Goal: Task Accomplishment & Management: Manage account settings

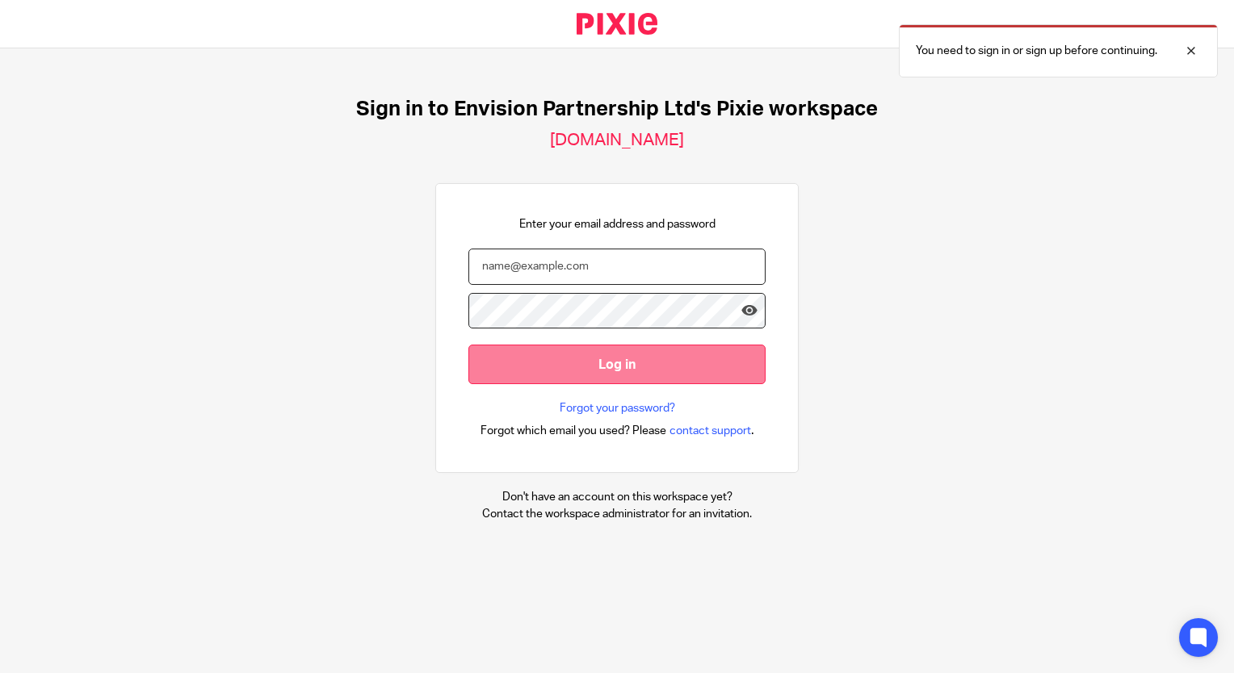
type input "ttimberlake@envision-uk.com"
click at [518, 362] on input "Log in" at bounding box center [616, 365] width 297 height 40
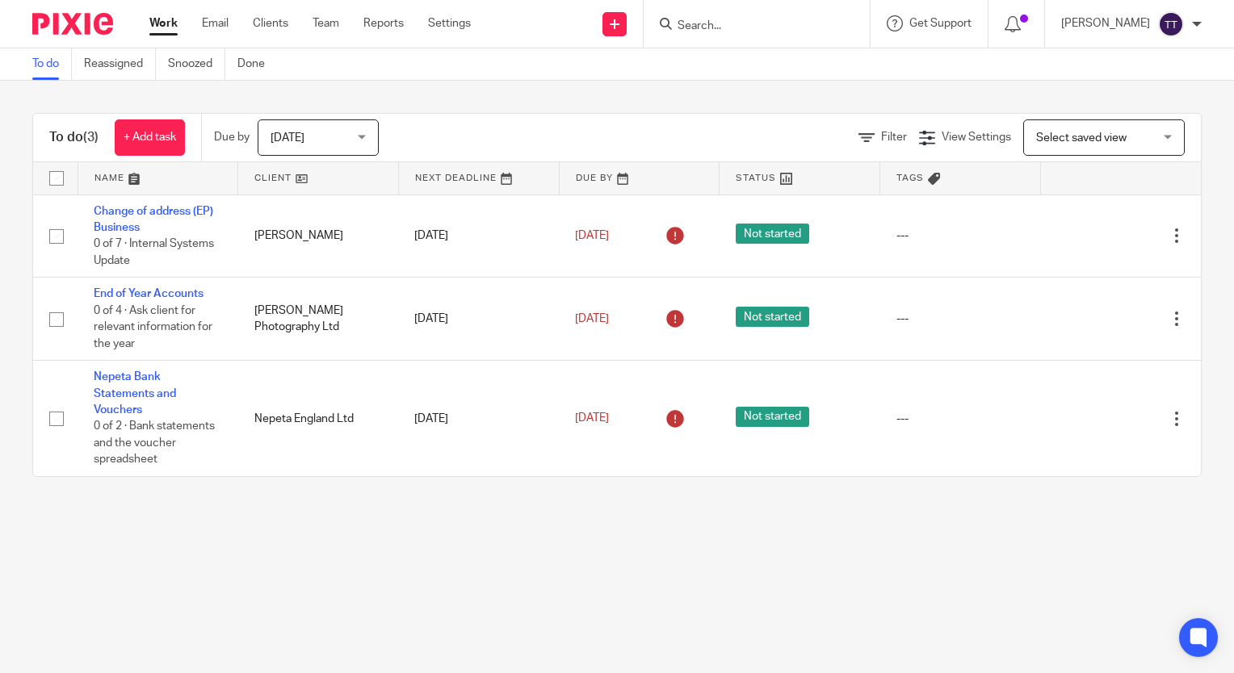
click at [715, 14] on form at bounding box center [762, 24] width 172 height 20
click at [700, 28] on input "Search" at bounding box center [748, 26] width 145 height 15
type input "bullo"
click at [714, 55] on link at bounding box center [773, 63] width 200 height 24
click at [726, 61] on link at bounding box center [773, 63] width 200 height 24
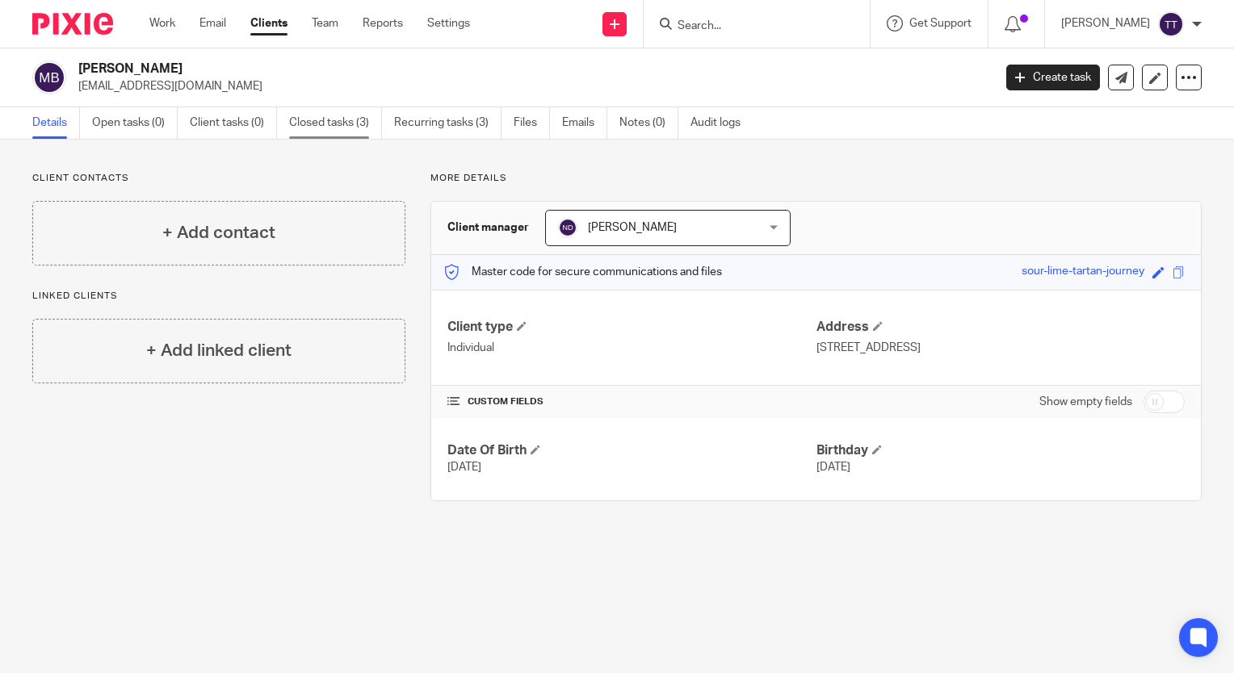
click at [294, 118] on link "Closed tasks (3)" at bounding box center [335, 122] width 93 height 31
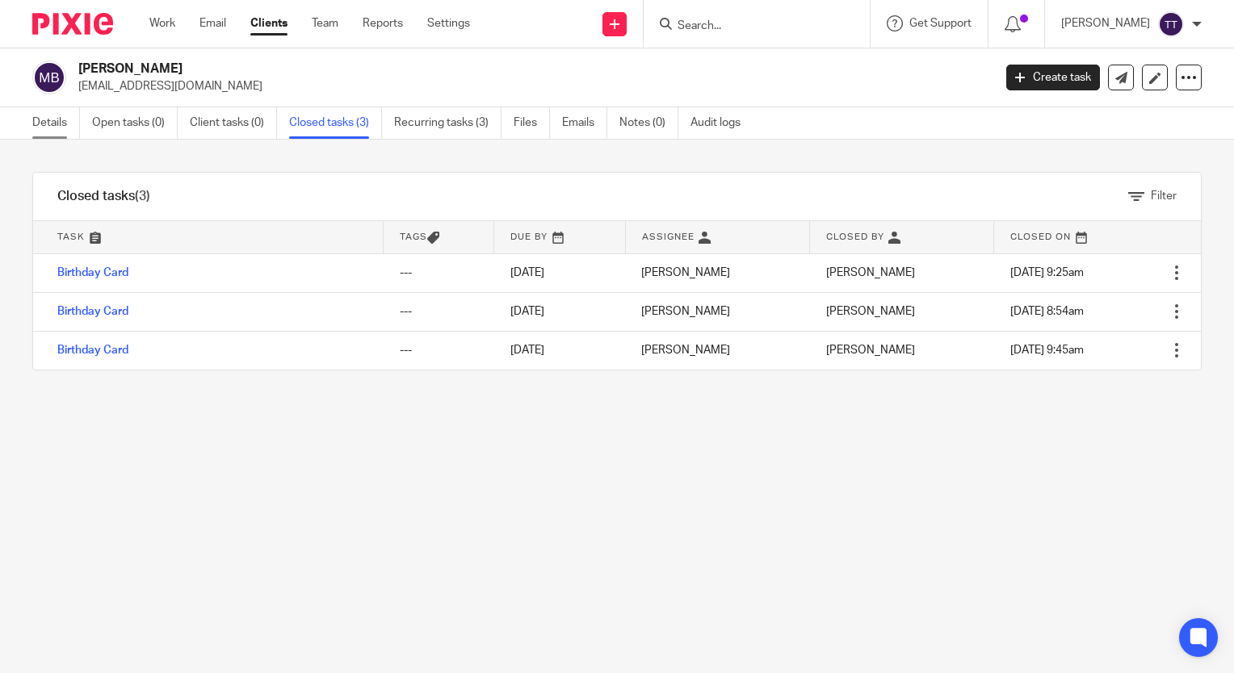
click at [59, 115] on link "Details" at bounding box center [56, 122] width 48 height 31
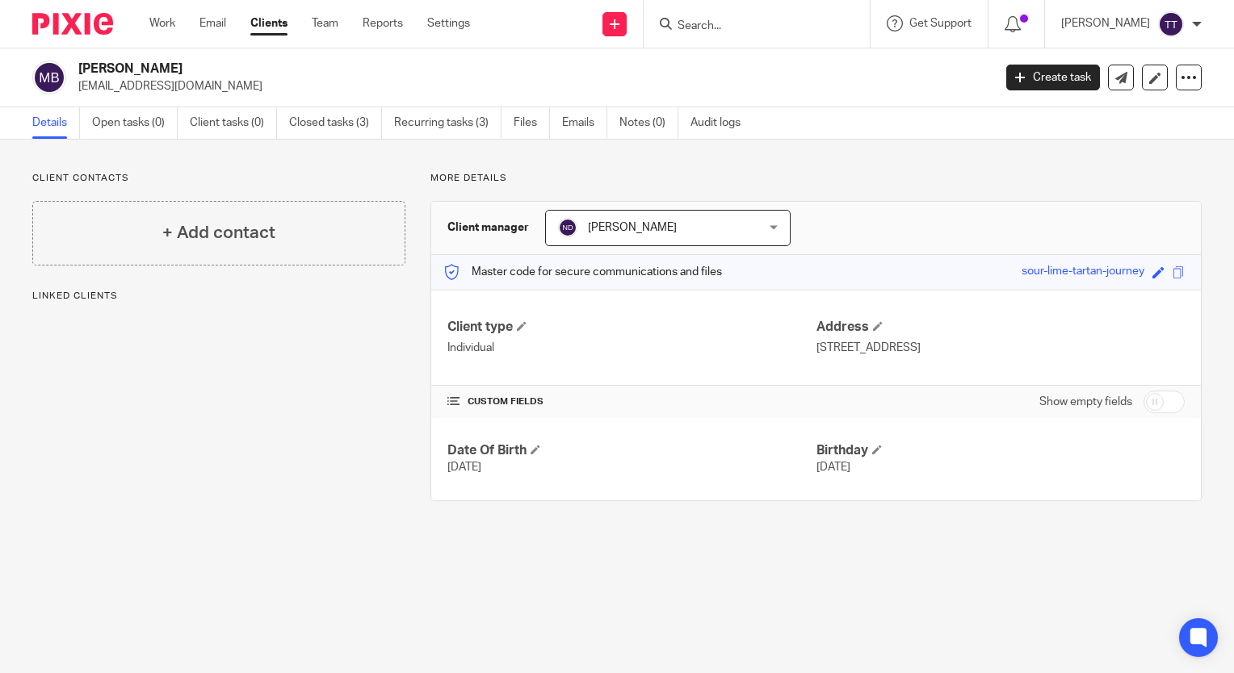
click at [564, 129] on link "Emails" at bounding box center [584, 122] width 45 height 31
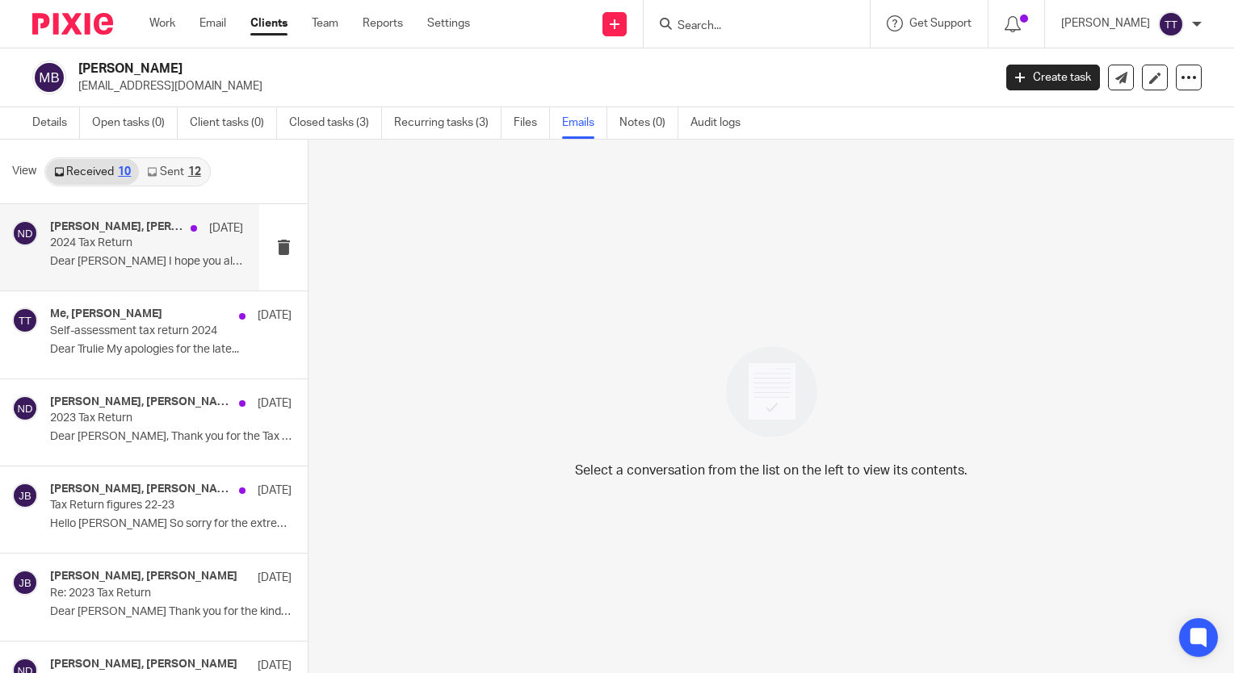
click at [159, 272] on div "Nicola Deverson, Jennifer Bullock 10 Jan 2024 Tax Return Dear Nicola I hope you…" at bounding box center [146, 247] width 193 height 54
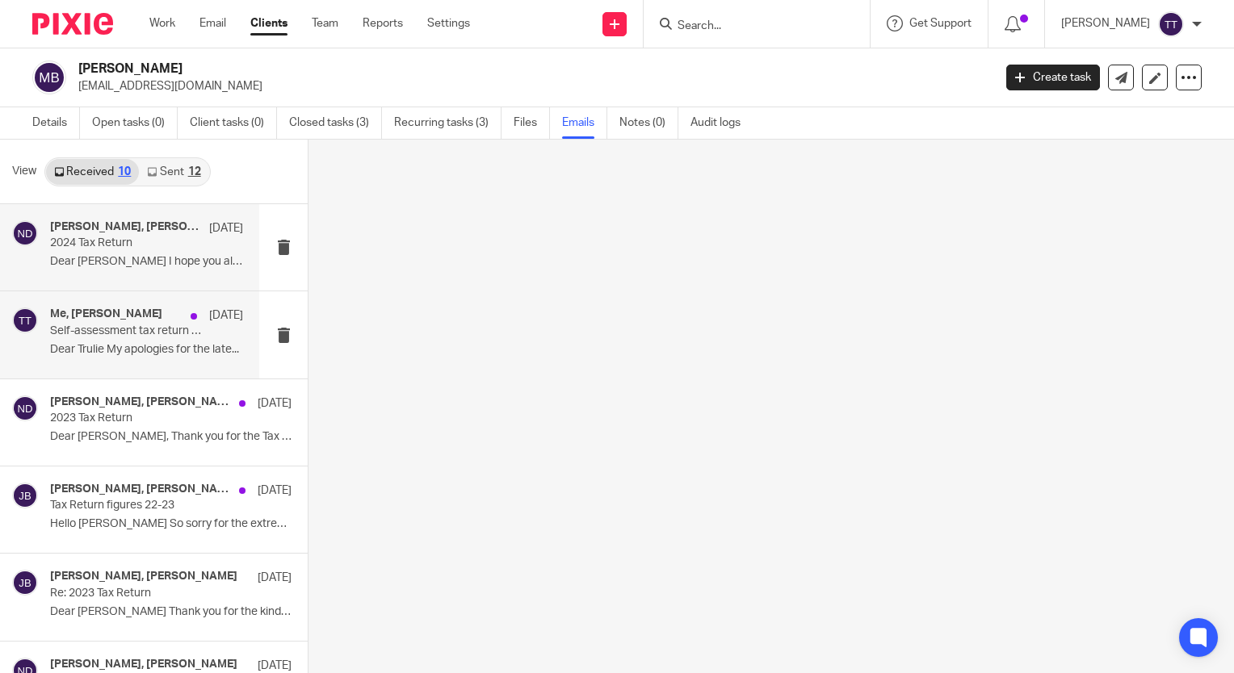
click at [163, 325] on p "Self-assessment tax return 2024" at bounding box center [127, 332] width 154 height 14
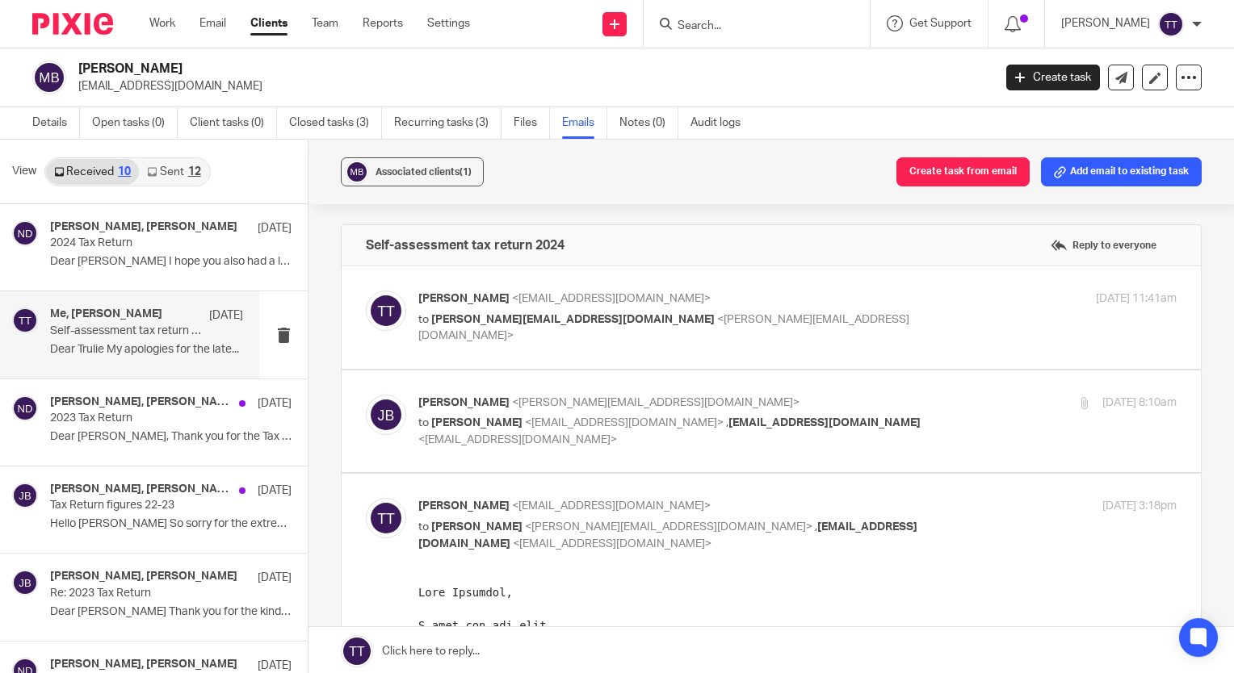
click at [413, 342] on div "Trulie Timberlake <ttimberlake@envision-uk.com> to jennifer@fencer.plus.com <je…" at bounding box center [771, 318] width 811 height 54
click at [413, 347] on label at bounding box center [771, 317] width 859 height 103
click at [366, 291] on input "checkbox" at bounding box center [365, 290] width 1 height 1
checkbox input "true"
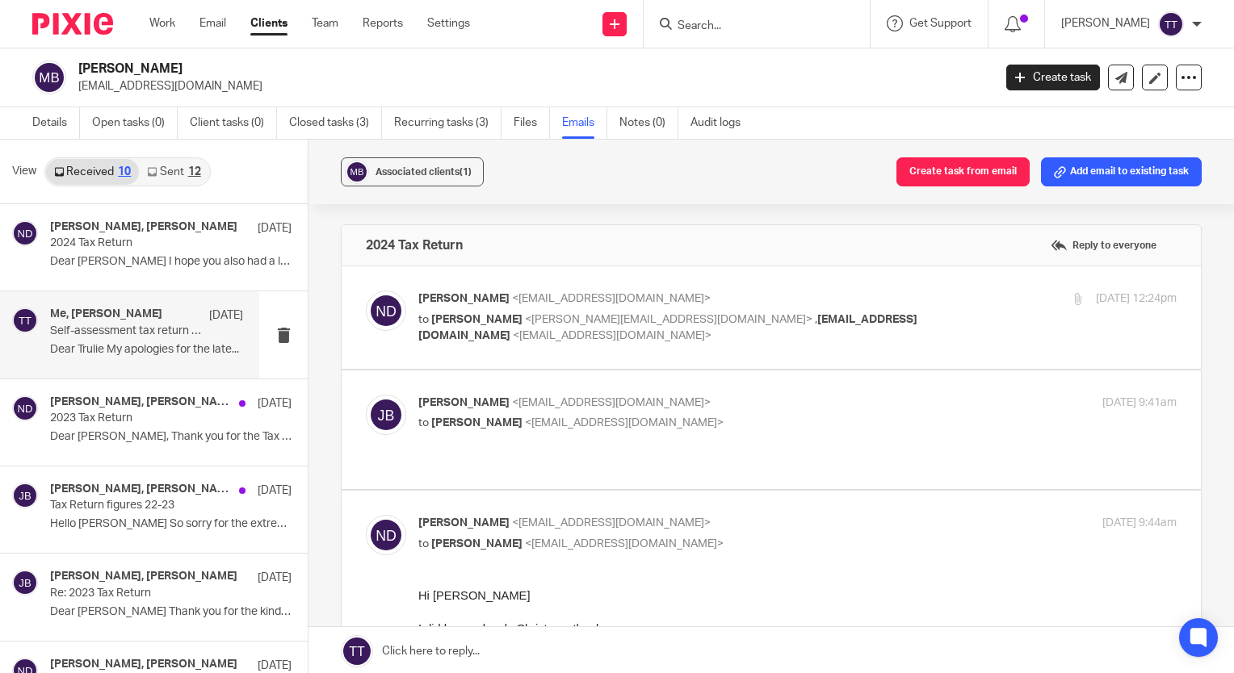
click at [397, 346] on label at bounding box center [771, 317] width 859 height 103
click at [366, 291] on input "checkbox" at bounding box center [365, 290] width 1 height 1
checkbox input "true"
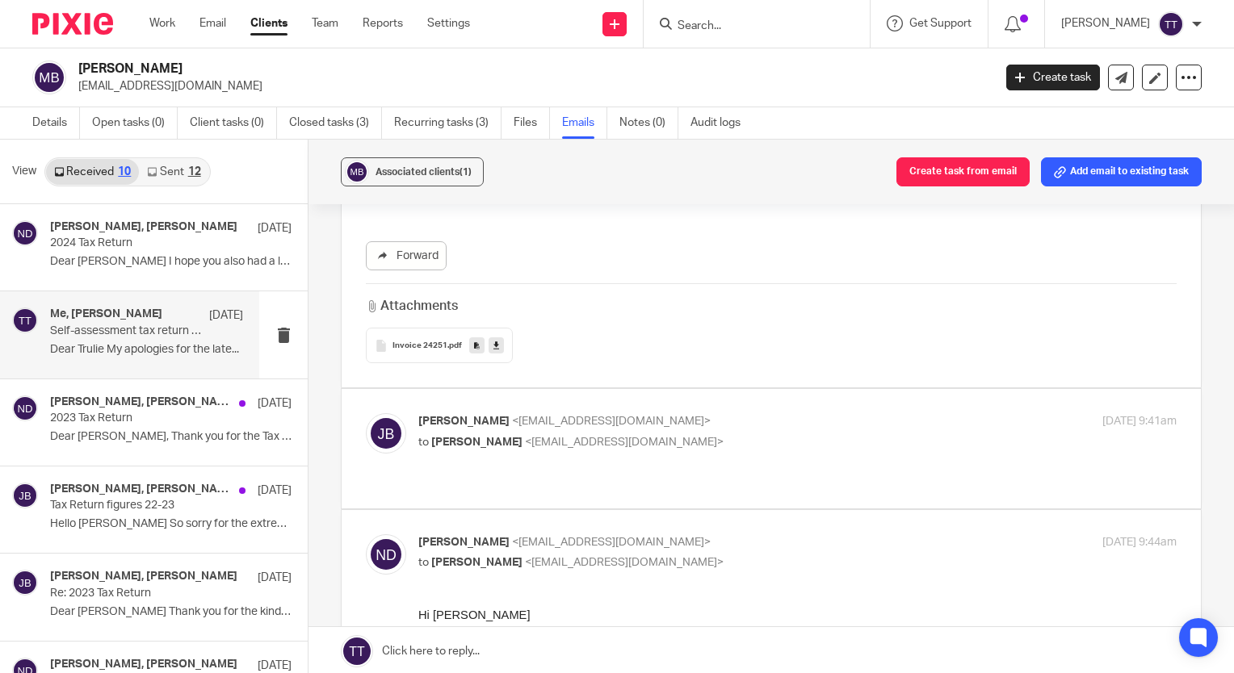
scroll to position [824, 0]
click at [449, 491] on label at bounding box center [771, 448] width 859 height 119
click at [366, 413] on input "checkbox" at bounding box center [365, 413] width 1 height 1
checkbox input "true"
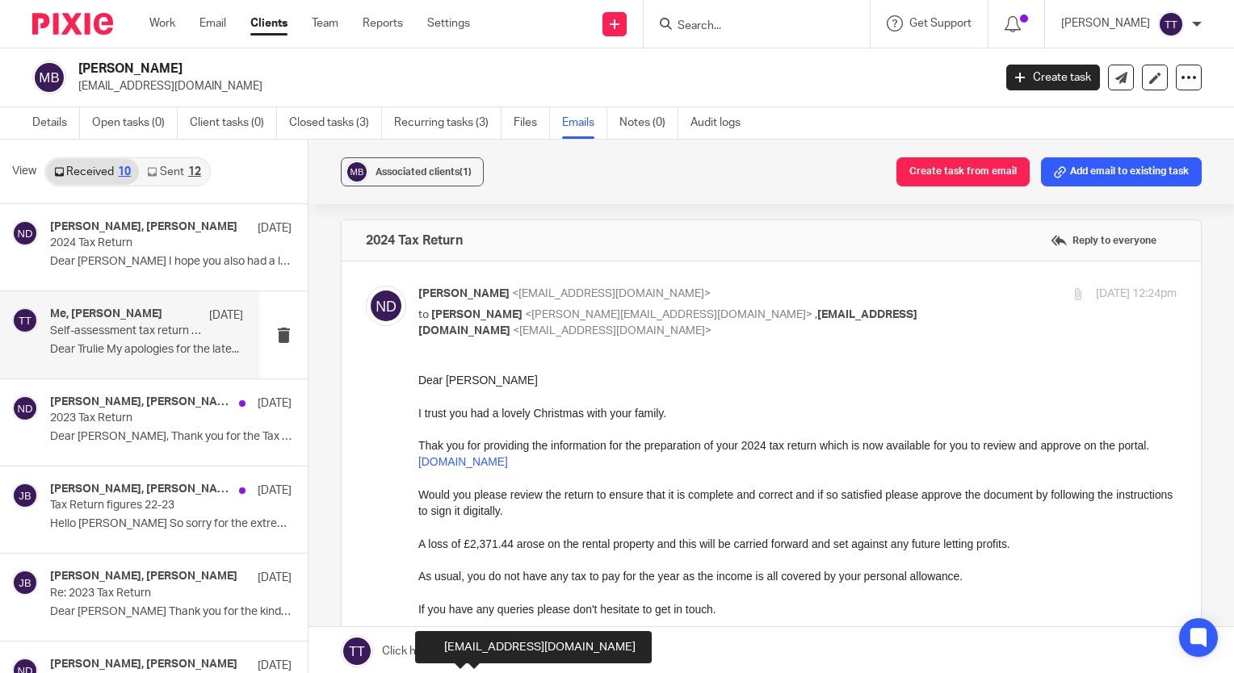
scroll to position [0, 0]
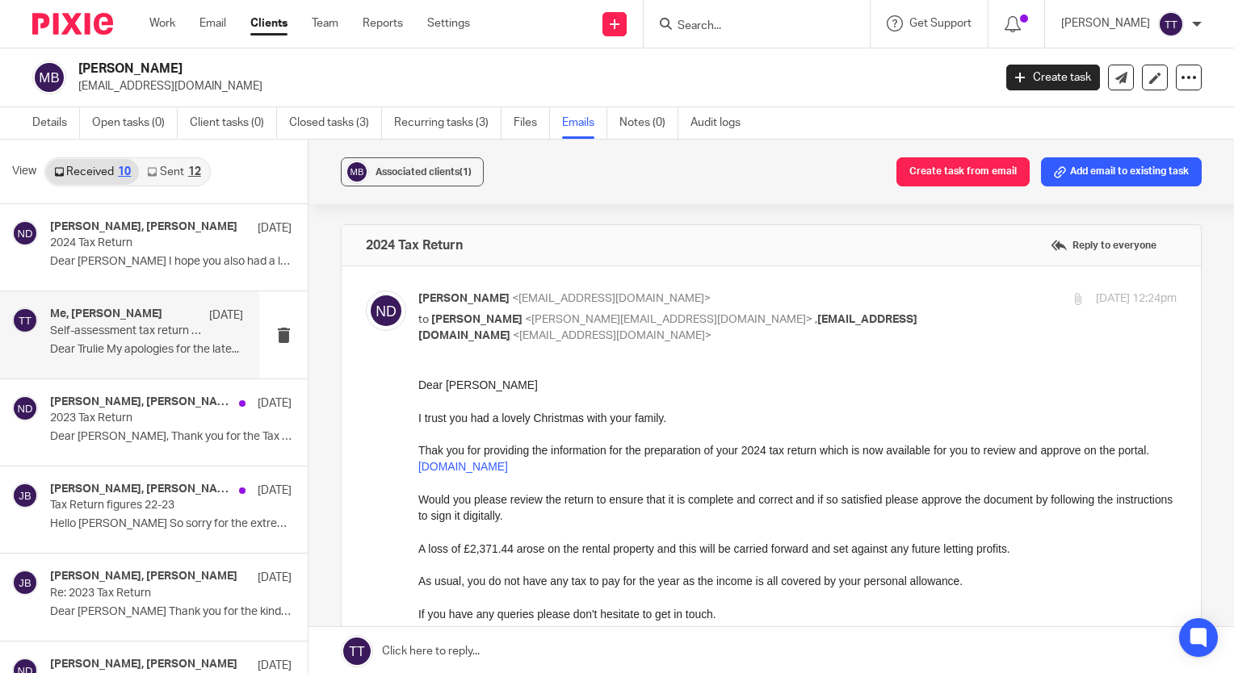
click at [509, 250] on div "2024 Tax Return Reply to everyone" at bounding box center [771, 245] width 859 height 40
click at [366, 290] on input "checkbox" at bounding box center [365, 290] width 1 height 1
checkbox input "false"
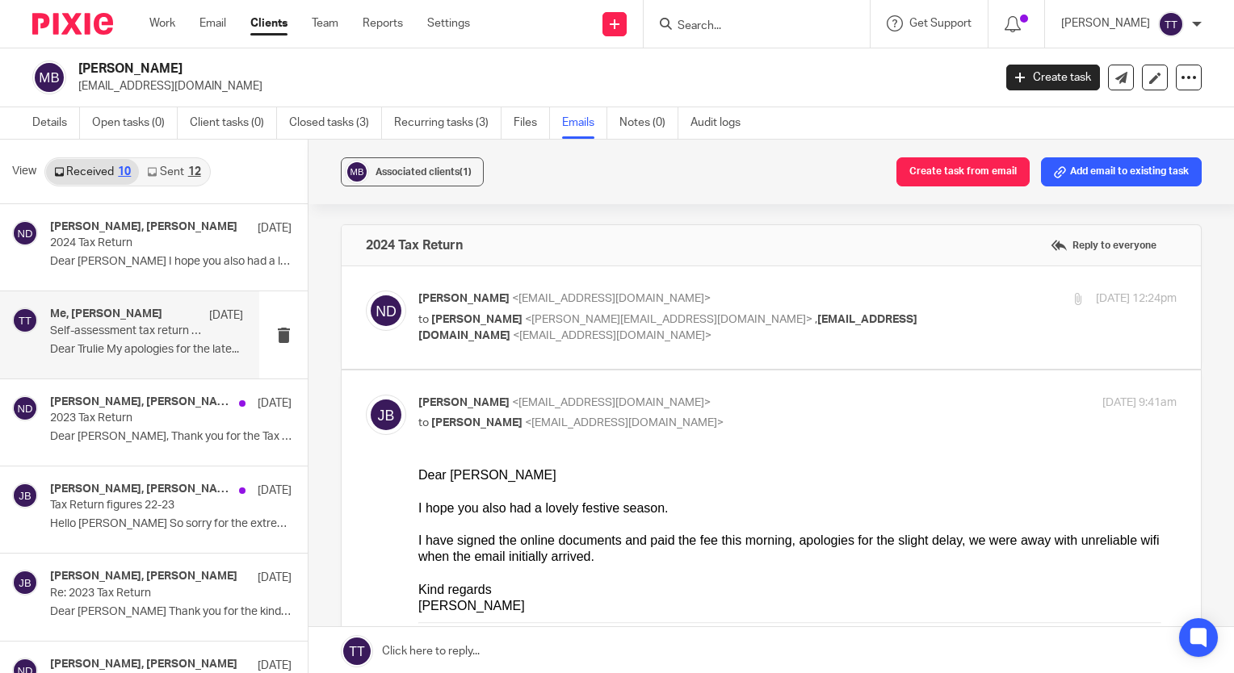
click at [732, 417] on p "to Nicola Deverson <ndeverson@envision-uk.com>" at bounding box center [670, 423] width 505 height 17
checkbox input "false"
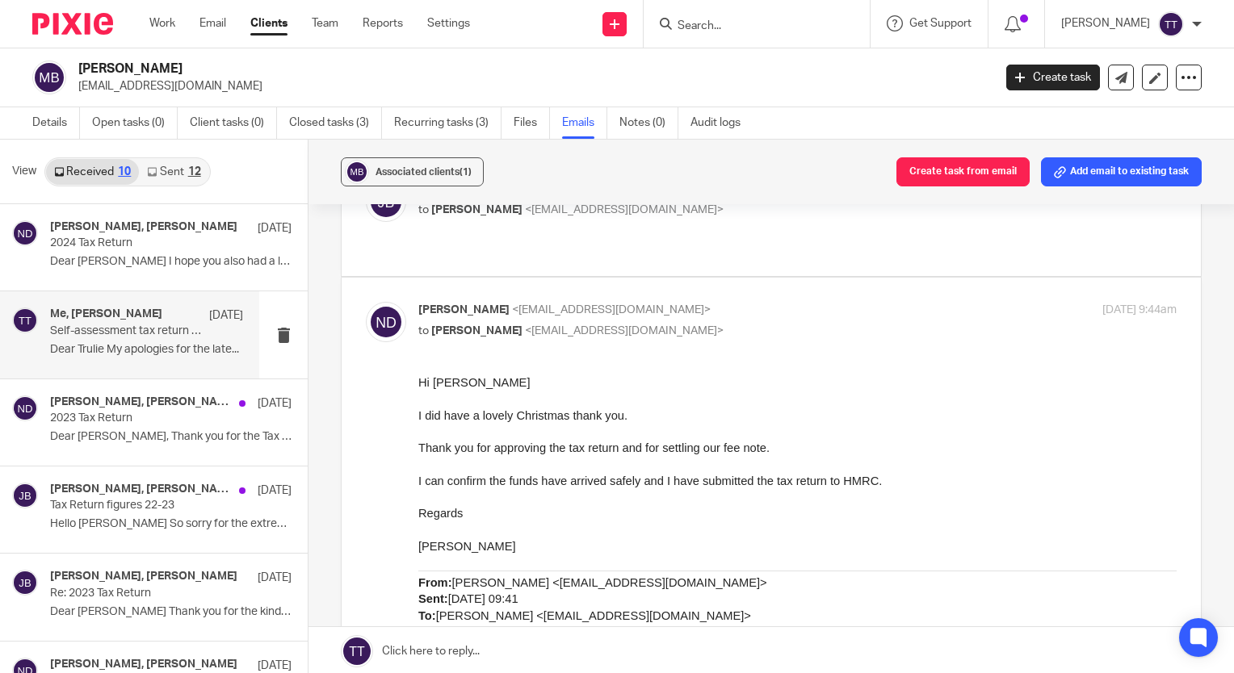
scroll to position [228, 0]
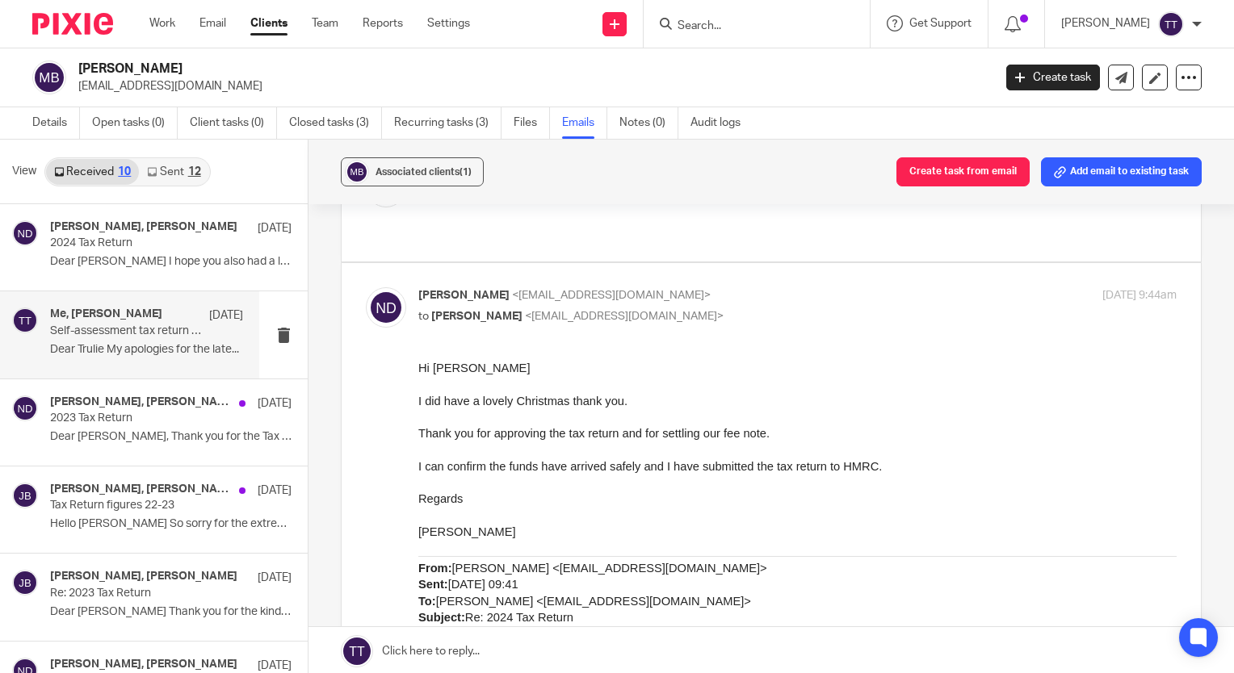
click at [741, 292] on p "Nicola Deverson <ndeverson@envision-uk.com>" at bounding box center [670, 295] width 505 height 17
checkbox input "false"
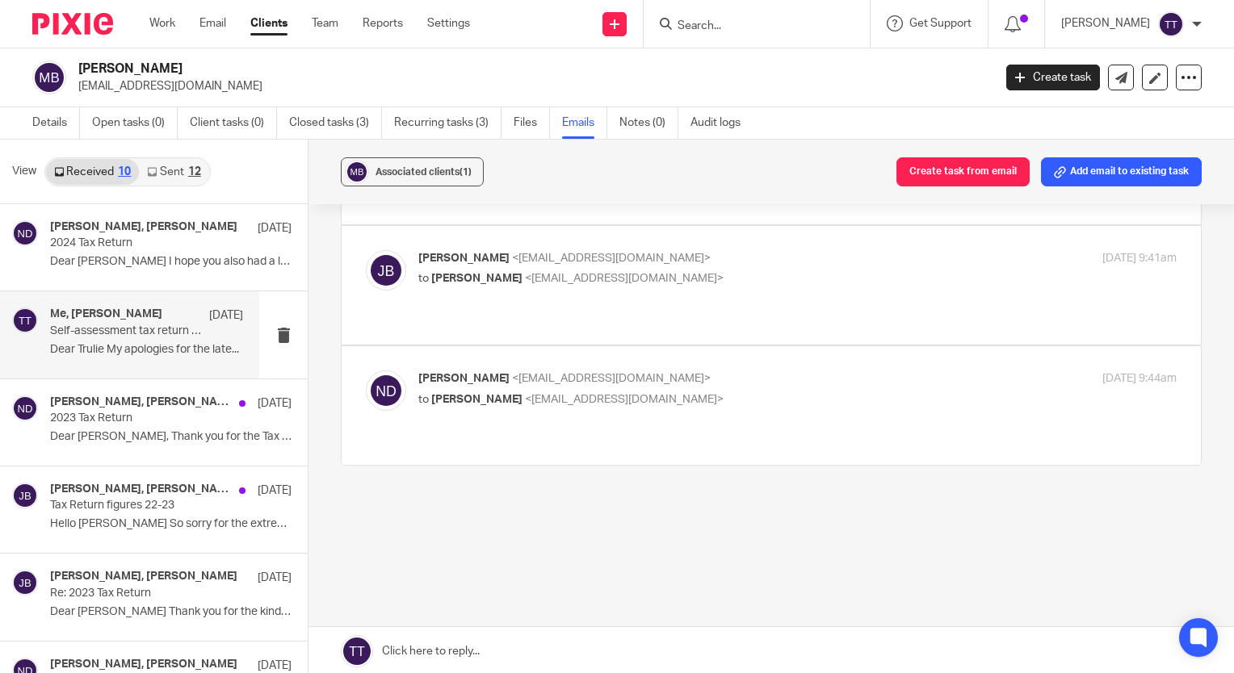
scroll to position [142, 0]
click at [122, 357] on div "Me, Jennifer Bullock 28 Nov Self-assessment tax return 2024 Dear Trulie My apol…" at bounding box center [146, 335] width 193 height 54
click at [145, 431] on p "Dear Nicola, Thank you for the Tax Return..." at bounding box center [146, 437] width 193 height 14
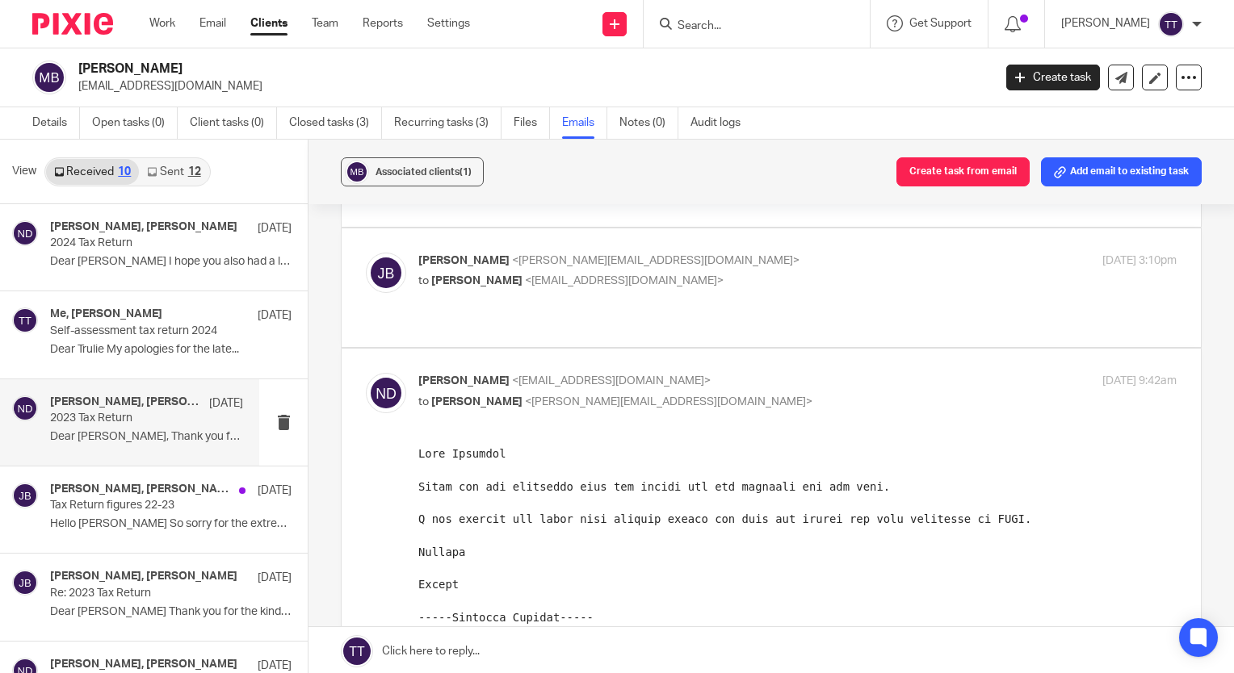
scroll to position [0, 0]
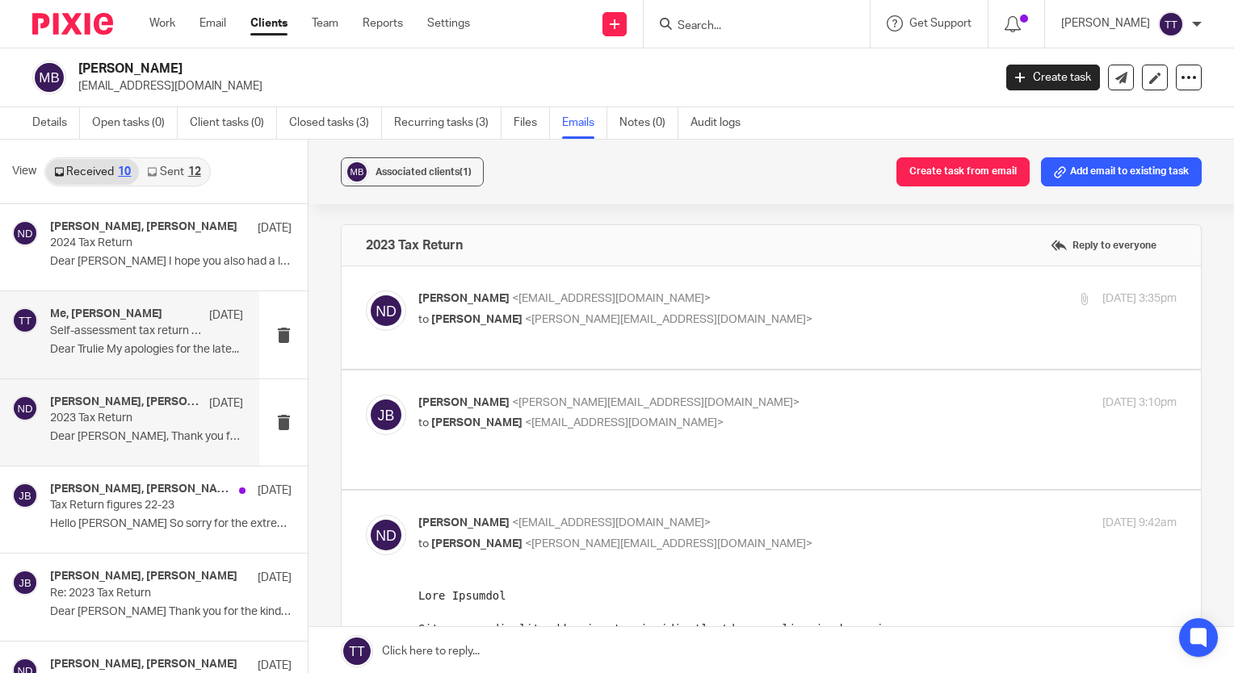
click at [168, 347] on p "Dear Trulie My apologies for the late..." at bounding box center [146, 350] width 193 height 14
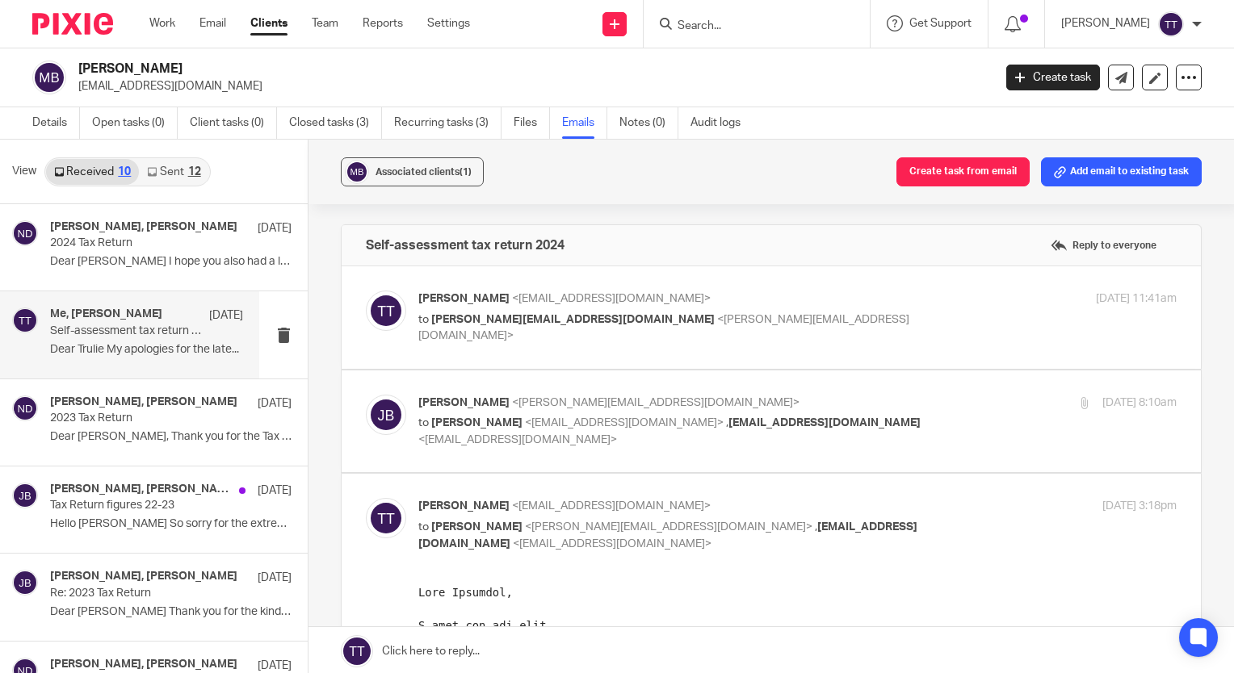
click at [434, 354] on label at bounding box center [771, 317] width 859 height 103
click at [366, 291] on input "checkbox" at bounding box center [365, 290] width 1 height 1
checkbox input "true"
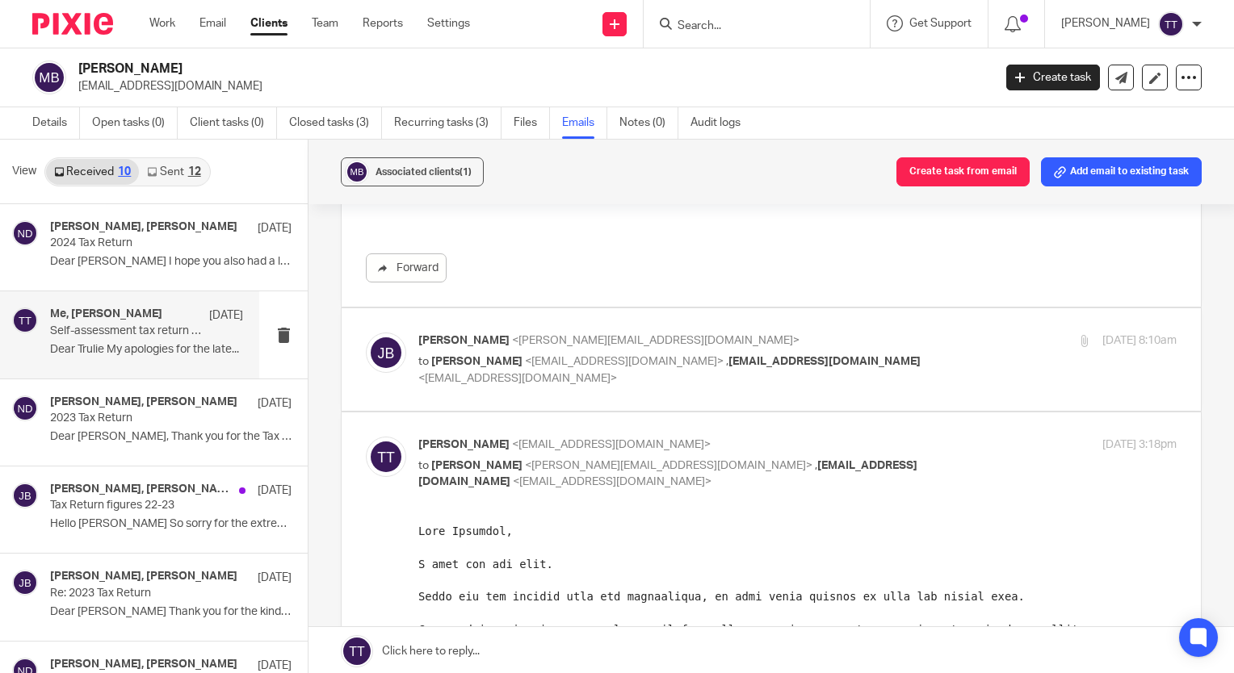
scroll to position [655, 0]
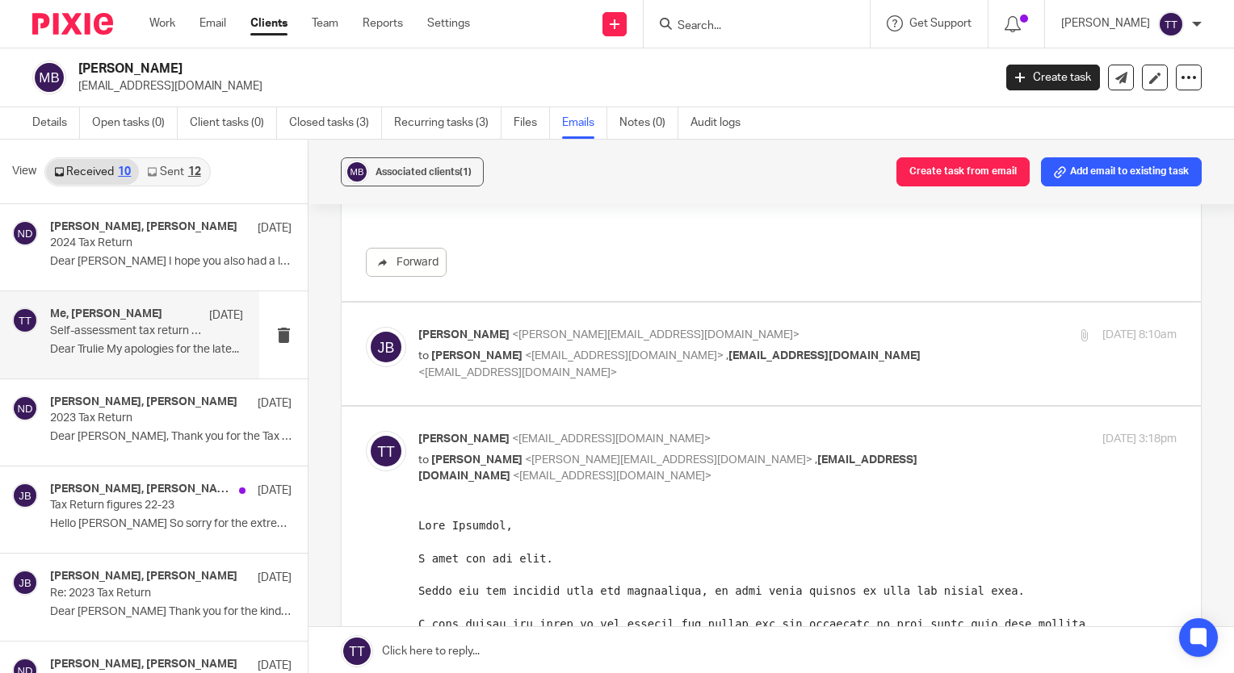
click at [608, 375] on p "to Trulie Timberlake <ttimberlake@envision-uk.com> , jennifersbullock@hotmail.c…" at bounding box center [670, 364] width 505 height 33
checkbox input "true"
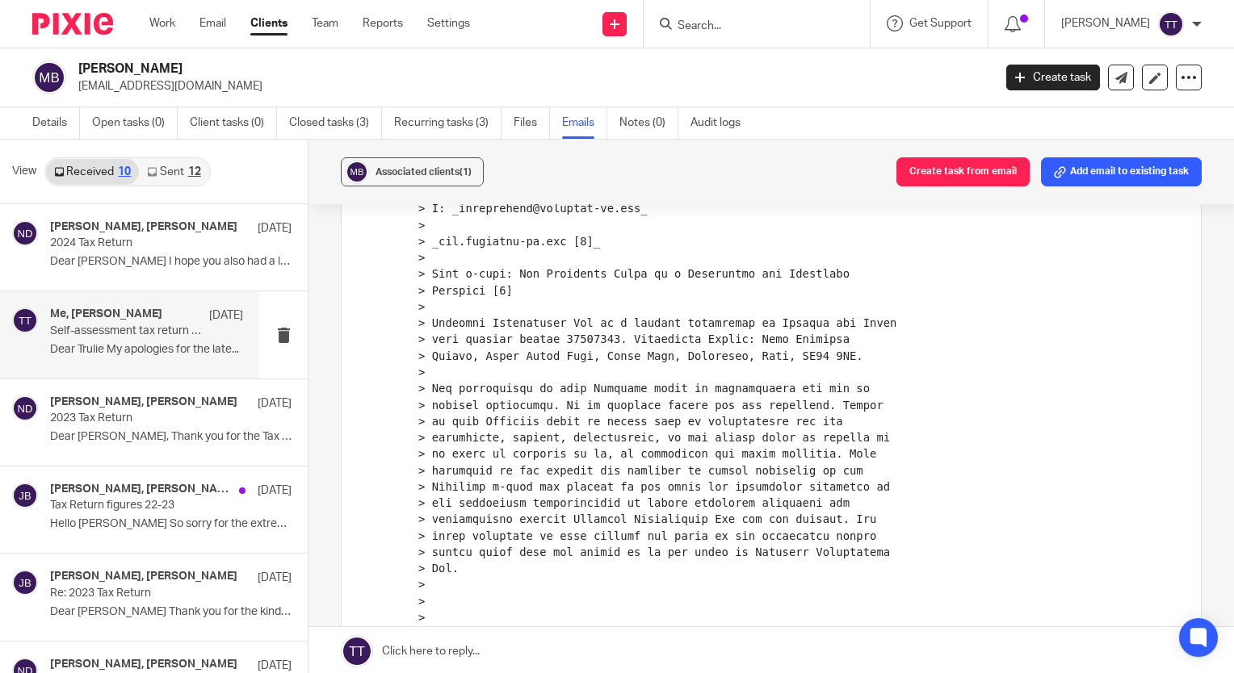
scroll to position [1591, 0]
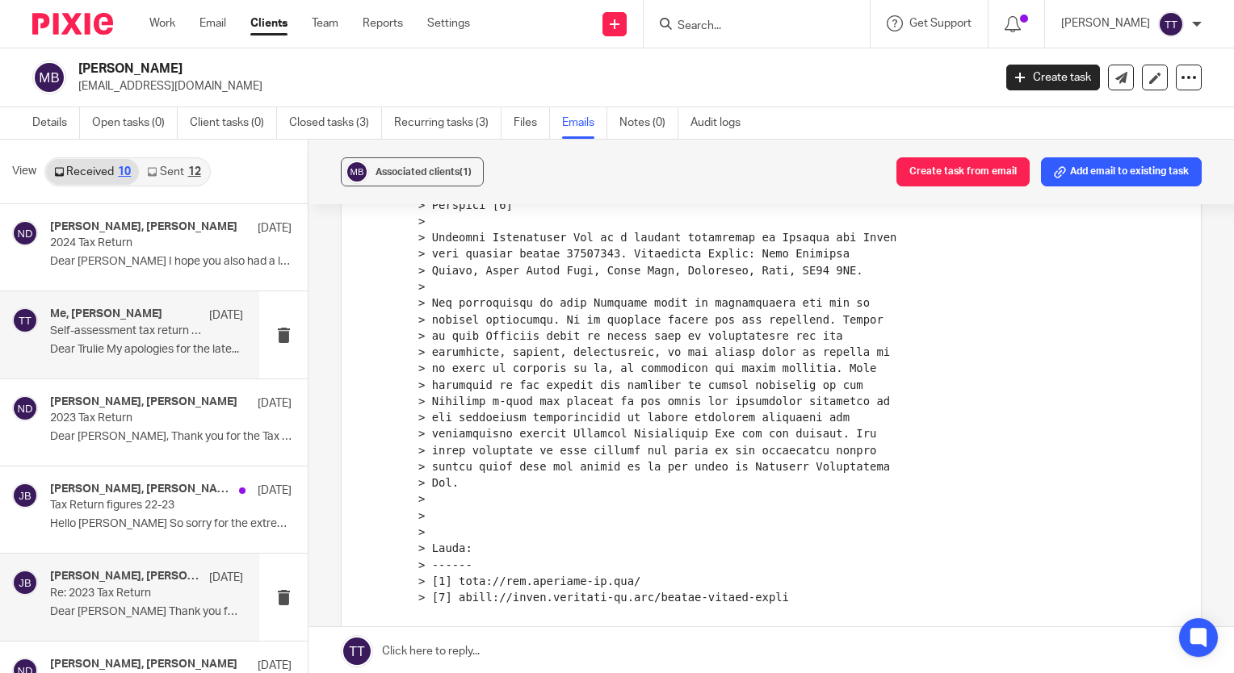
click at [142, 571] on h4 "Nicola Deverson, Jennifer Bullock" at bounding box center [125, 577] width 151 height 14
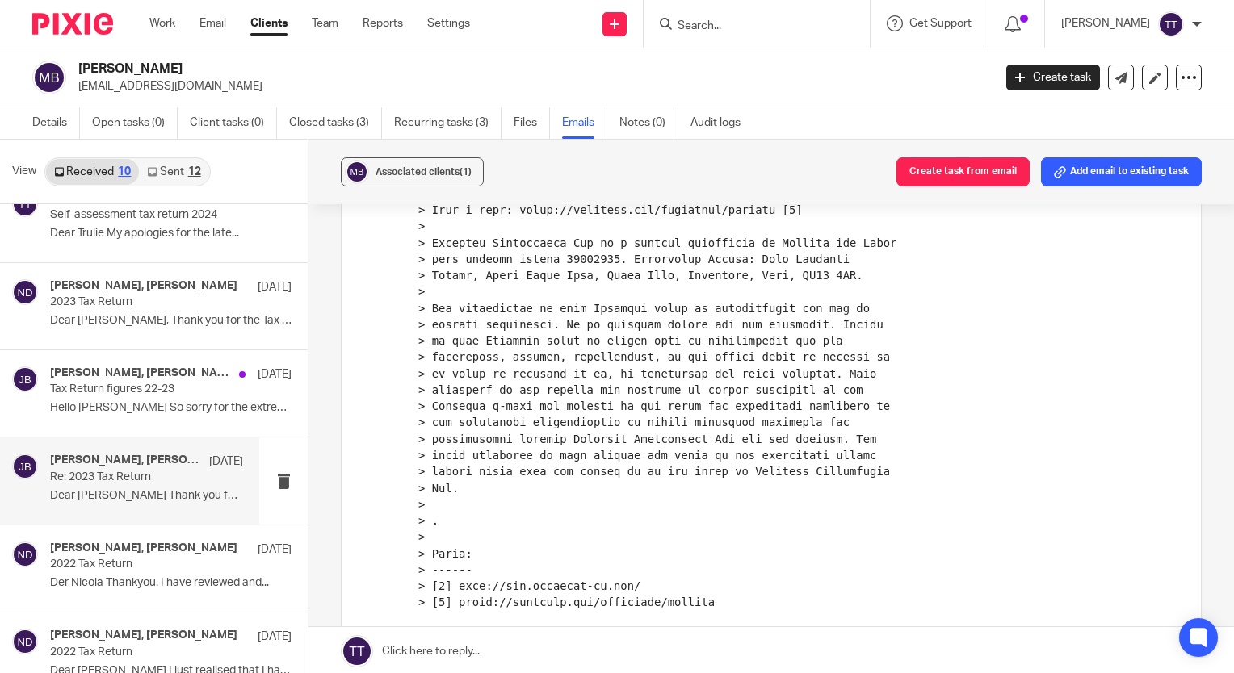
scroll to position [1175, 0]
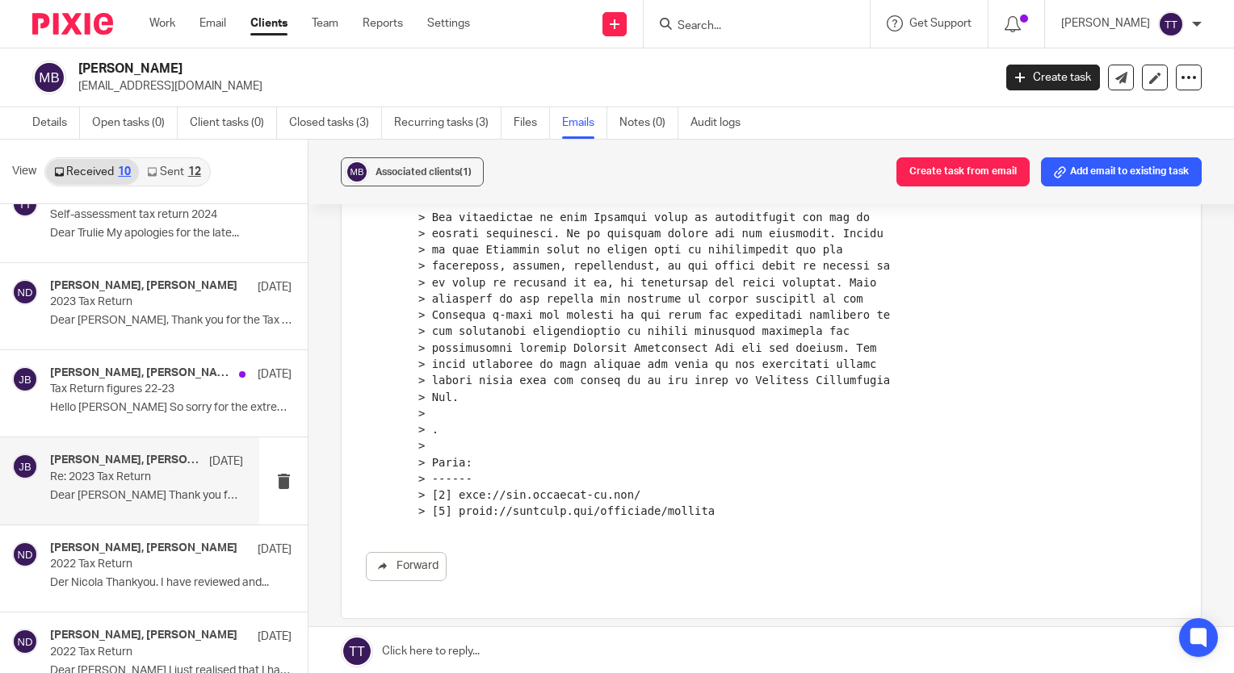
click at [170, 483] on p "Re: 2023 Tax Return" at bounding box center [127, 478] width 154 height 14
click at [201, 548] on div "12 Jan 2023" at bounding box center [222, 550] width 42 height 16
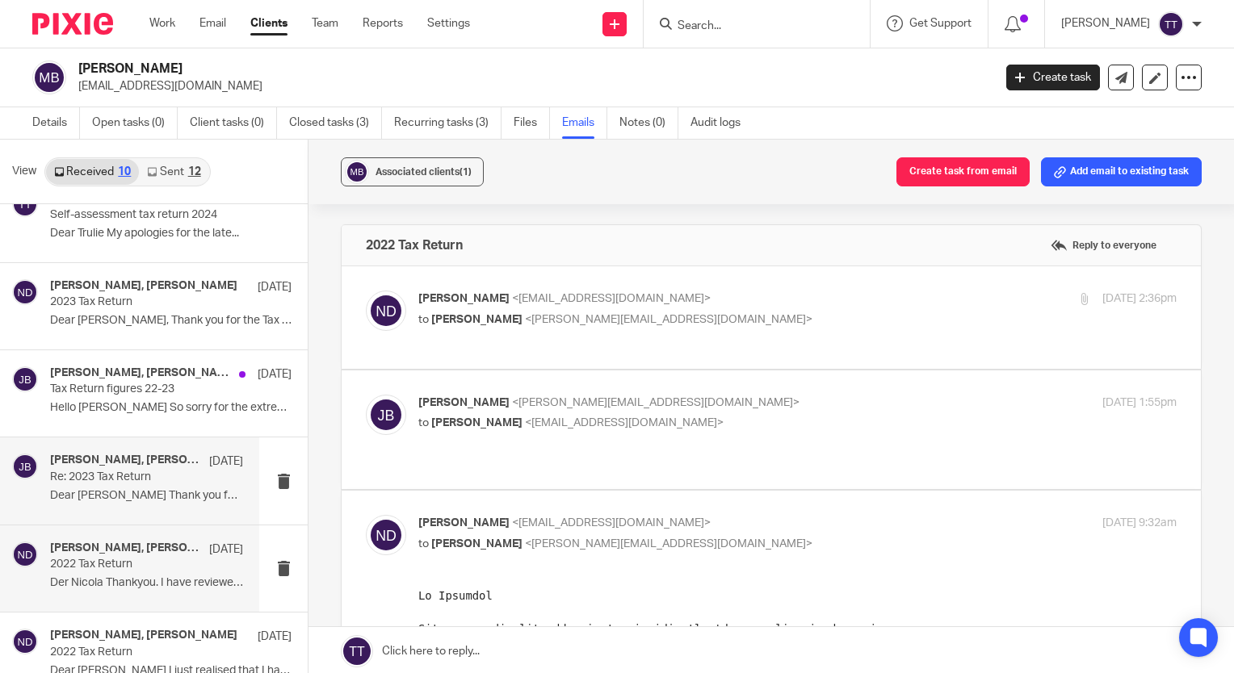
scroll to position [0, 0]
click at [185, 475] on p "Re: 2023 Tax Return" at bounding box center [127, 478] width 154 height 14
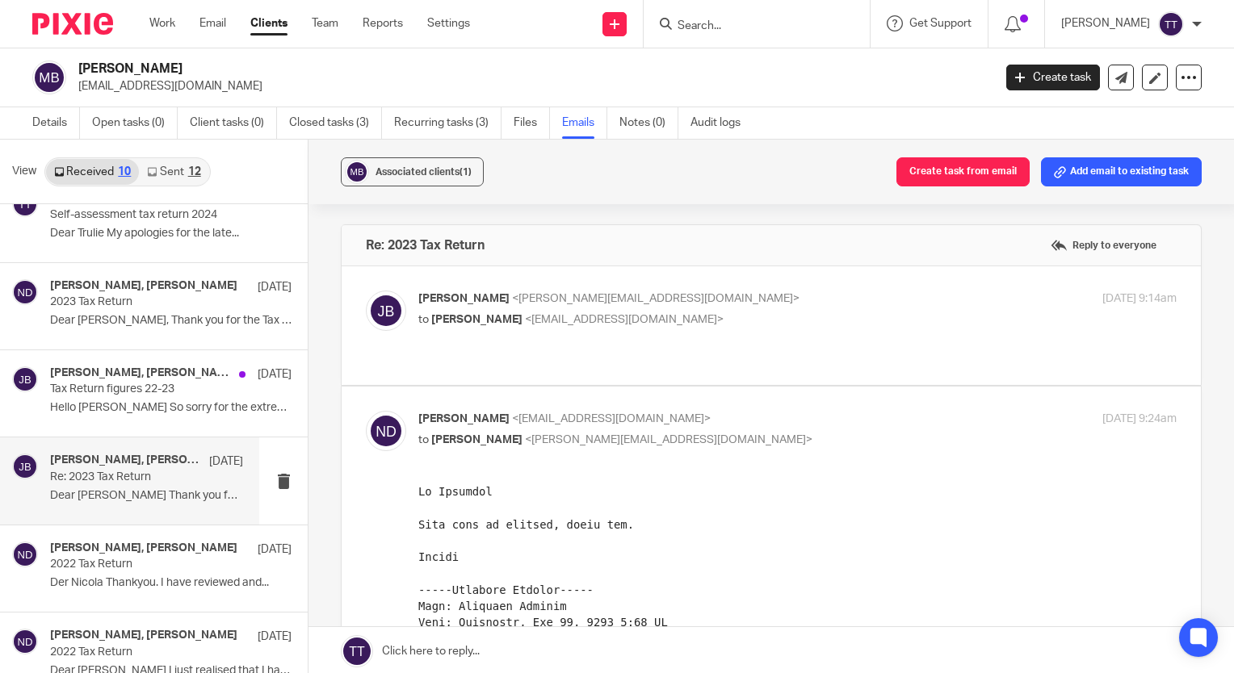
click at [157, 170] on link "Sent 12" at bounding box center [173, 172] width 69 height 26
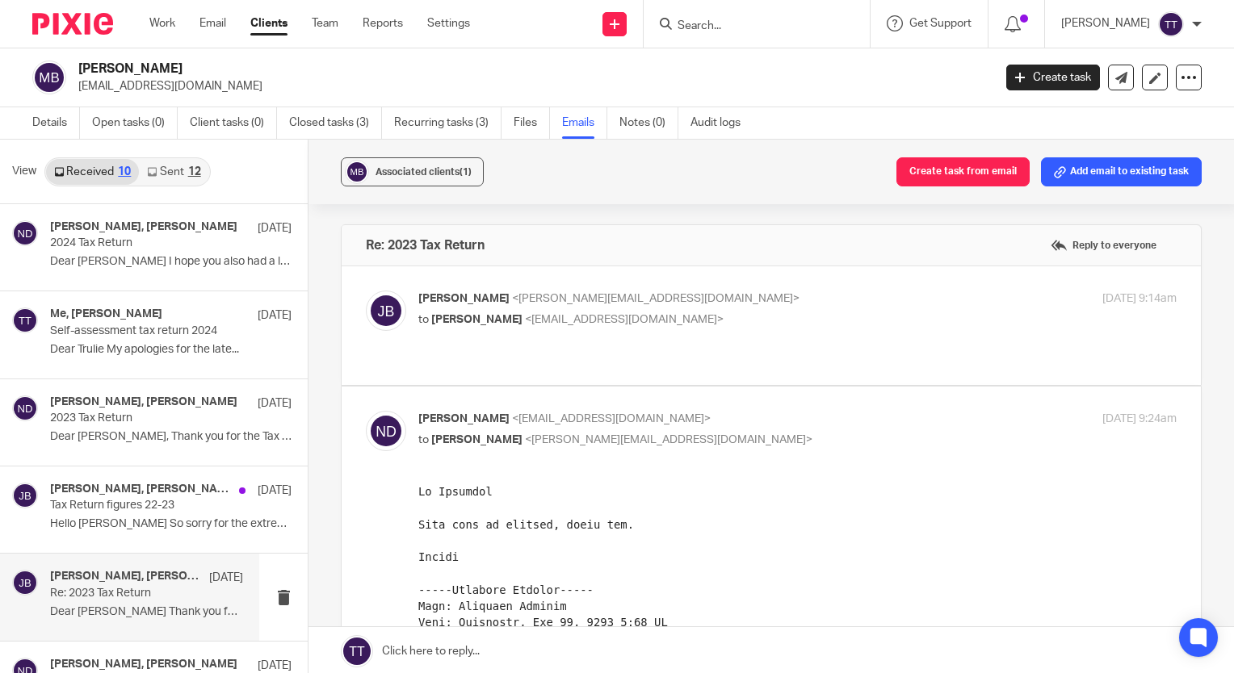
scroll to position [2, 0]
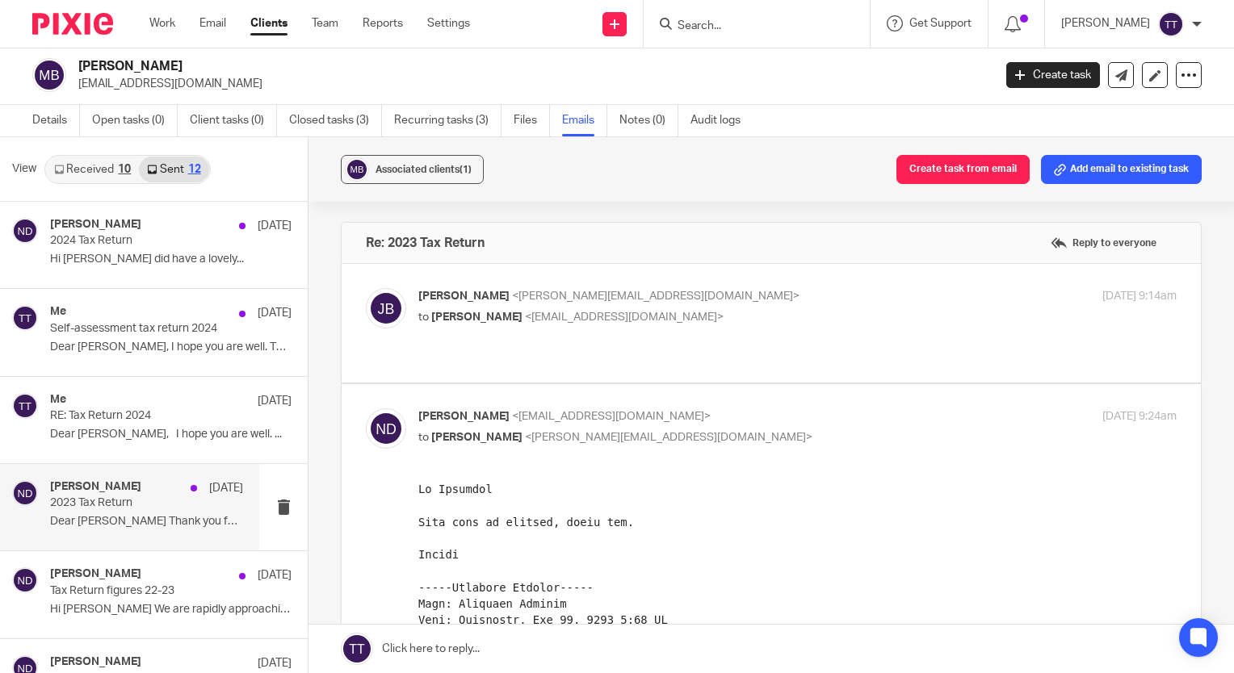
click at [123, 507] on p "2023 Tax Return" at bounding box center [127, 504] width 154 height 14
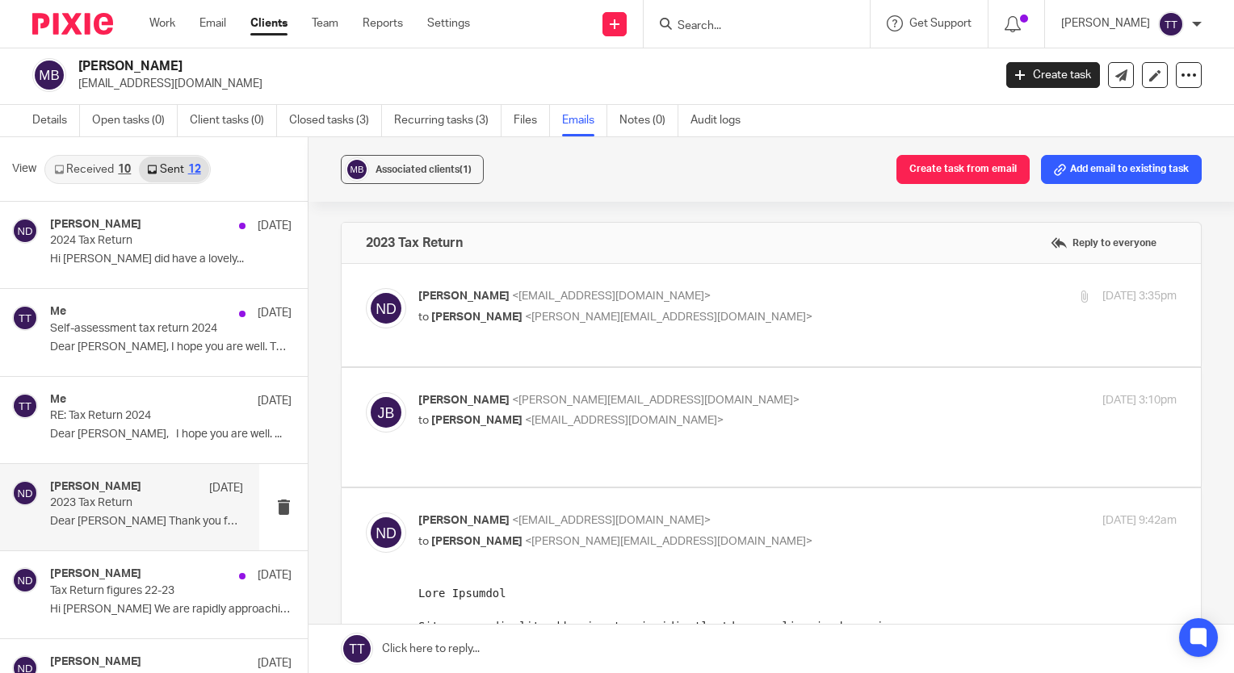
scroll to position [0, 0]
click at [465, 342] on label at bounding box center [771, 315] width 859 height 103
click at [366, 288] on input "checkbox" at bounding box center [365, 287] width 1 height 1
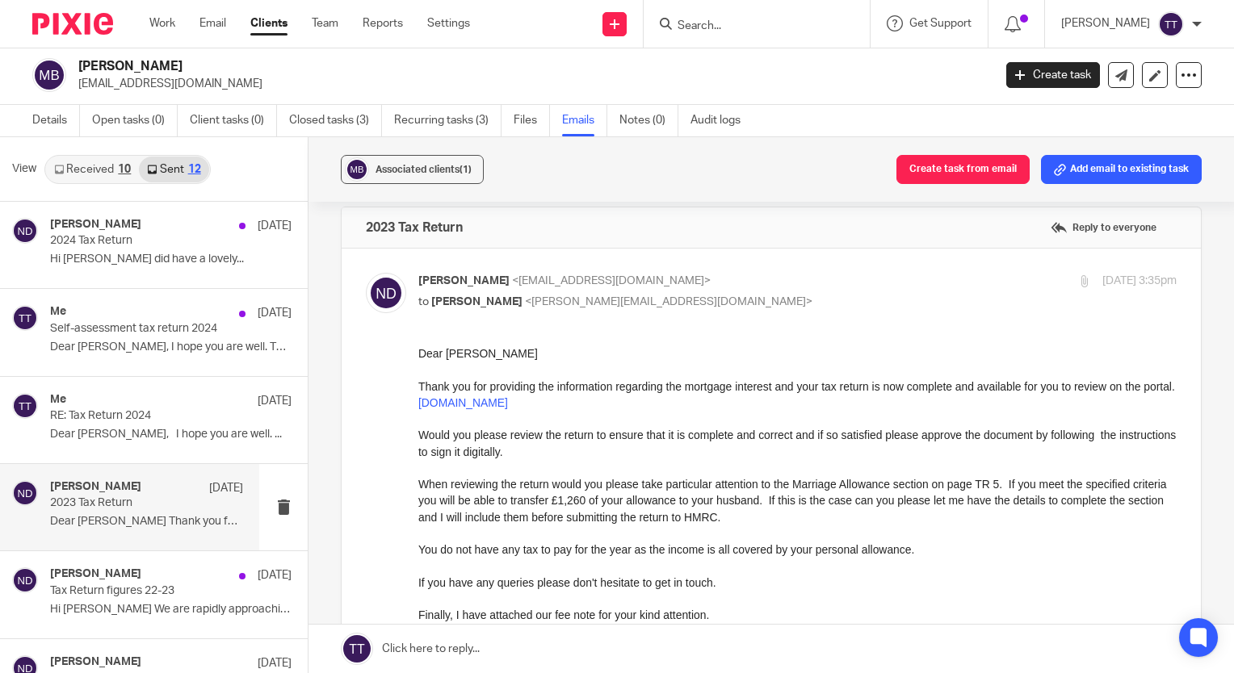
scroll to position [16, 0]
click at [455, 310] on div "Nicola Deverson <ndeverson@envision-uk.com> to Jennifer Bullock <jennifer@fence…" at bounding box center [797, 292] width 758 height 40
checkbox input "false"
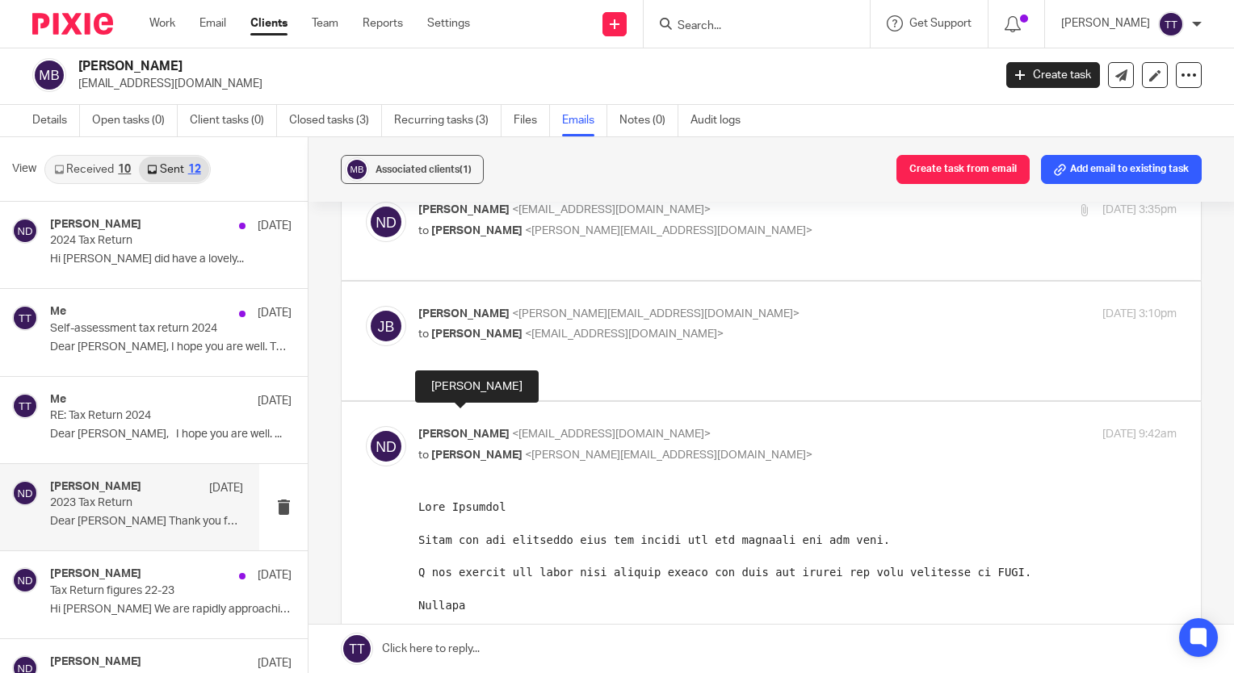
scroll to position [87, 0]
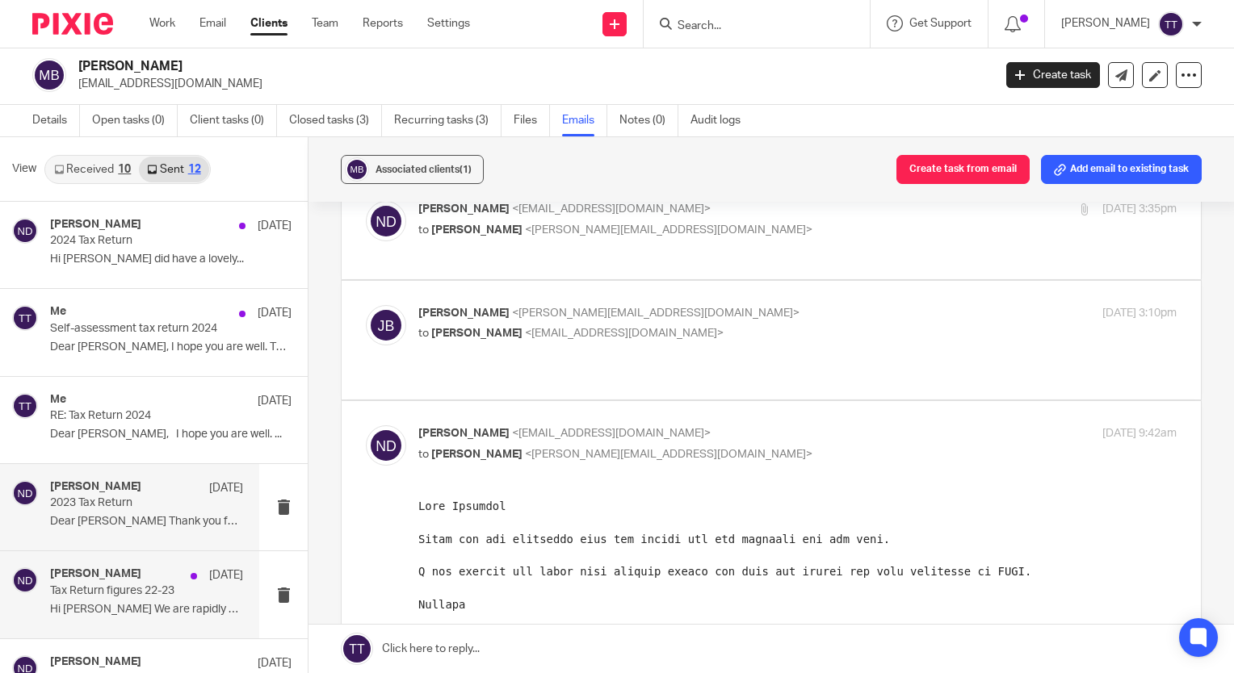
click at [170, 597] on p "Tax Return figures 22-23" at bounding box center [127, 592] width 154 height 14
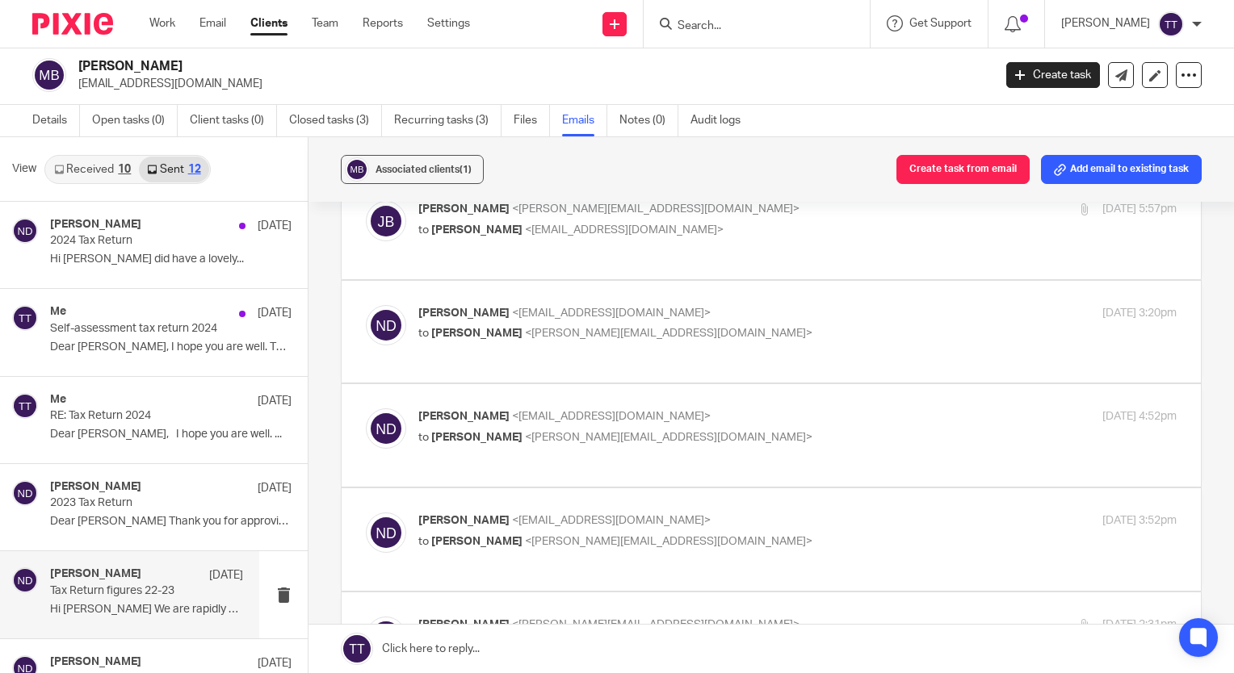
scroll to position [0, 0]
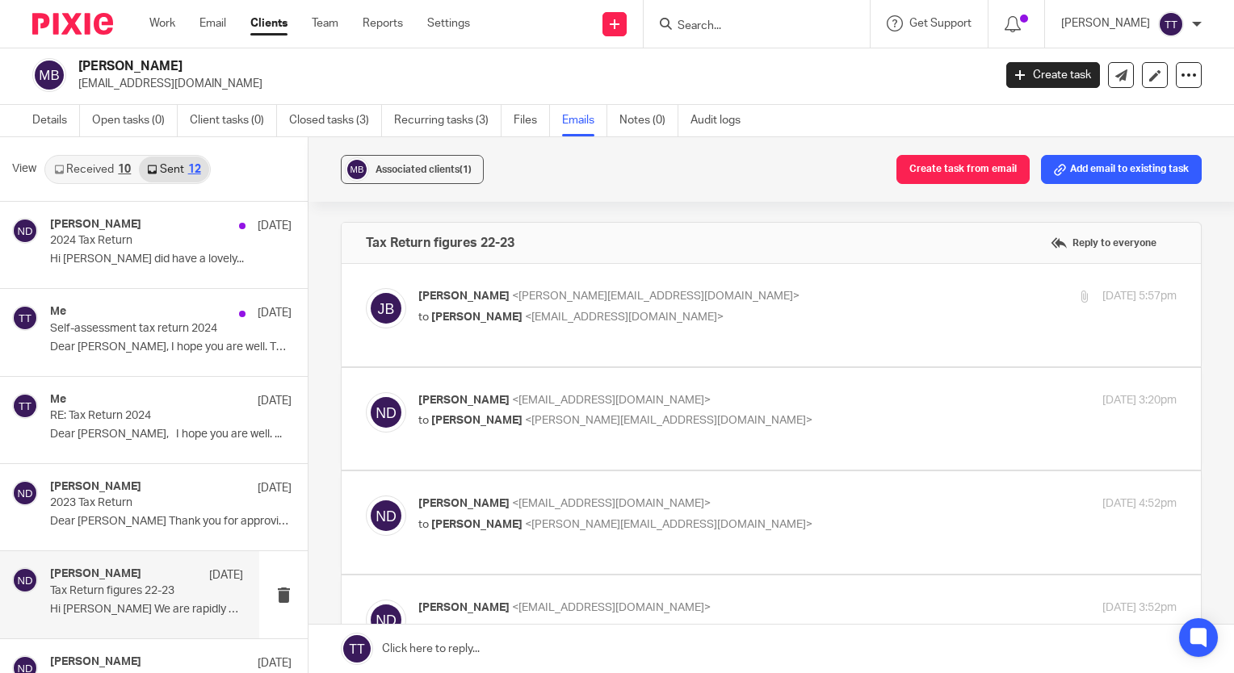
click at [484, 328] on div "Jennifer Bullock <jennifer@fencer.plus.com> to Nicola Deverson <ndeverson@envis…" at bounding box center [771, 315] width 811 height 54
click at [497, 358] on label at bounding box center [771, 315] width 859 height 103
click at [366, 288] on input "checkbox" at bounding box center [365, 287] width 1 height 1
checkbox input "true"
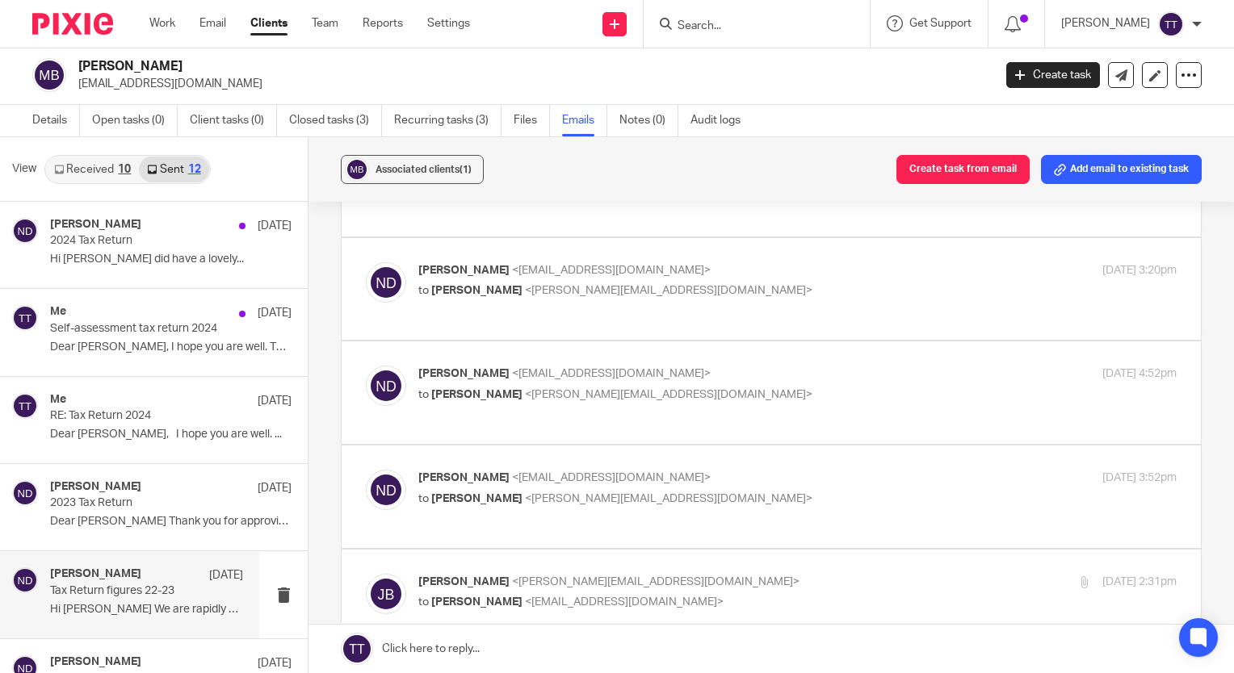
scroll to position [465, 0]
click at [482, 331] on label at bounding box center [771, 288] width 859 height 103
click at [366, 262] on input "checkbox" at bounding box center [365, 261] width 1 height 1
checkbox input "true"
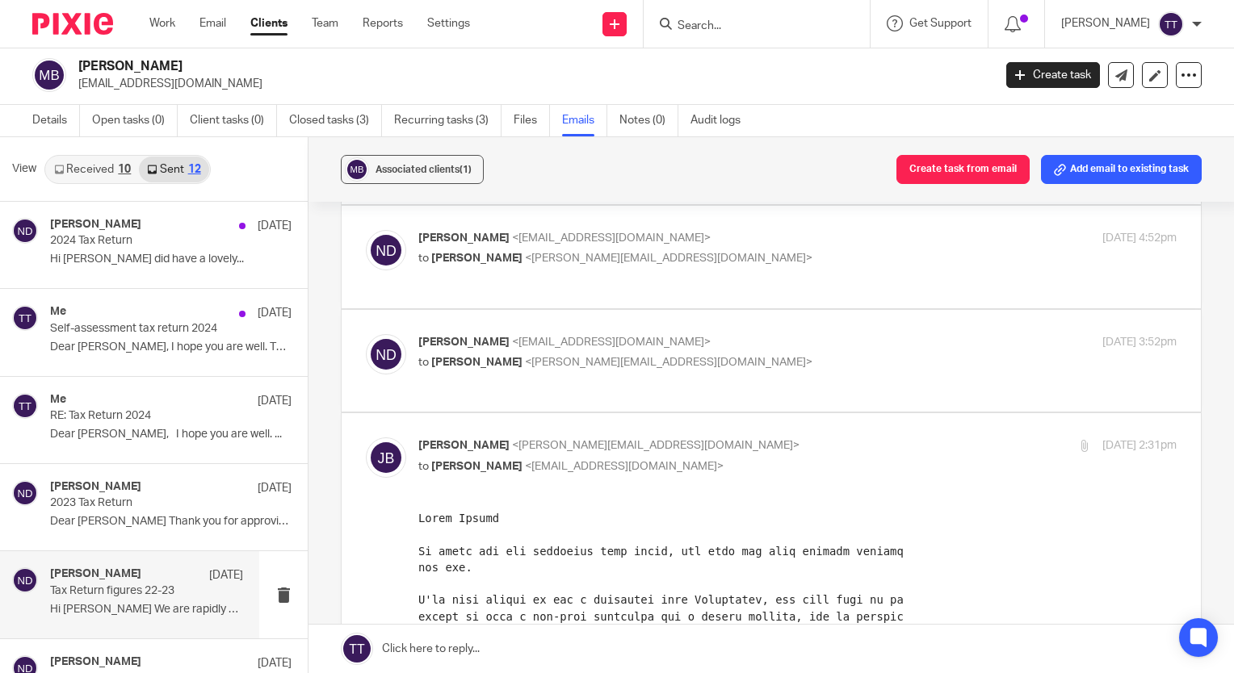
scroll to position [1101, 0]
click at [484, 310] on label at bounding box center [771, 259] width 859 height 103
click at [366, 232] on input "checkbox" at bounding box center [365, 231] width 1 height 1
checkbox input "true"
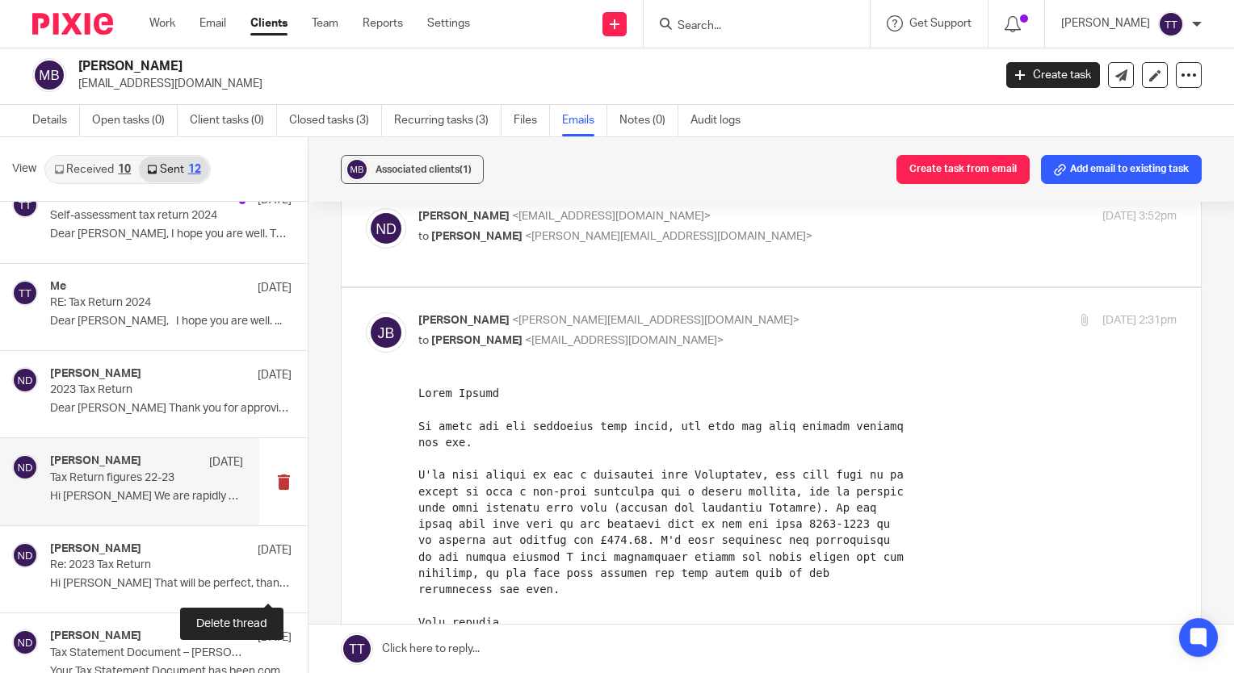
scroll to position [126, 0]
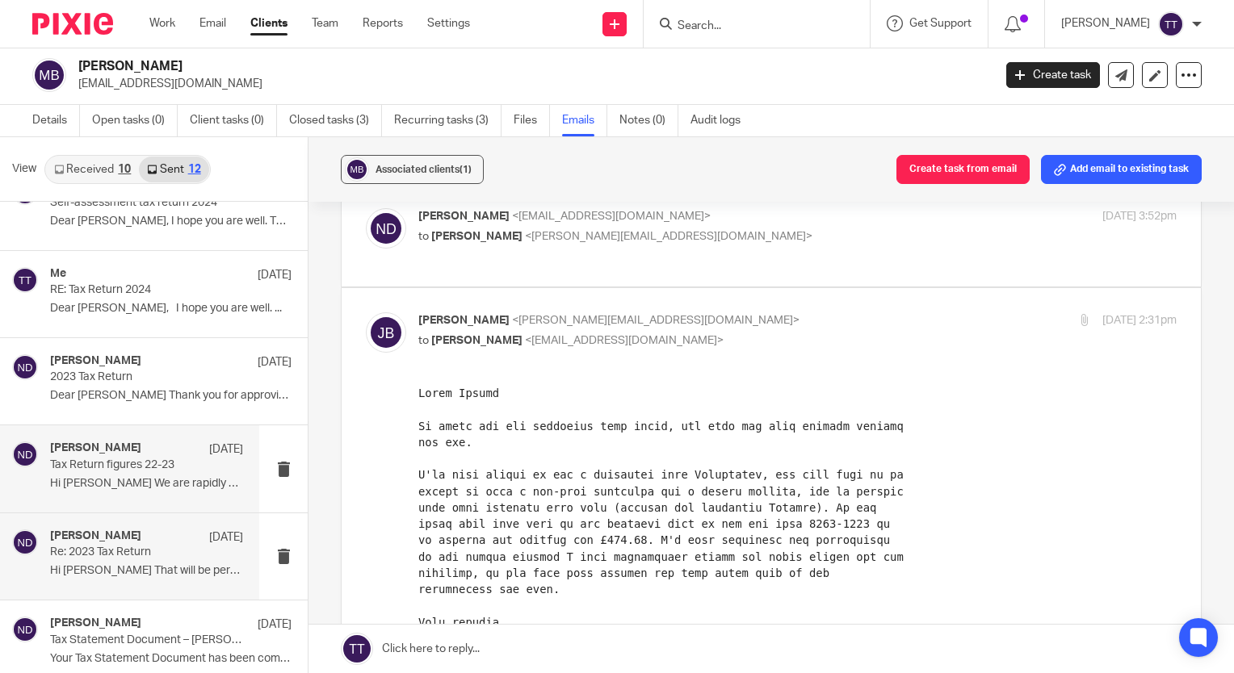
click at [157, 572] on p "Hi Jennifer That will be perfect, thank..." at bounding box center [146, 571] width 193 height 14
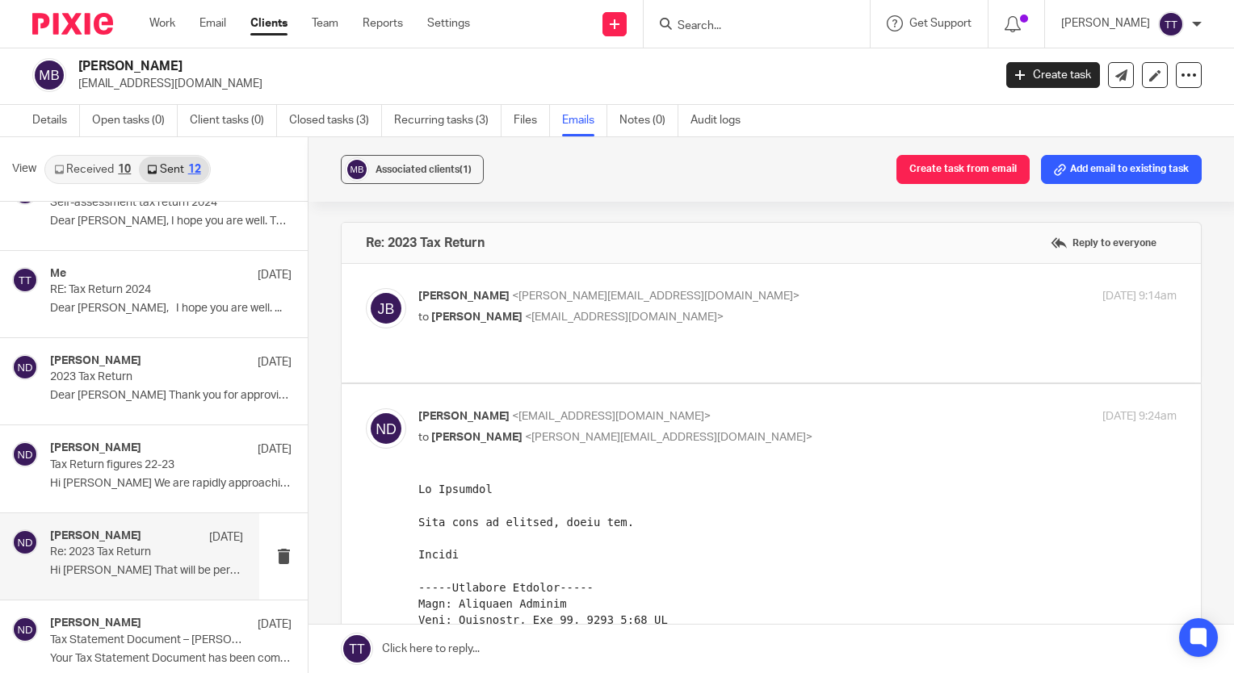
scroll to position [0, 0]
click at [492, 347] on label at bounding box center [771, 323] width 859 height 119
click at [366, 288] on input "checkbox" at bounding box center [365, 287] width 1 height 1
checkbox input "true"
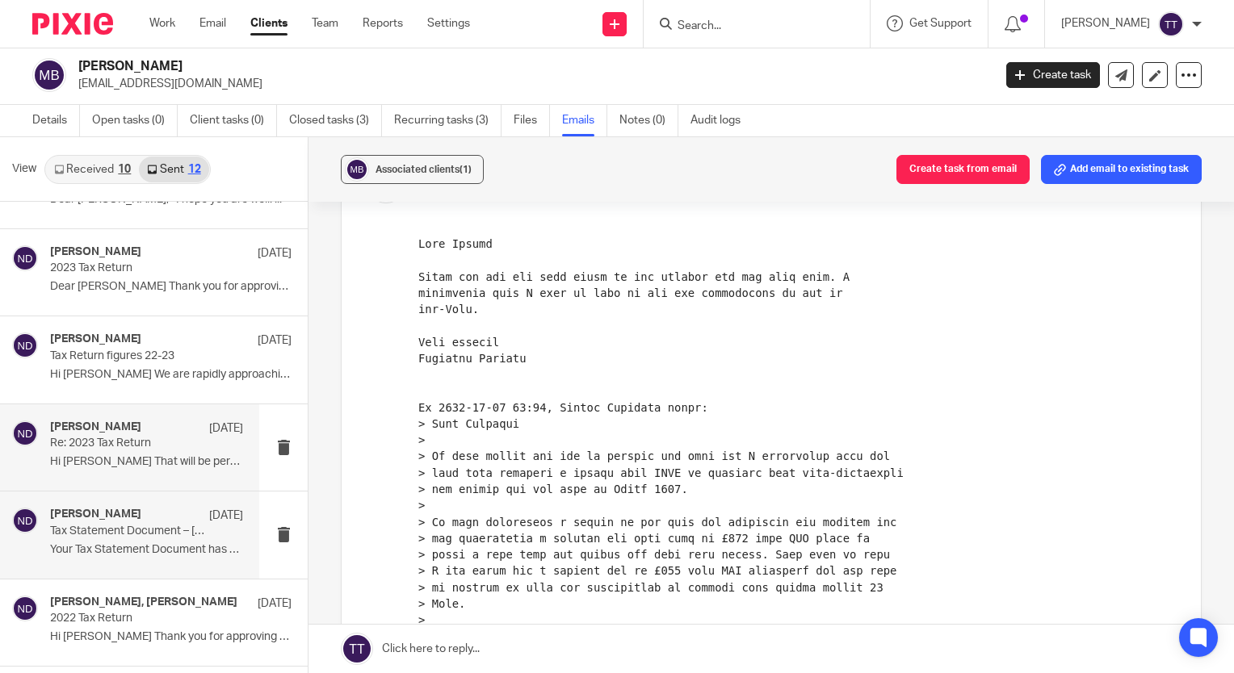
scroll to position [236, 0]
click at [177, 531] on p "Tax Statement Document – Nicola Deverson (ndeverson@envision-uk.com)" at bounding box center [127, 531] width 154 height 14
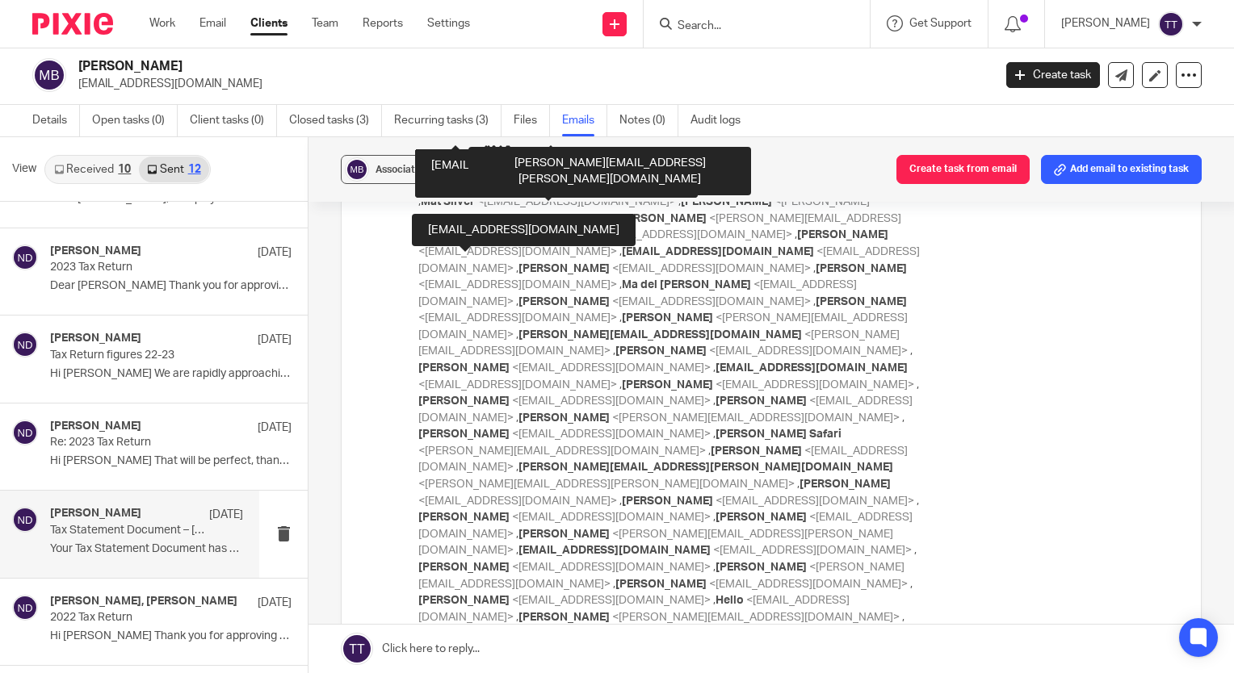
scroll to position [1444, 0]
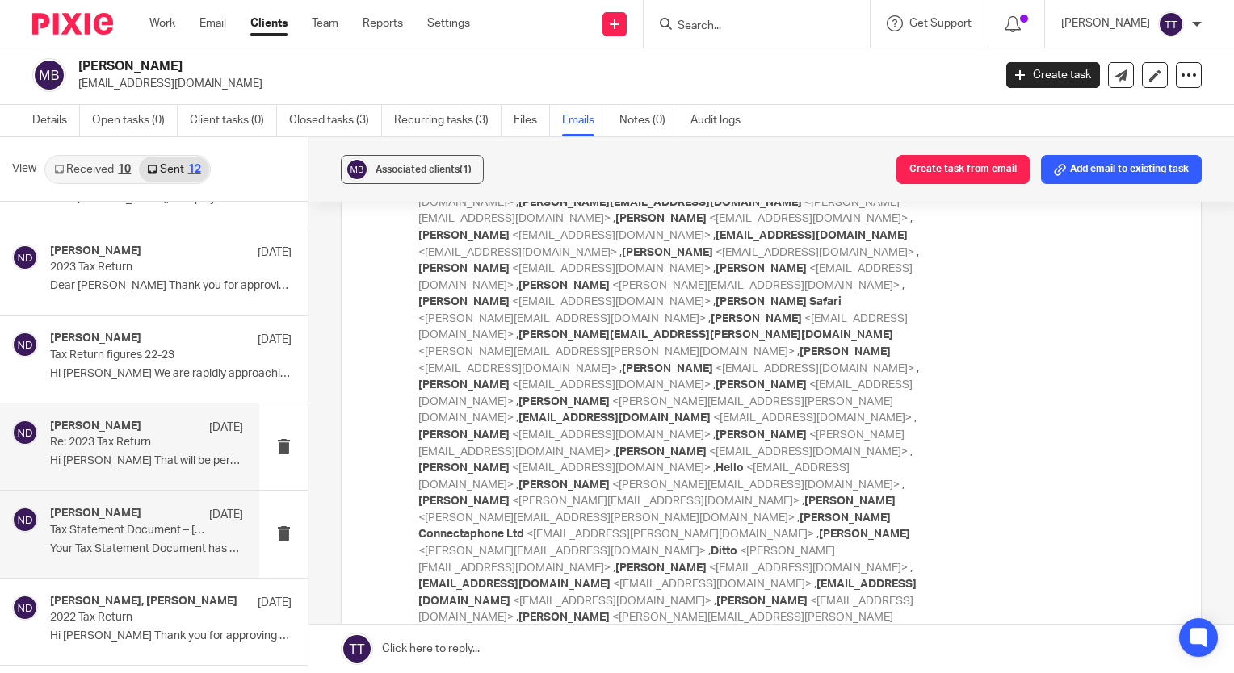
click at [166, 442] on p "Re: 2023 Tax Return" at bounding box center [127, 443] width 154 height 14
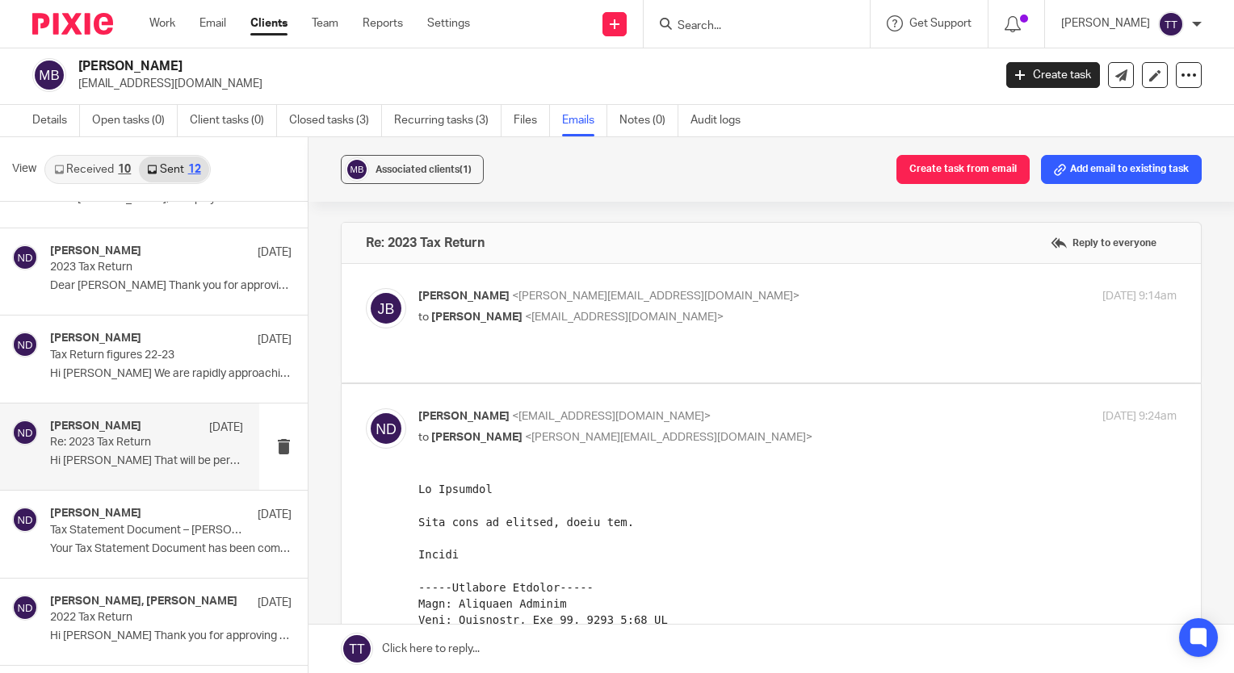
scroll to position [0, 0]
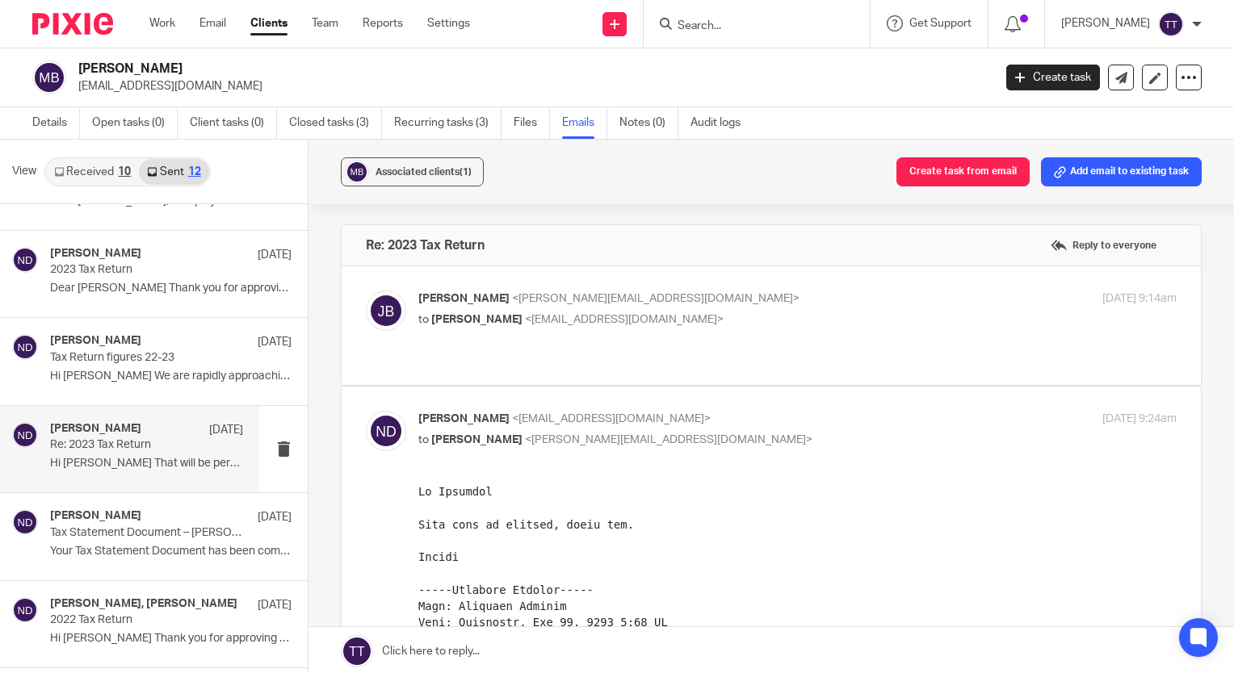
click at [523, 351] on label at bounding box center [771, 325] width 859 height 119
click at [366, 291] on input "checkbox" at bounding box center [365, 290] width 1 height 1
checkbox input "true"
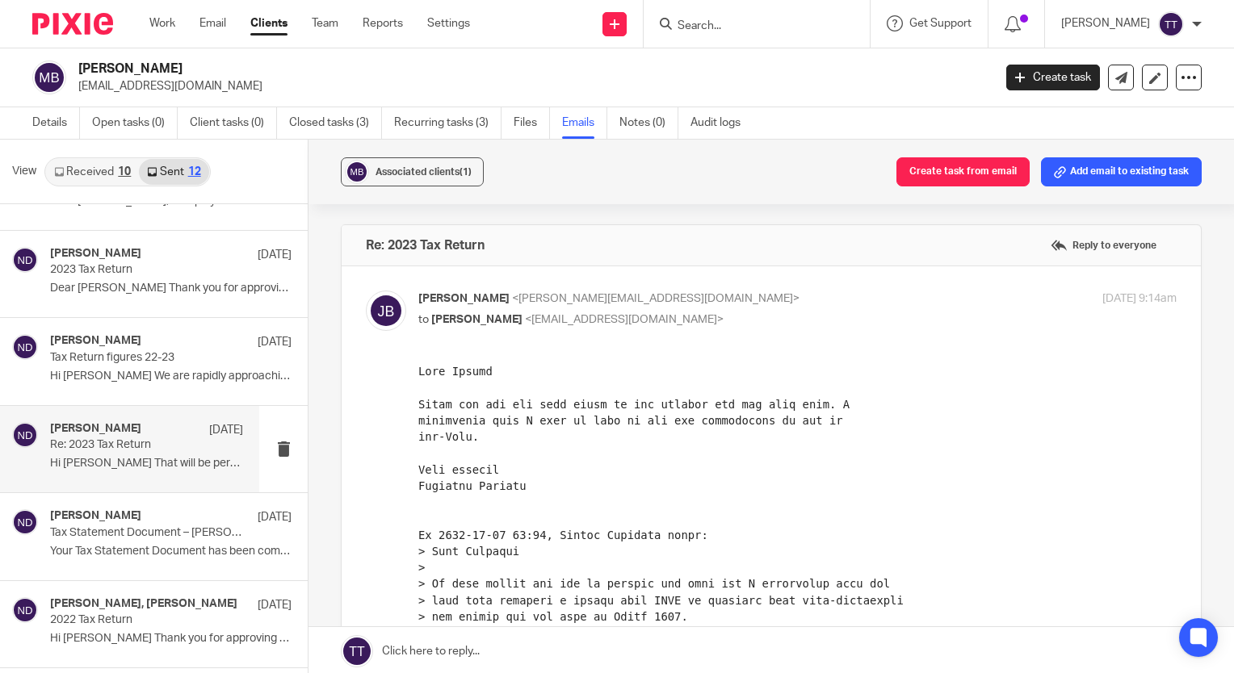
scroll to position [61, 0]
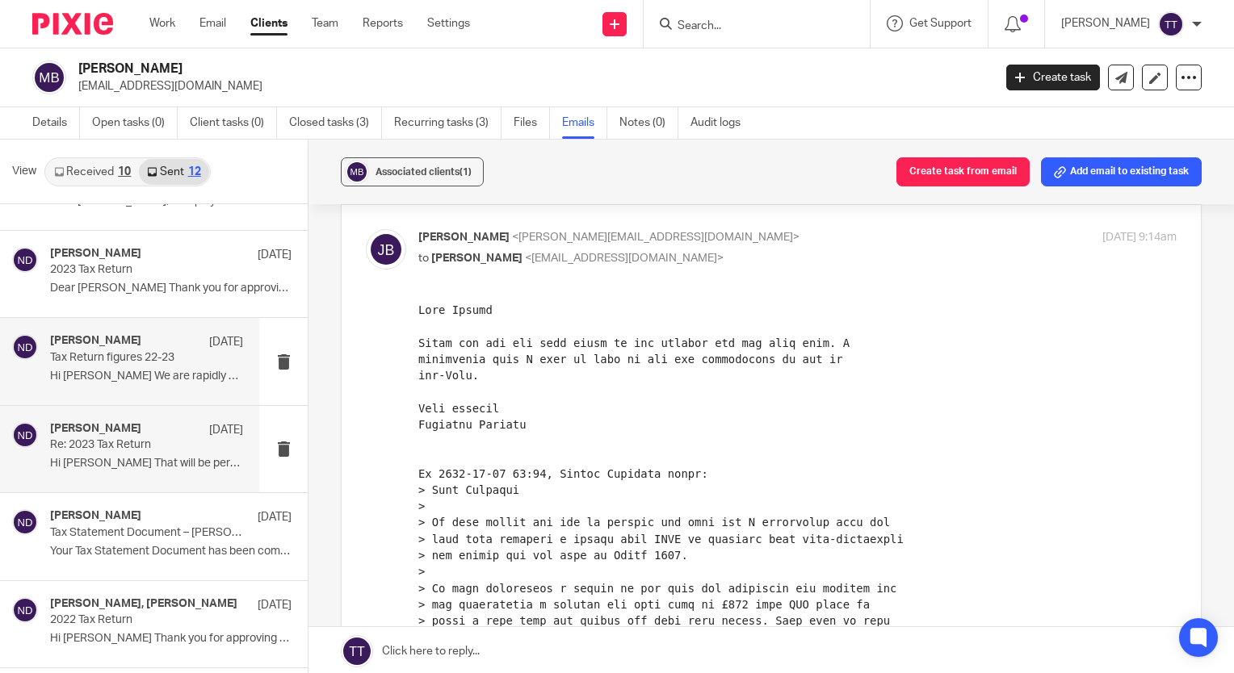
click at [209, 350] on p "18 Dec 2023" at bounding box center [226, 342] width 34 height 16
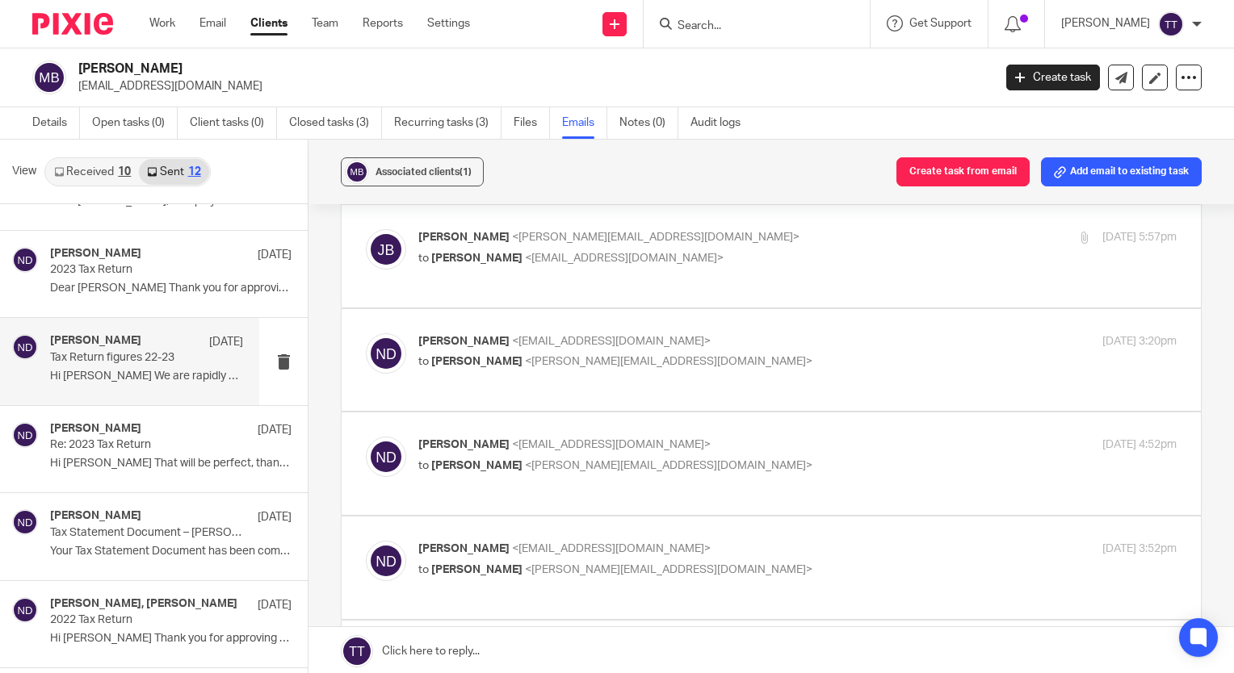
scroll to position [0, 0]
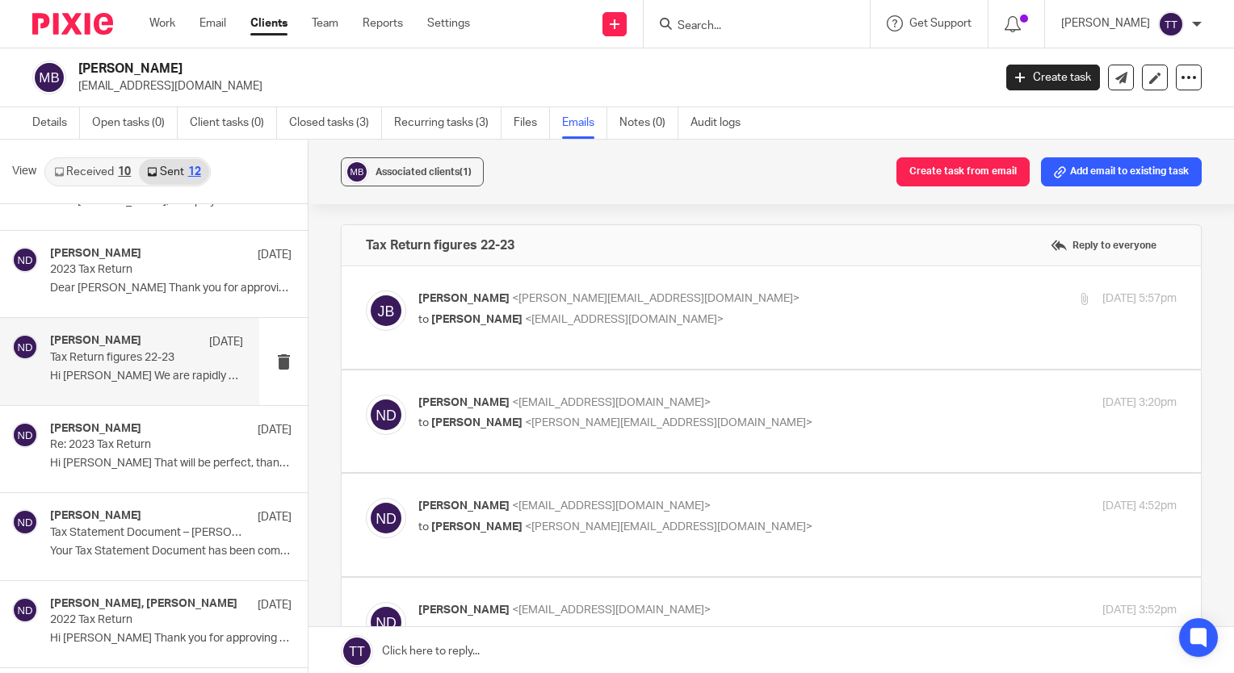
click at [455, 345] on label at bounding box center [771, 317] width 859 height 103
click at [366, 291] on input "checkbox" at bounding box center [365, 290] width 1 height 1
checkbox input "true"
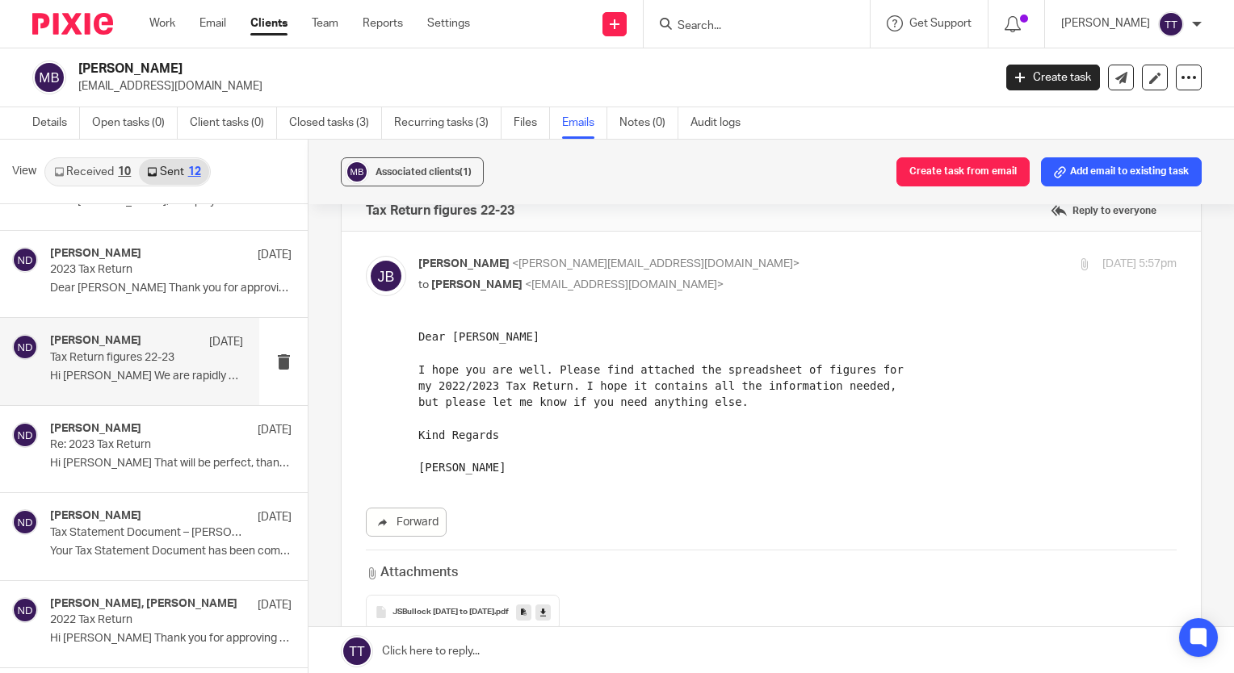
scroll to position [36, 0]
click at [574, 335] on pre "Dear Nicola I hope you are well. Please find attached the spreadsheet of figure…" at bounding box center [797, 401] width 758 height 147
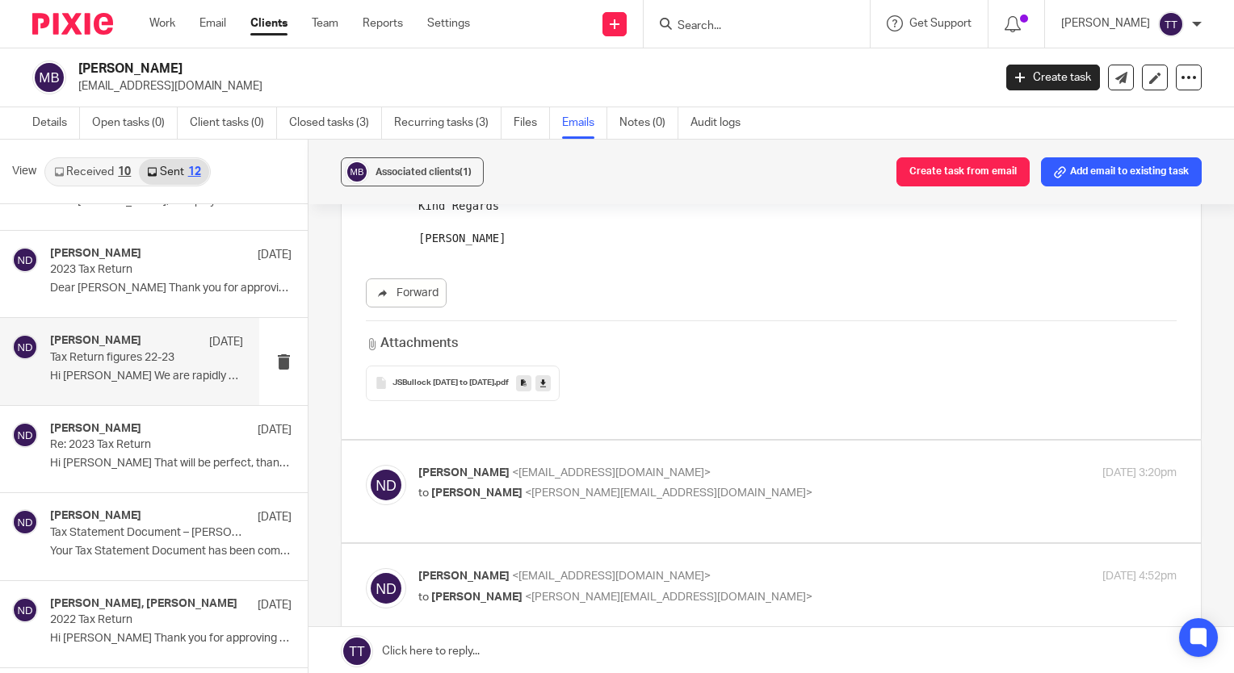
scroll to position [265, 0]
click at [556, 541] on label at bounding box center [771, 491] width 859 height 103
click at [366, 464] on input "checkbox" at bounding box center [365, 463] width 1 height 1
checkbox input "true"
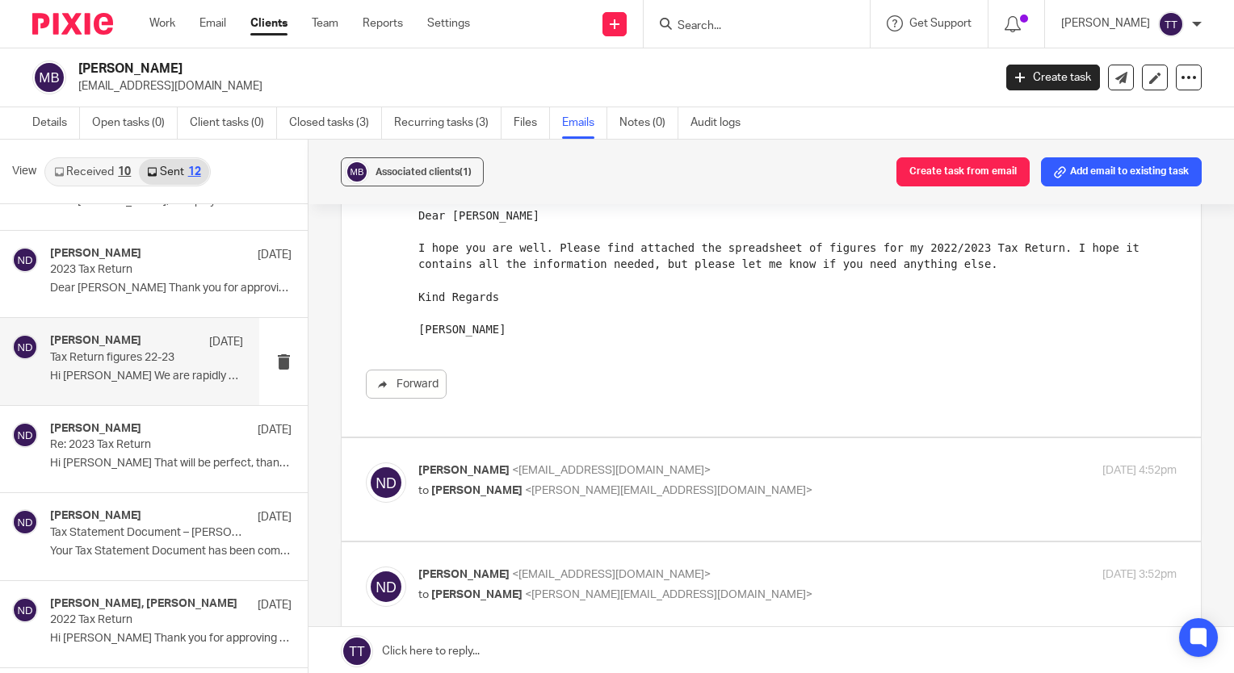
scroll to position [985, 0]
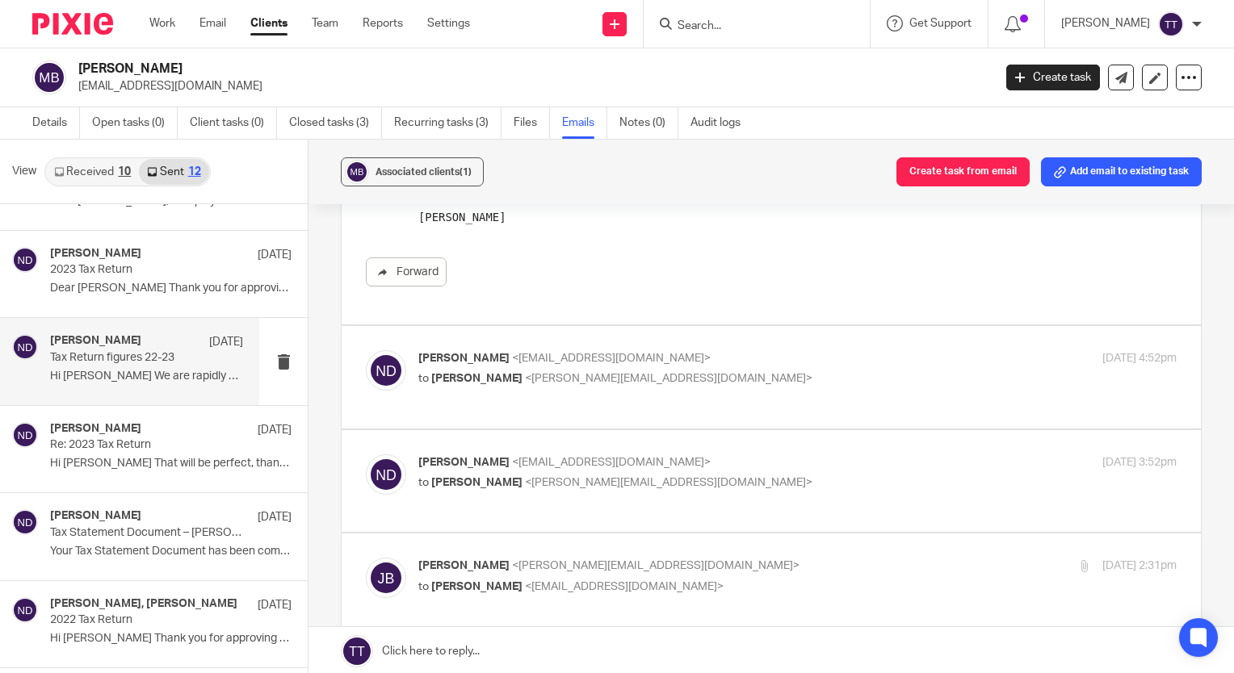
click at [554, 405] on div "Nicola Deverson <ndeverson@envision-uk.com> to Jennifer Bullock <jennifer@fence…" at bounding box center [771, 377] width 811 height 54
click at [552, 405] on div "Nicola Deverson <ndeverson@envision-uk.com> to Jennifer Bullock <jennifer@fence…" at bounding box center [771, 377] width 811 height 54
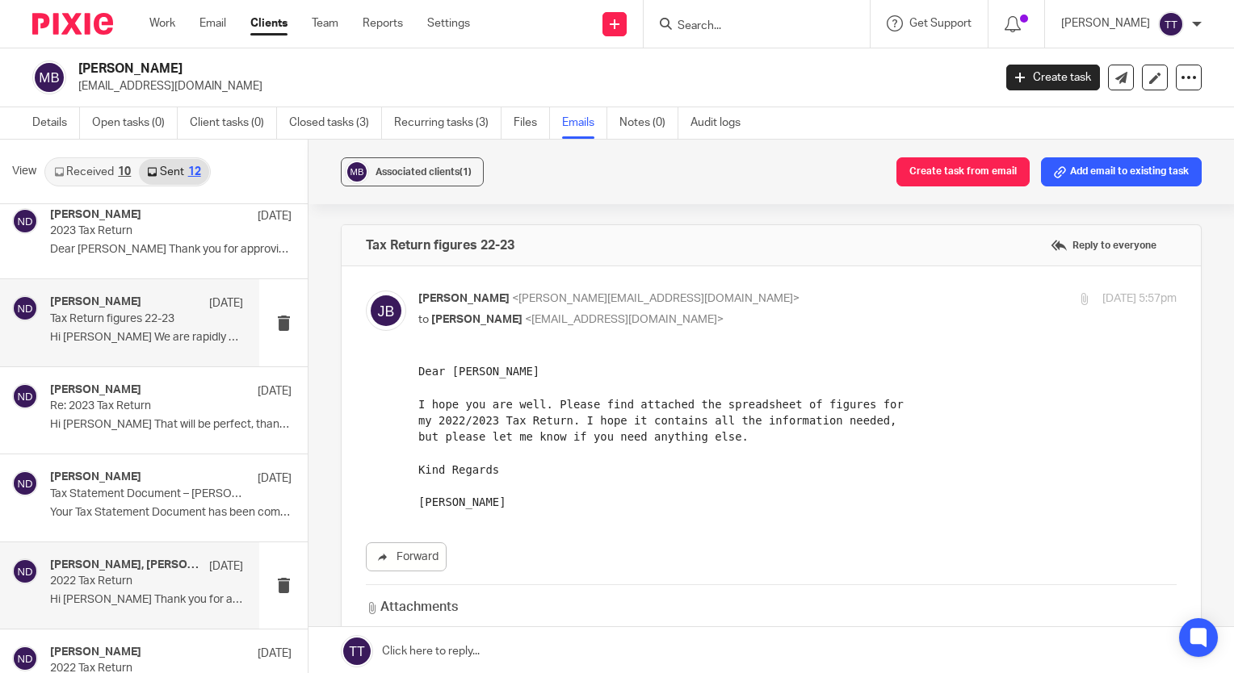
scroll to position [326, 0]
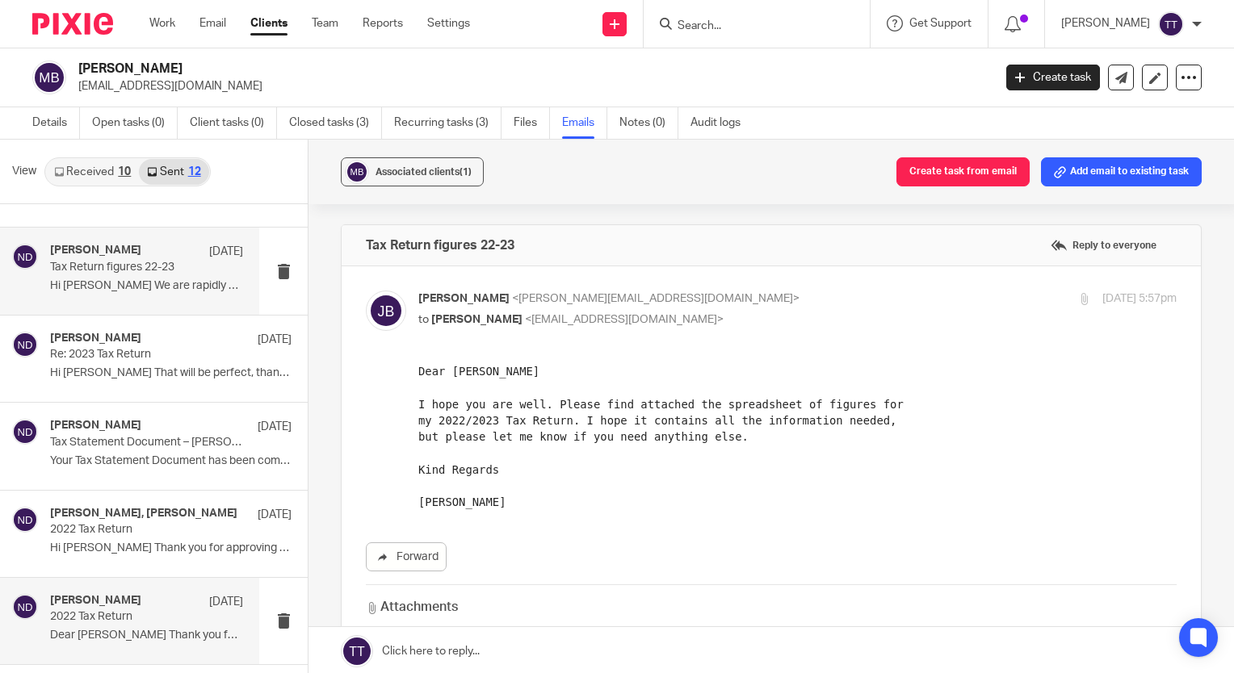
click at [209, 603] on p "9 Jan 2023" at bounding box center [226, 602] width 34 height 16
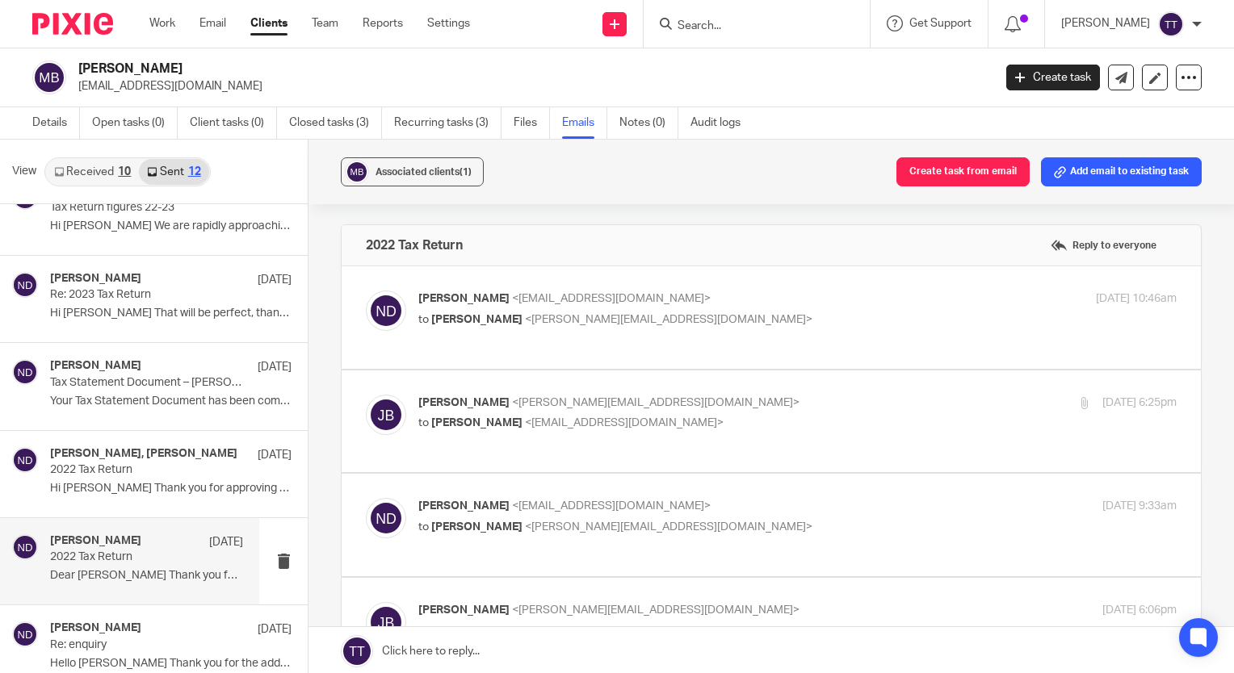
scroll to position [421, 0]
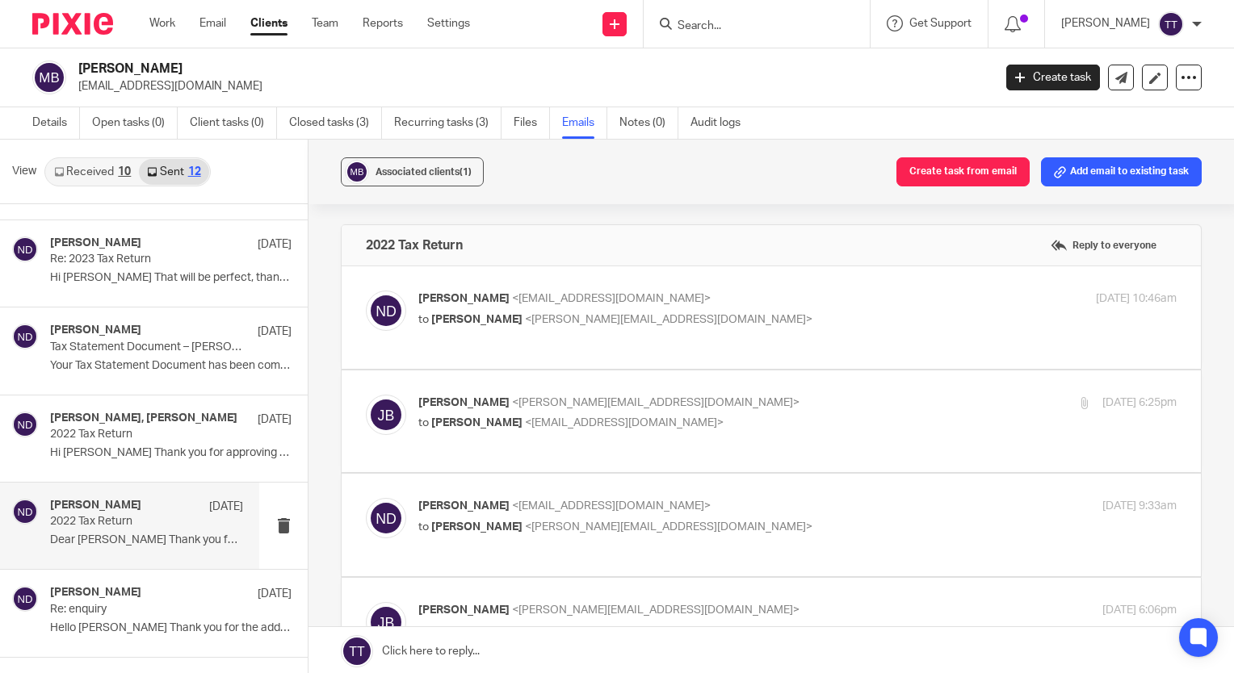
click at [585, 332] on div "Nicola Deverson <ndeverson@envision-uk.com> to Jennifer Bullock <jennifer@fence…" at bounding box center [771, 318] width 811 height 54
click at [573, 367] on label at bounding box center [771, 317] width 859 height 103
click at [366, 291] on input "checkbox" at bounding box center [365, 290] width 1 height 1
checkbox input "true"
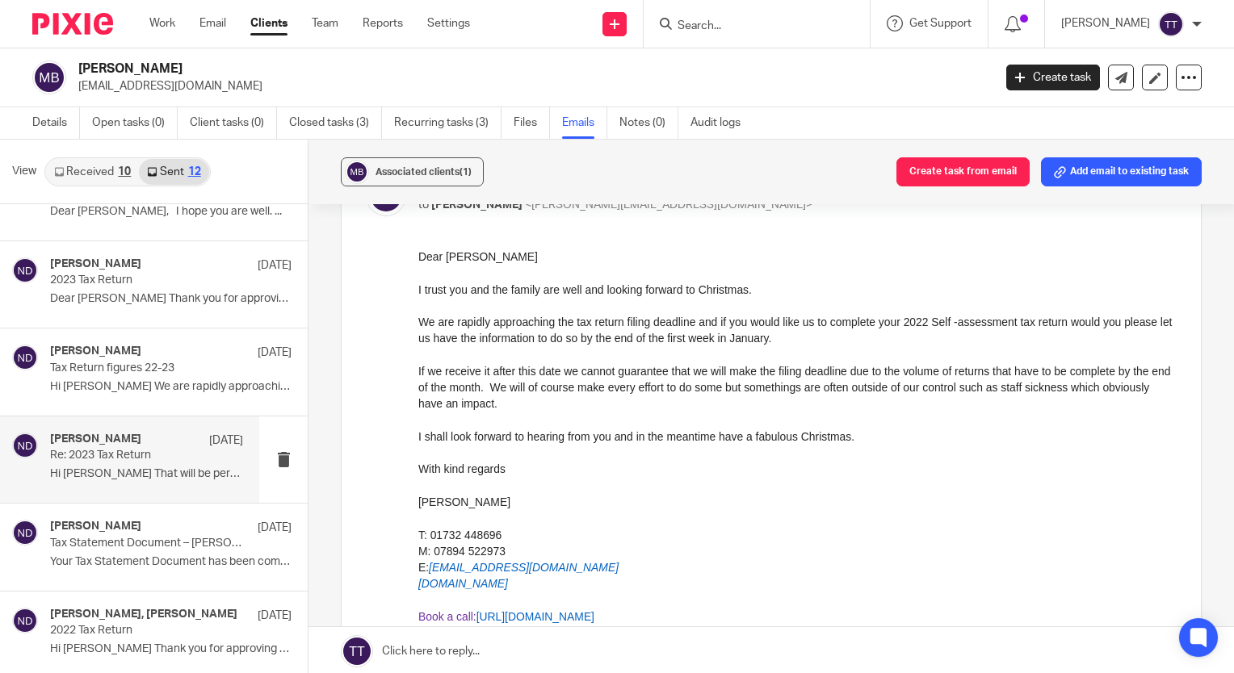
scroll to position [224, 0]
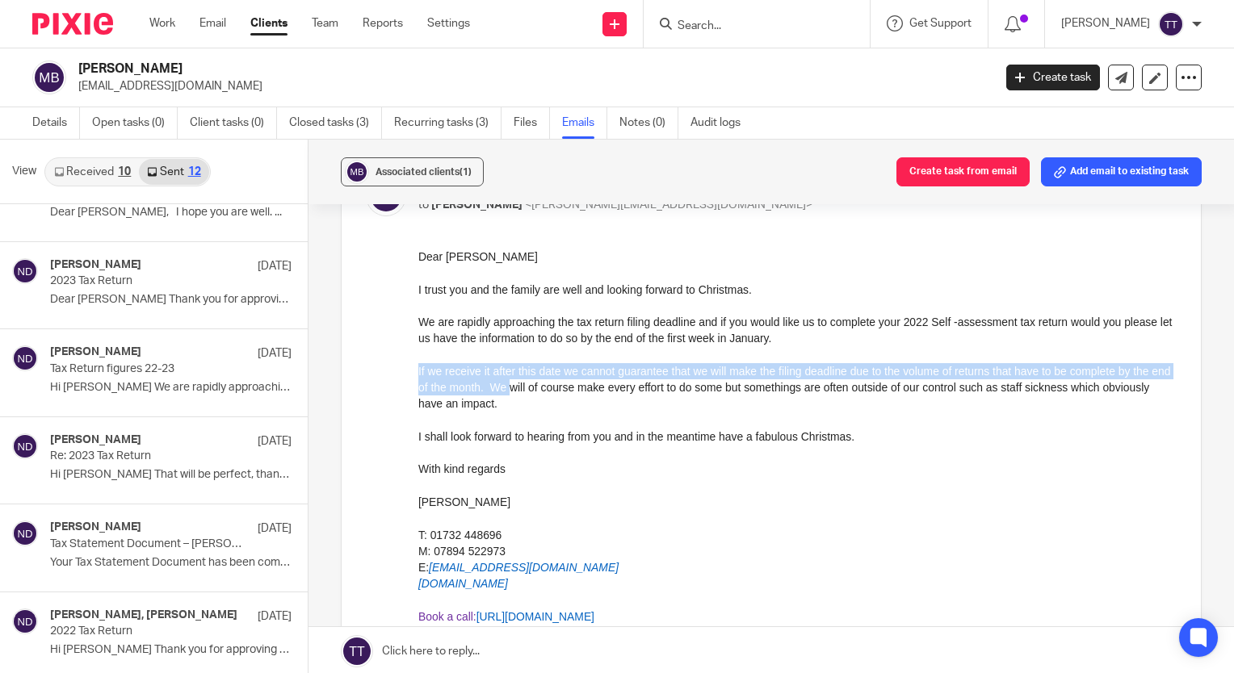
drag, startPoint x: 468, startPoint y: 350, endPoint x: 535, endPoint y: 384, distance: 74.7
click at [535, 384] on div "Dear Jennifer I trust you and the family are well and looking forward to Christ…" at bounding box center [797, 511] width 758 height 524
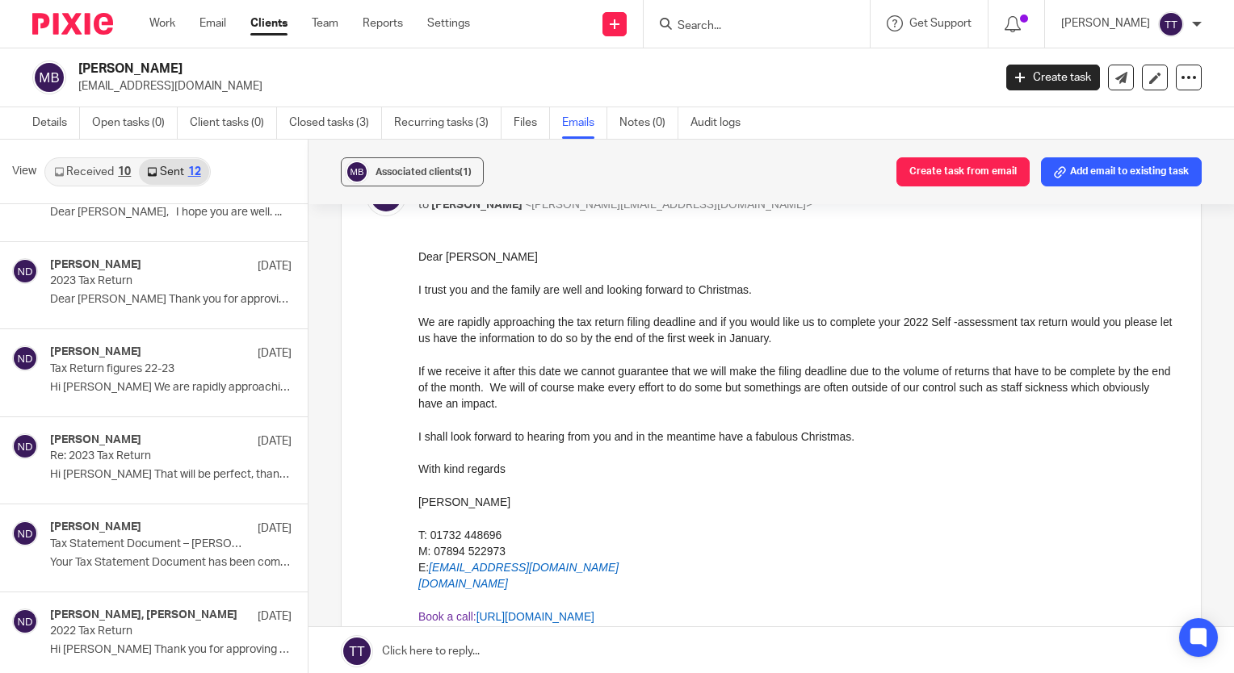
drag, startPoint x: 535, startPoint y: 384, endPoint x: 643, endPoint y: 418, distance: 112.9
click at [643, 418] on p at bounding box center [797, 421] width 758 height 16
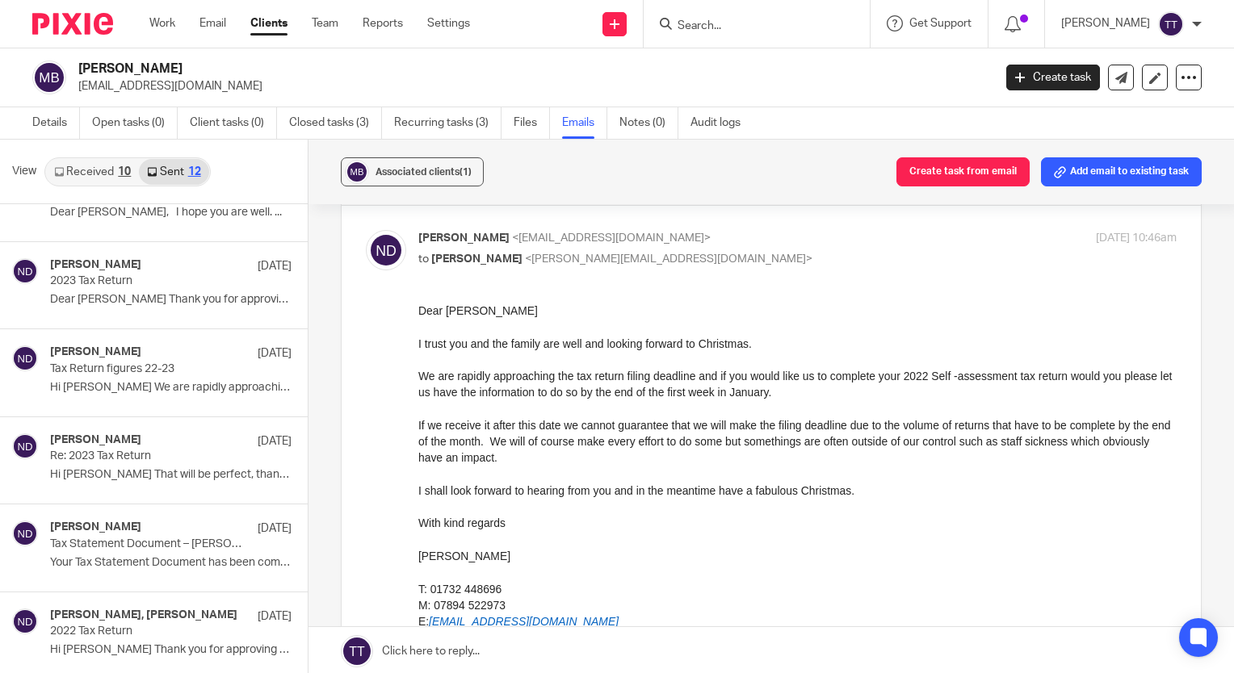
scroll to position [83, 0]
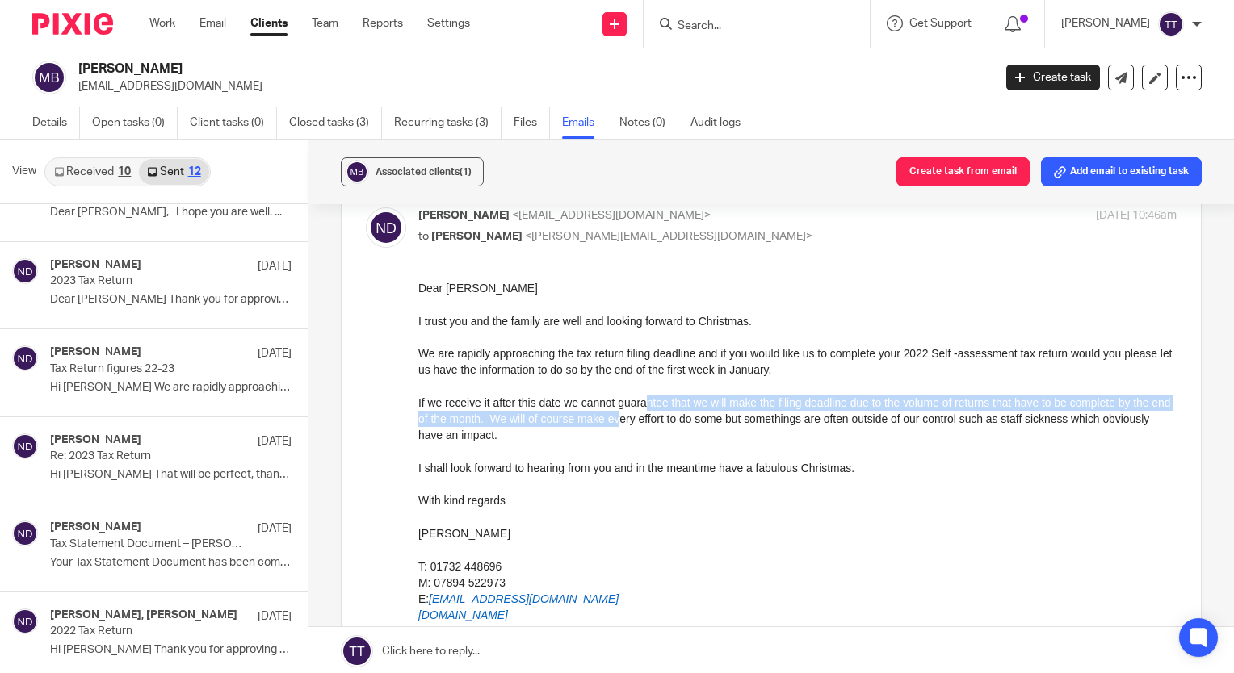
drag, startPoint x: 643, startPoint y: 450, endPoint x: 644, endPoint y: 405, distance: 45.2
click at [644, 405] on p "If we receive it after this date we cannot guarantee that we will make the fili…" at bounding box center [797, 419] width 758 height 49
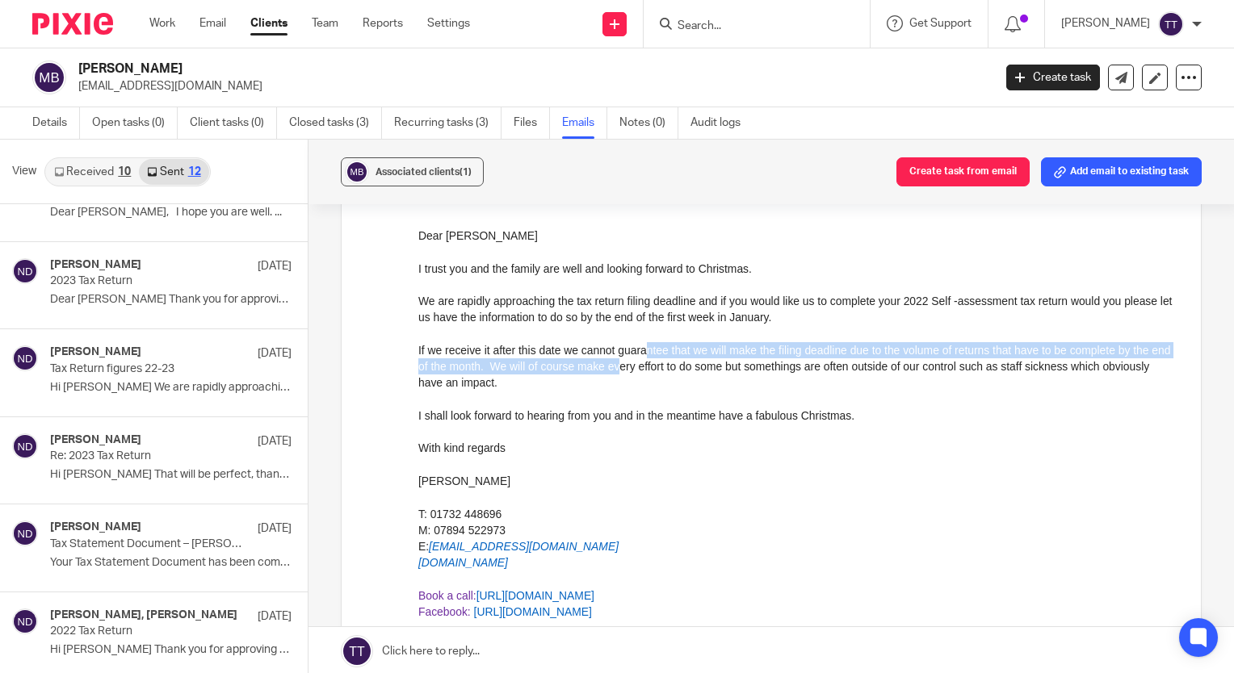
scroll to position [115, 0]
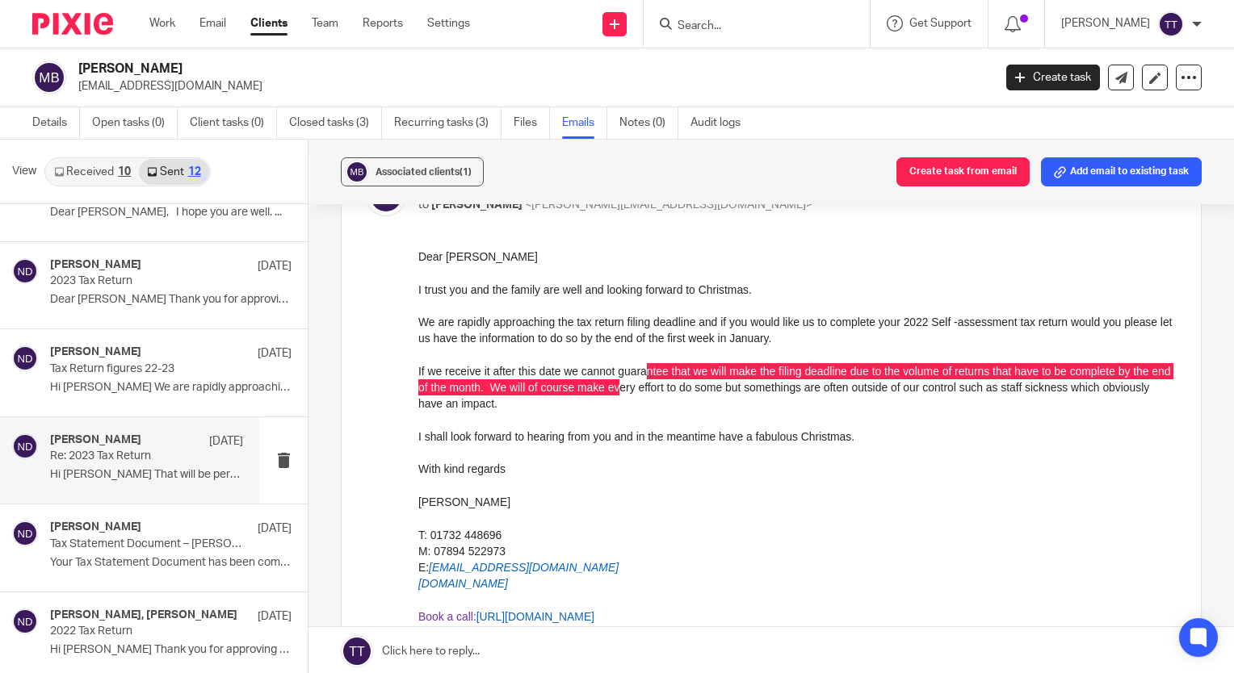
click at [115, 450] on p "Re: 2023 Tax Return" at bounding box center [127, 457] width 154 height 14
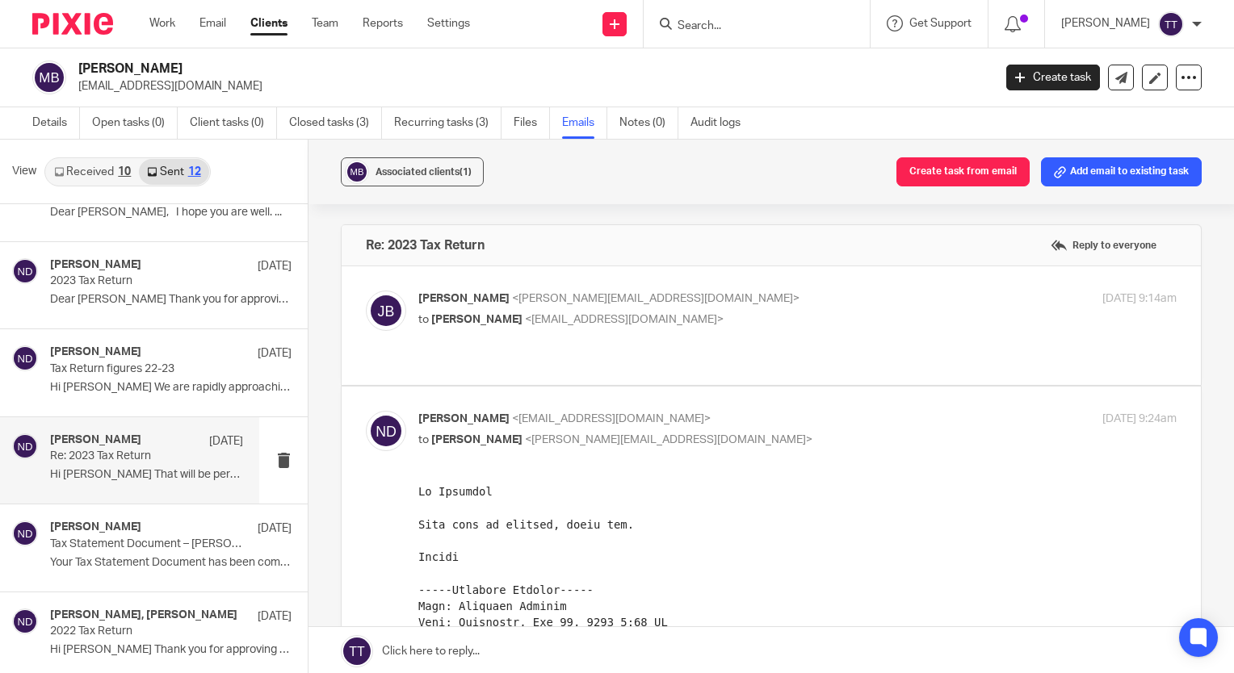
scroll to position [0, 0]
click at [424, 367] on label at bounding box center [771, 325] width 859 height 119
click at [366, 291] on input "checkbox" at bounding box center [365, 290] width 1 height 1
checkbox input "true"
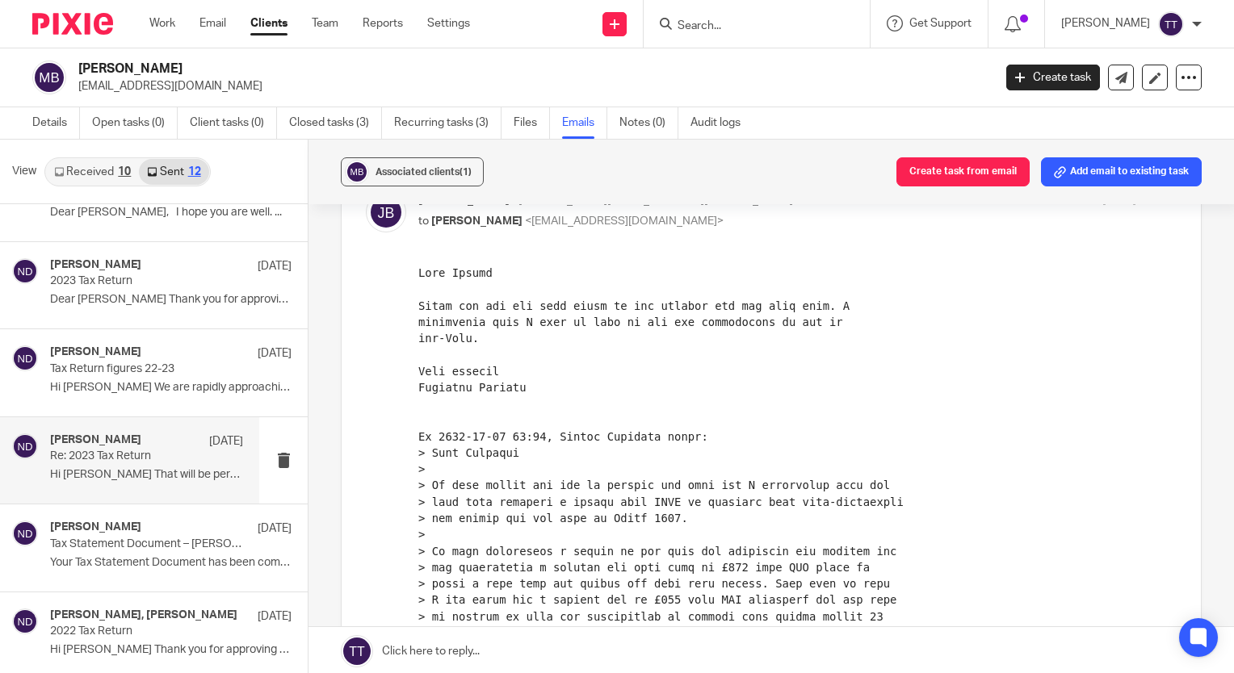
scroll to position [102, 0]
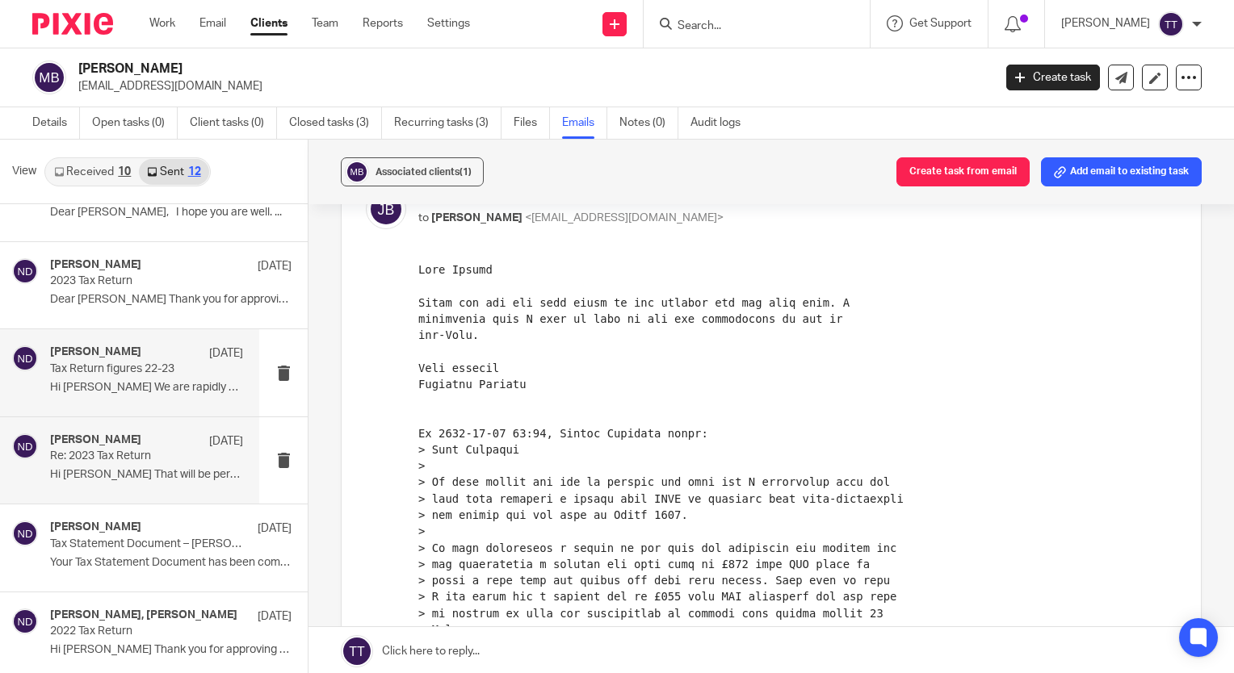
click at [212, 351] on p "18 Dec 2023" at bounding box center [226, 354] width 34 height 16
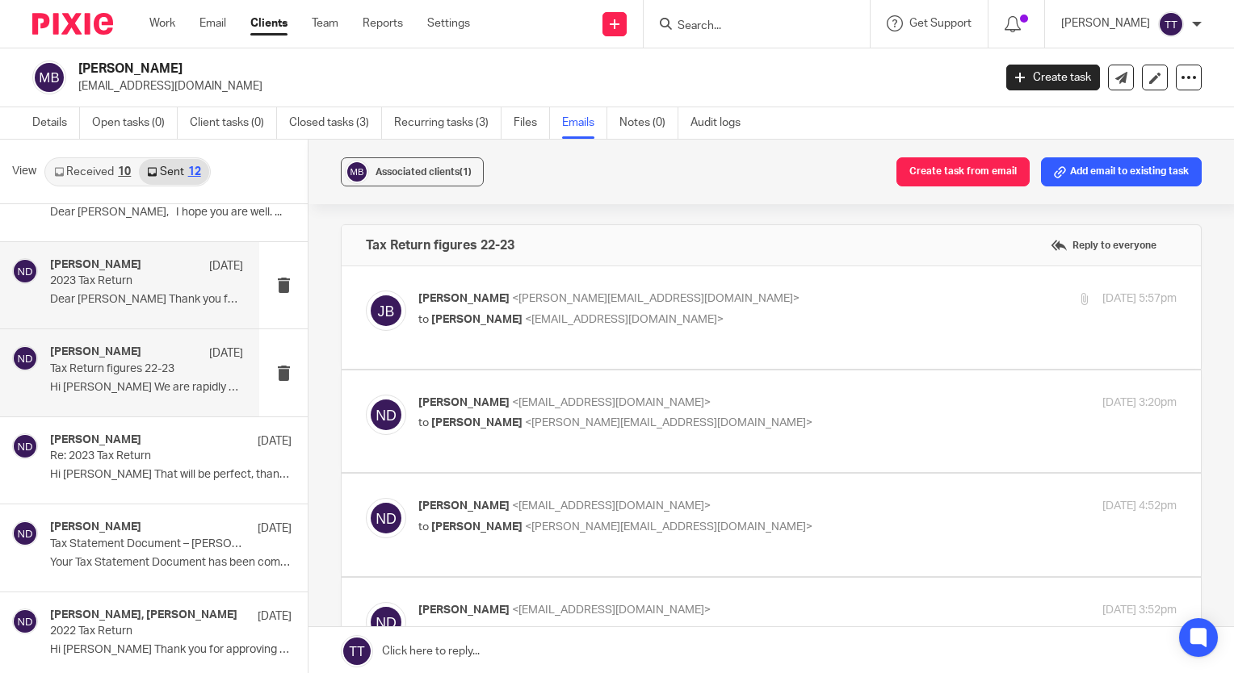
scroll to position [0, 0]
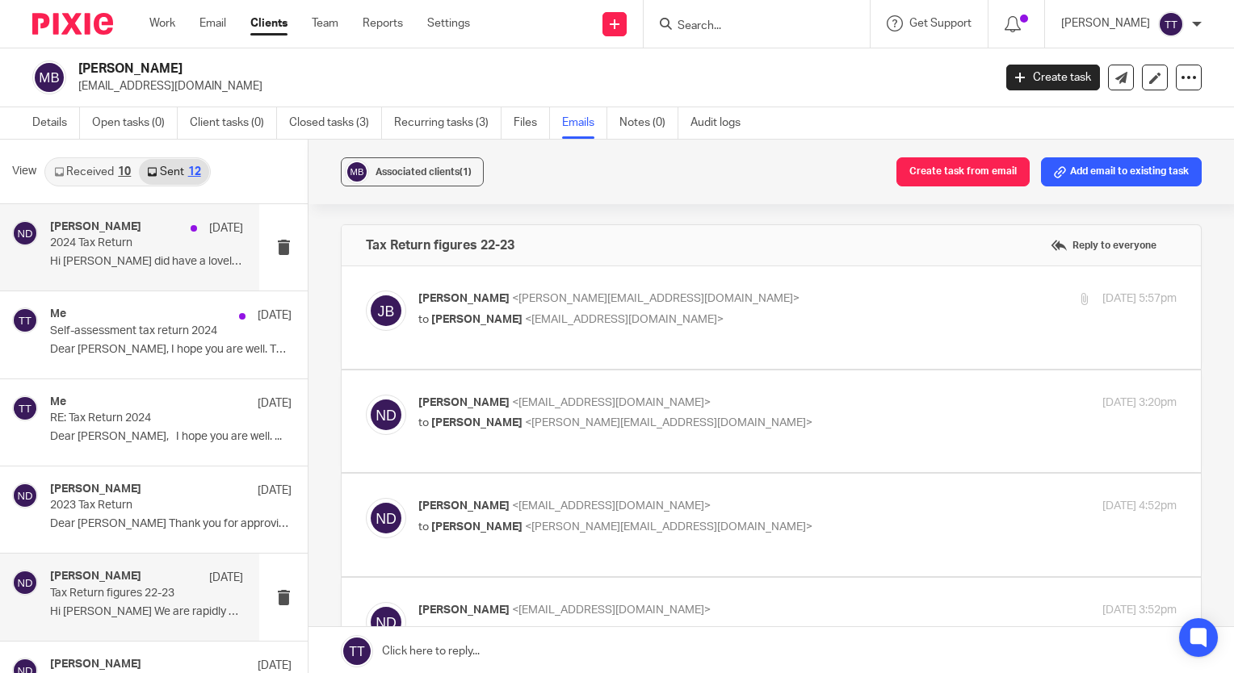
click at [184, 261] on p "Hi Jennifer I did have a lovely..." at bounding box center [146, 262] width 193 height 14
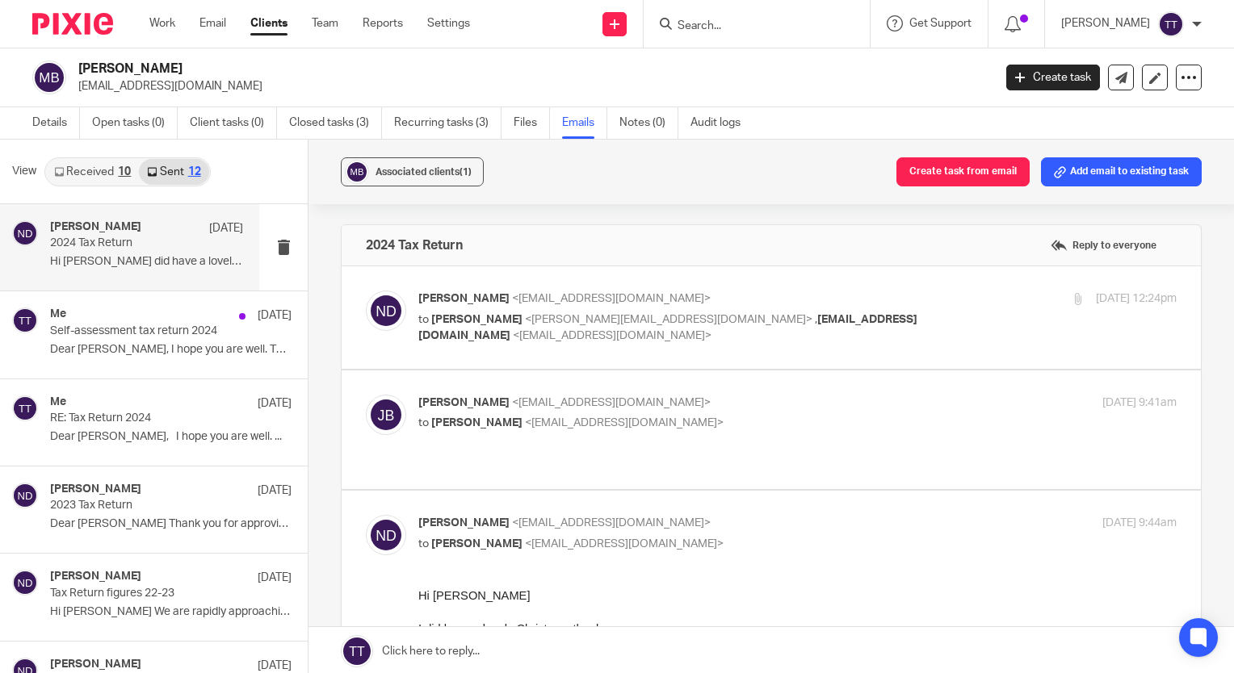
click at [105, 176] on link "Received 10" at bounding box center [92, 172] width 93 height 26
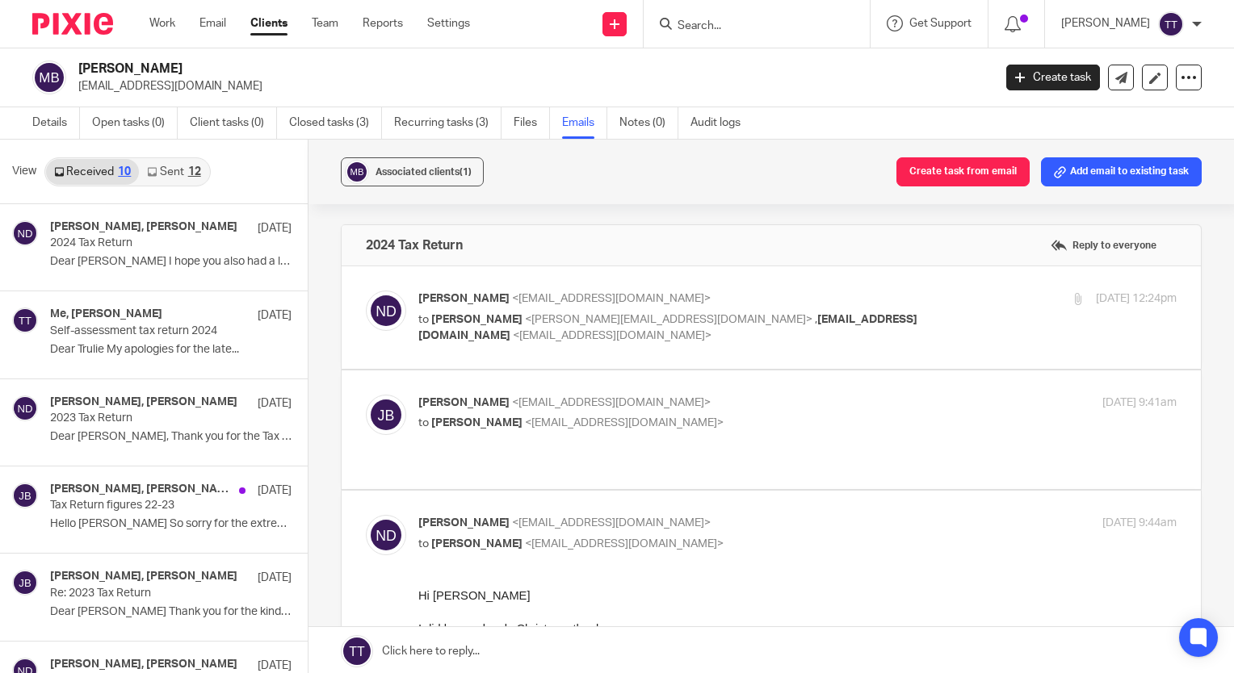
scroll to position [2, 0]
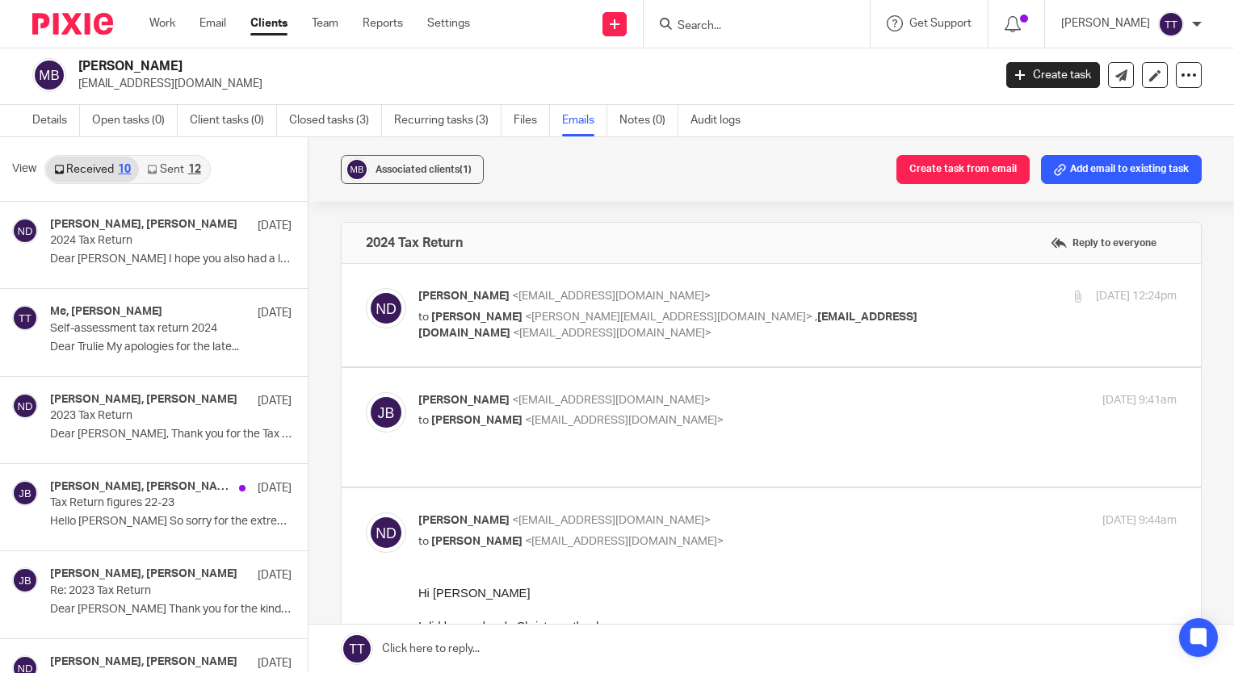
click at [194, 161] on link "Sent 12" at bounding box center [173, 170] width 69 height 26
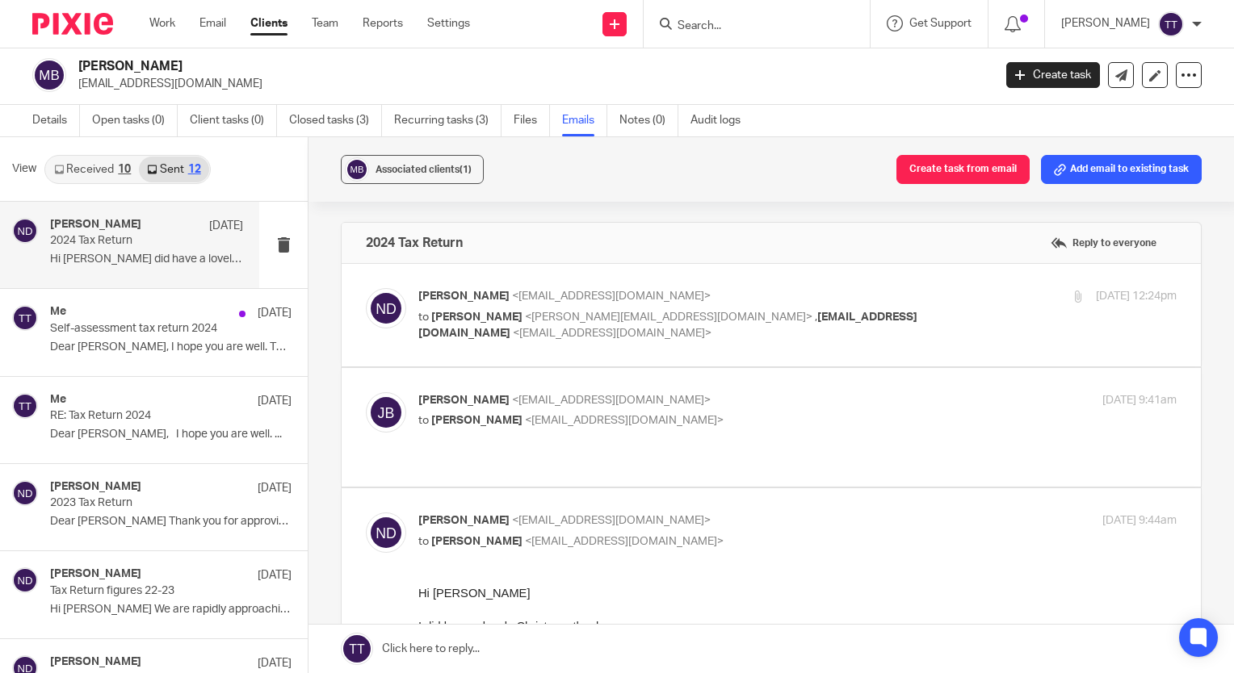
click at [403, 360] on label at bounding box center [771, 315] width 859 height 103
click at [366, 288] on input "checkbox" at bounding box center [365, 287] width 1 height 1
checkbox input "true"
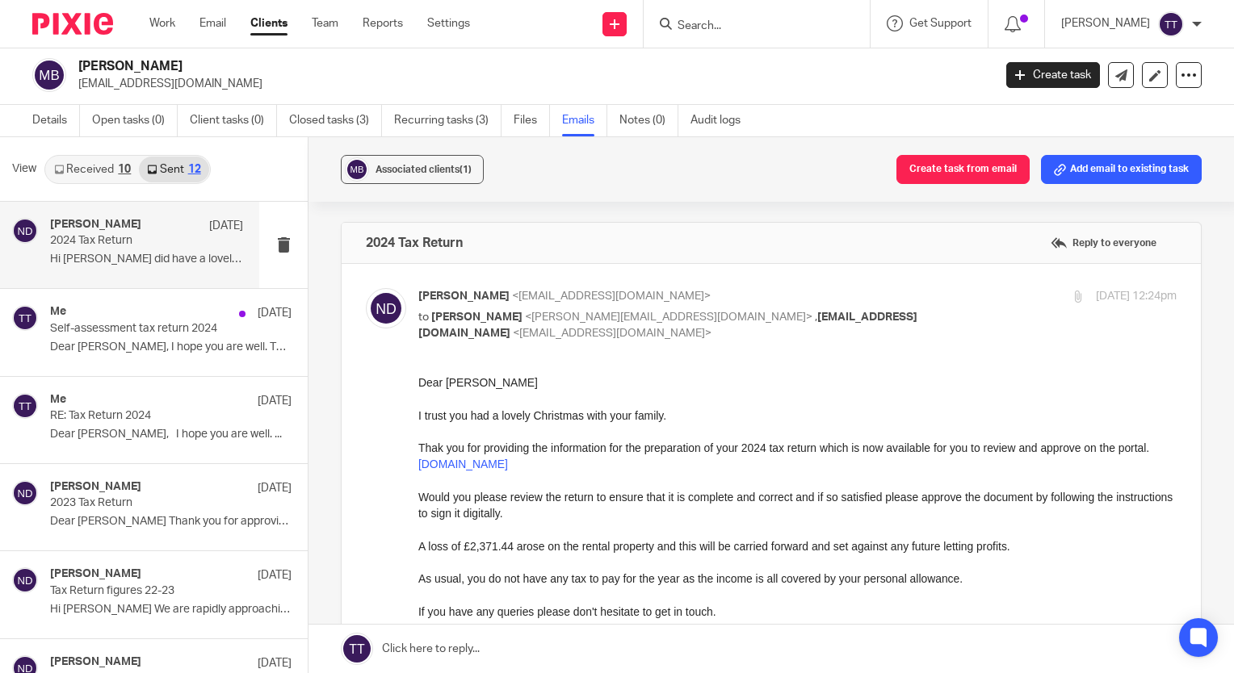
scroll to position [15, 0]
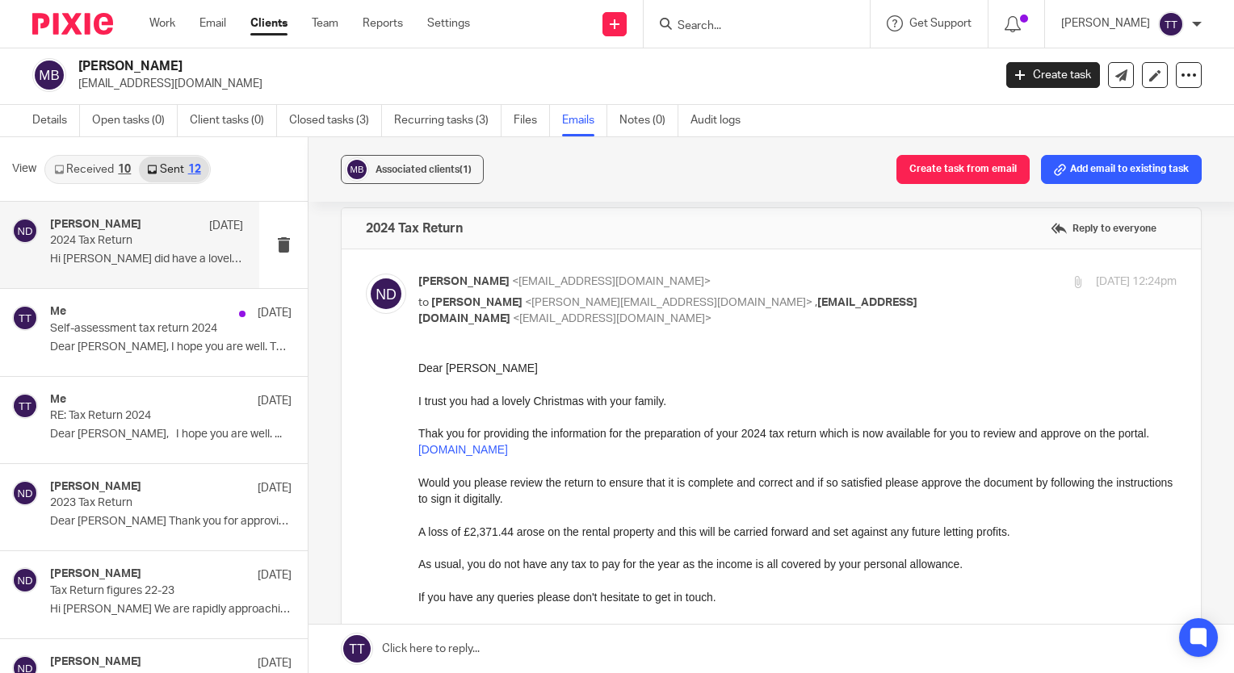
click at [727, 19] on input "Search" at bounding box center [748, 26] width 145 height 15
type input "ship"
click at [737, 54] on link at bounding box center [773, 63] width 200 height 24
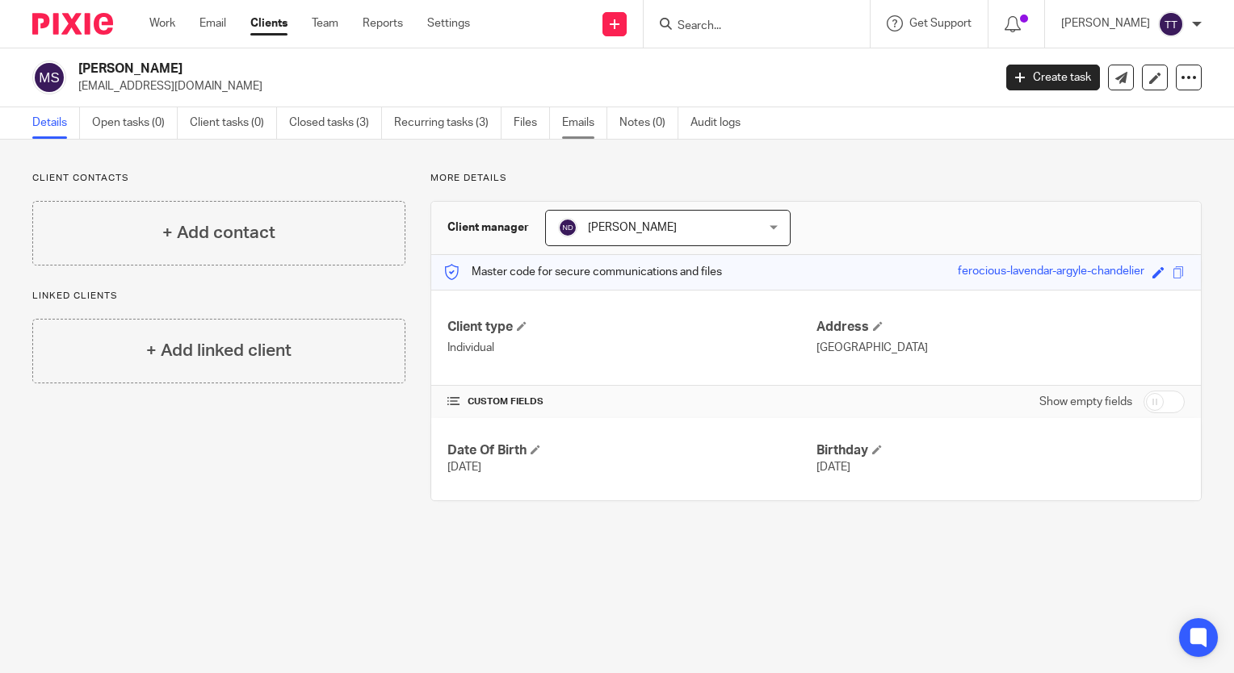
click at [575, 119] on link "Emails" at bounding box center [584, 122] width 45 height 31
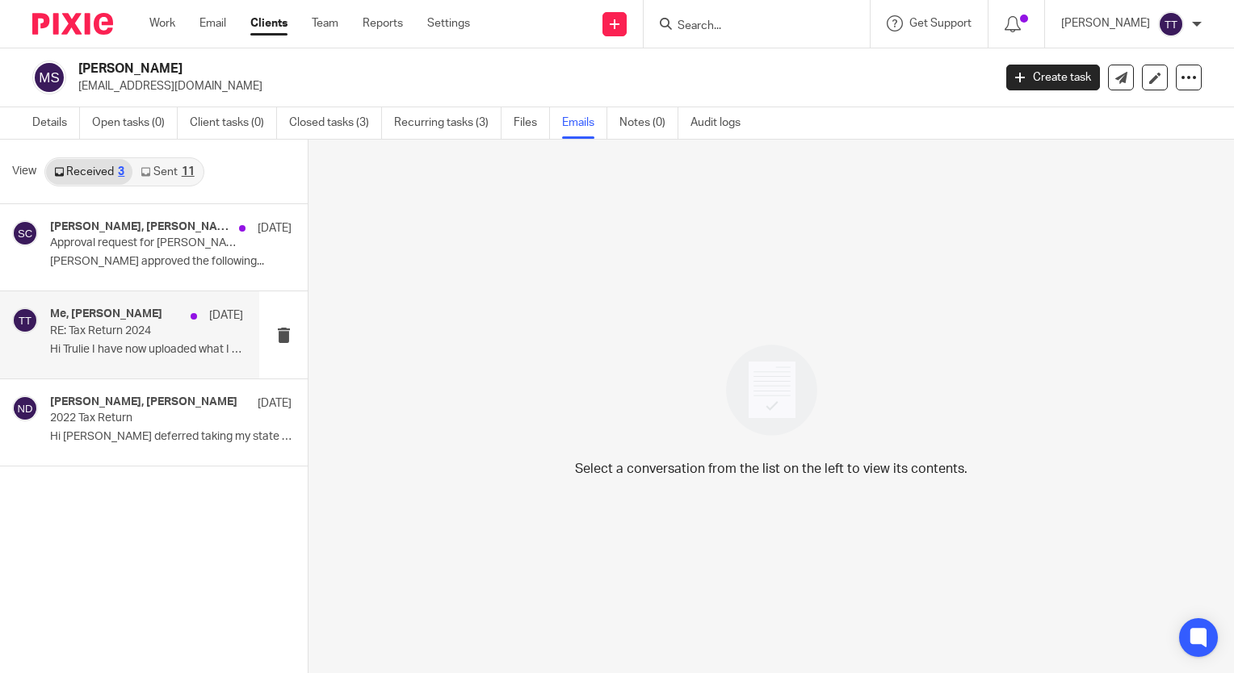
click at [161, 340] on div "Me, Colin Shipway 25 Oct RE: Tax Return 2024 Hi Trulie I have now uploaded what…" at bounding box center [146, 335] width 193 height 54
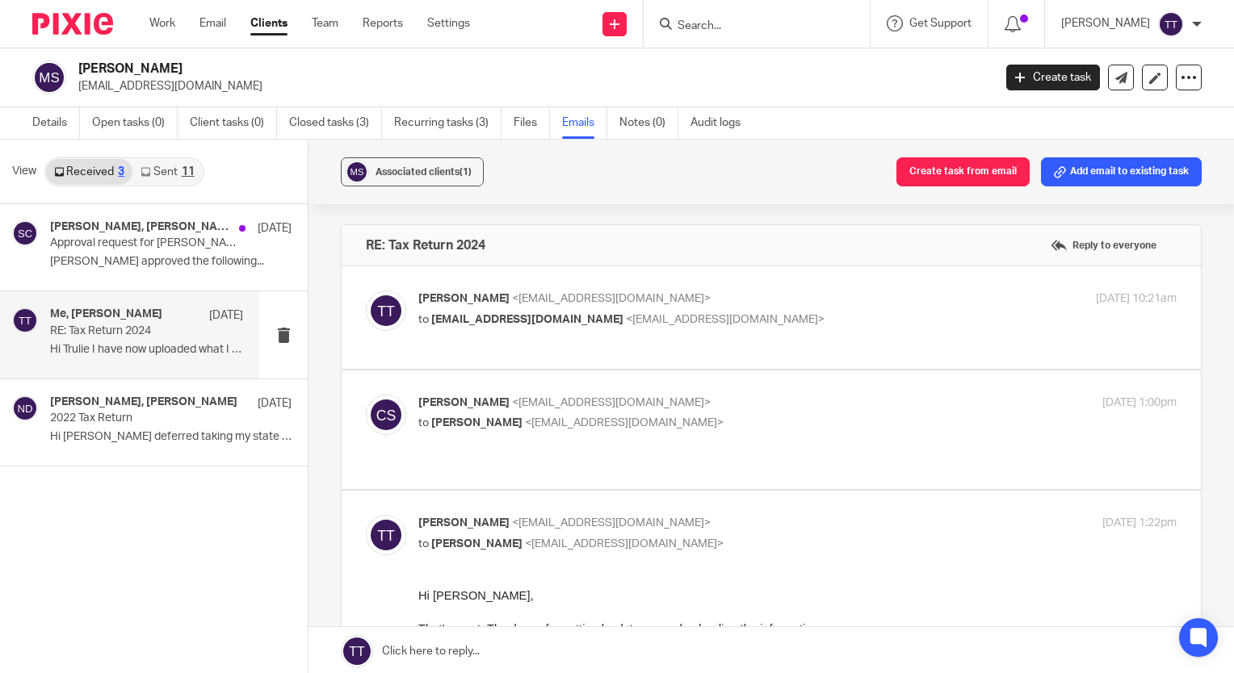
click at [178, 178] on link "Sent 11" at bounding box center [166, 172] width 69 height 26
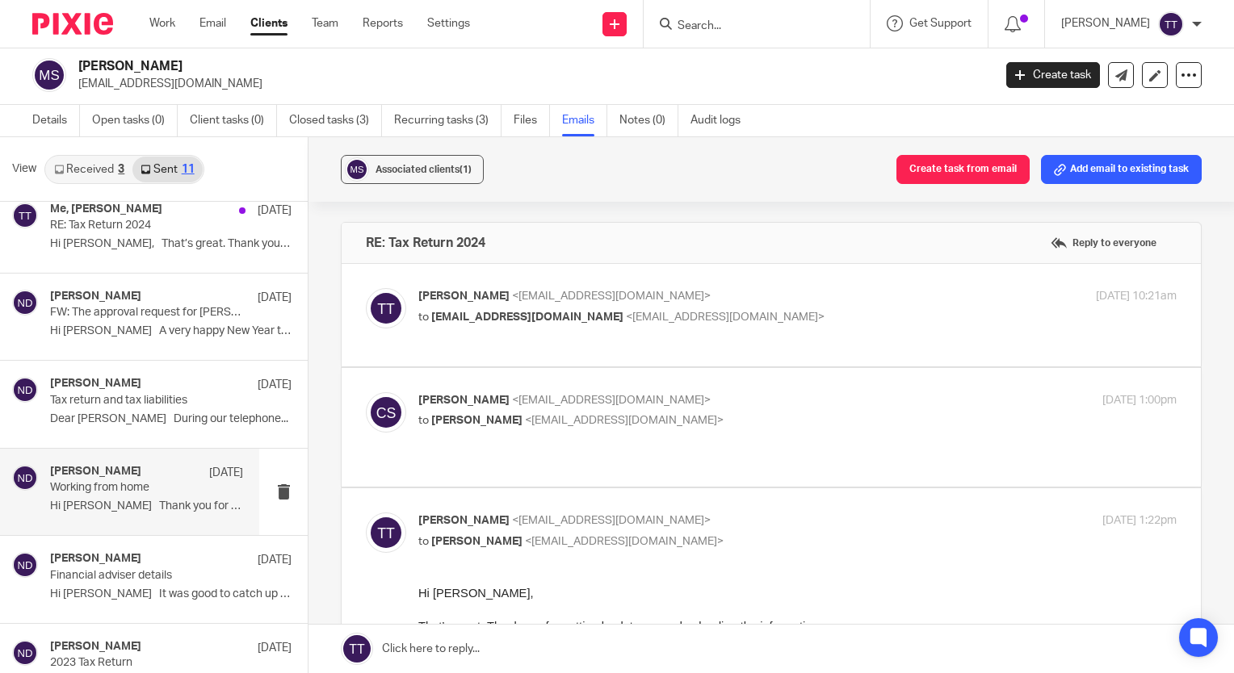
scroll to position [213, 0]
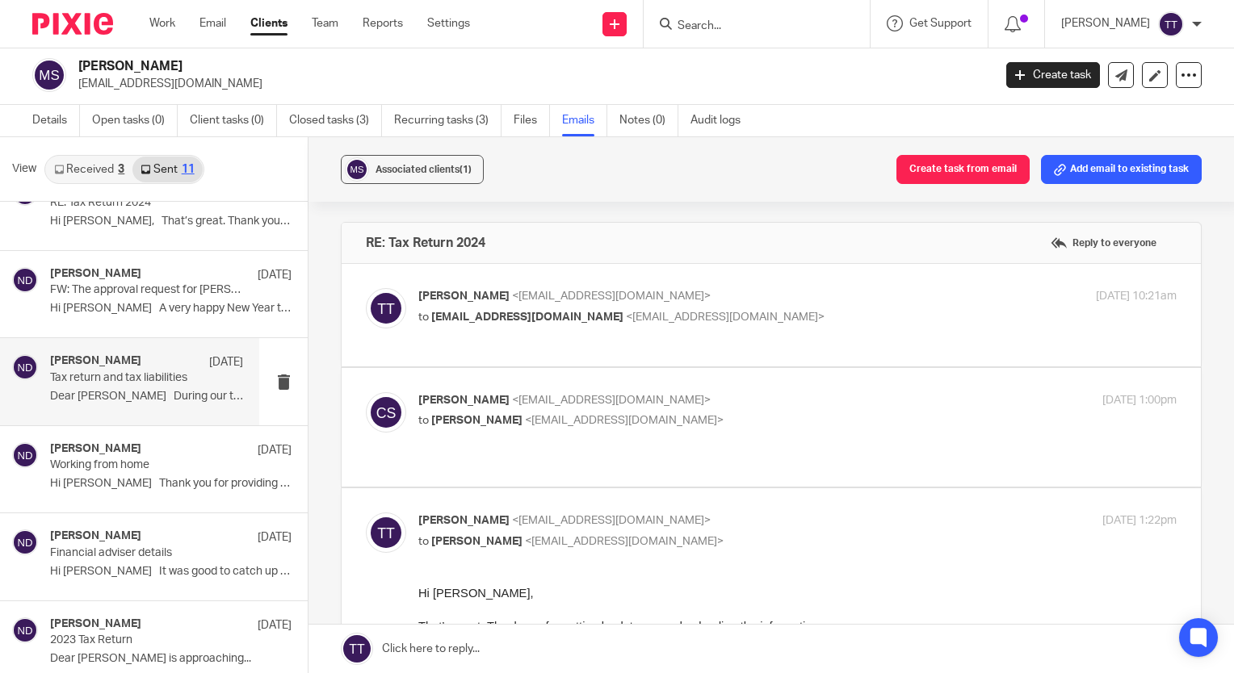
click at [176, 381] on p "Tax return and tax liabilities" at bounding box center [127, 378] width 154 height 14
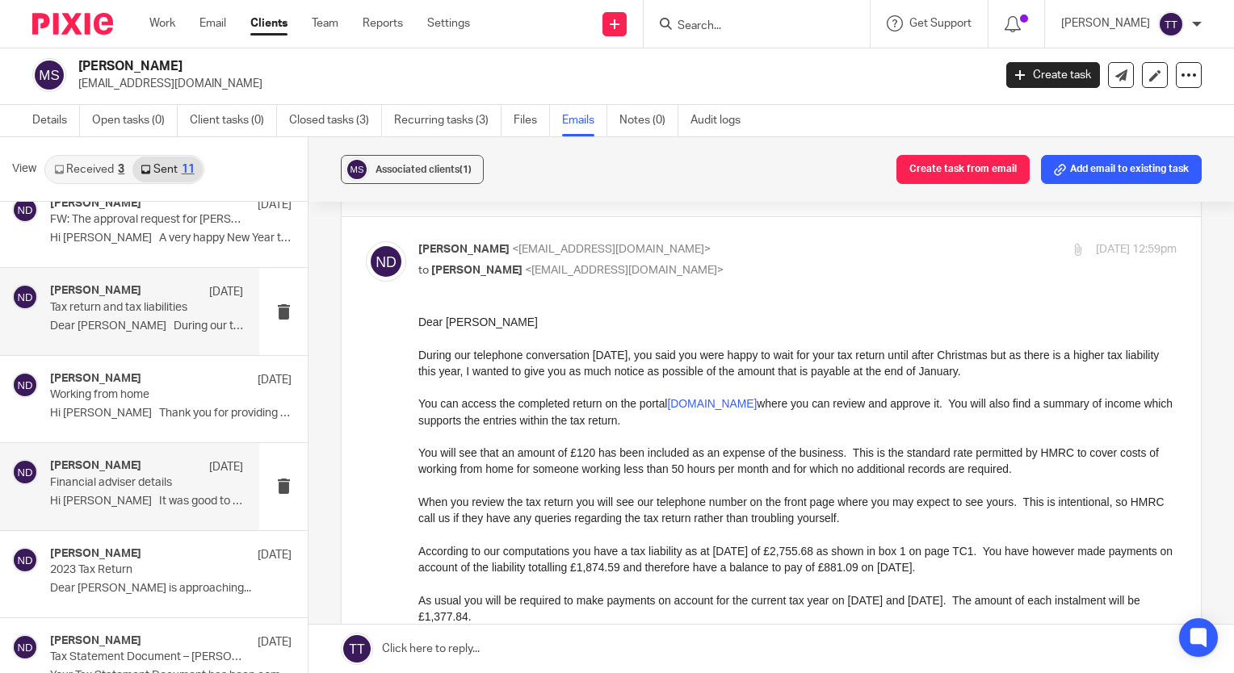
scroll to position [290, 0]
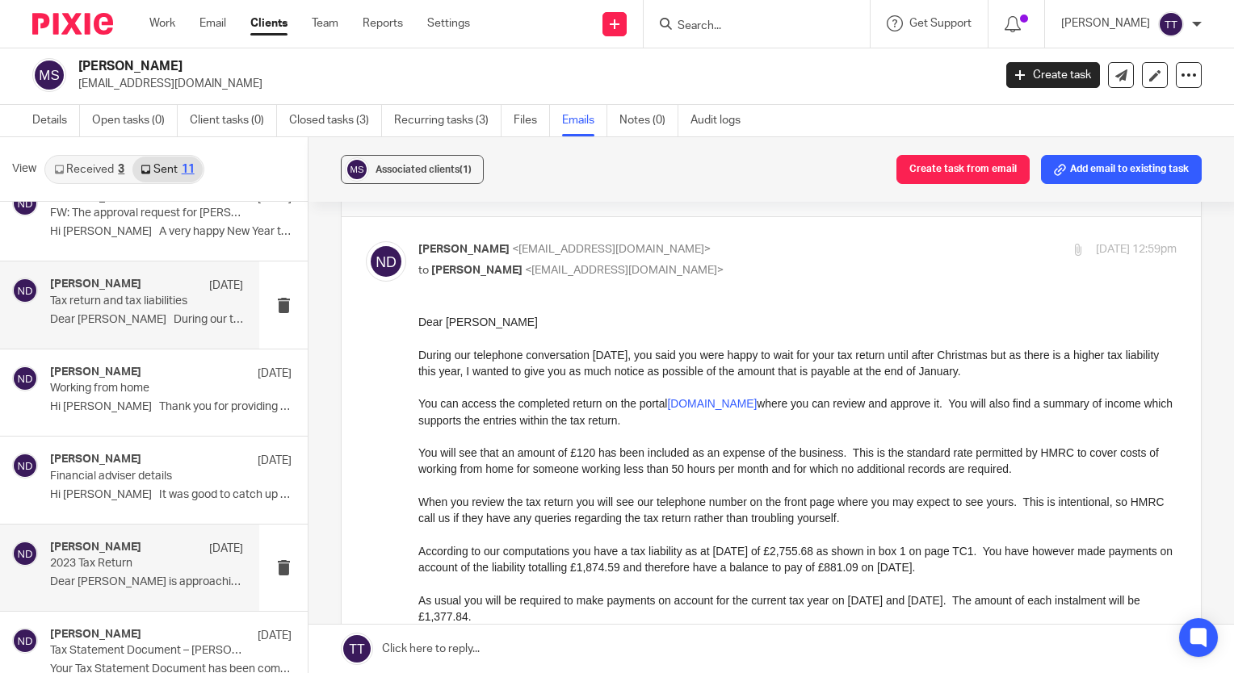
click at [209, 550] on p "23 Nov 2023" at bounding box center [226, 549] width 34 height 16
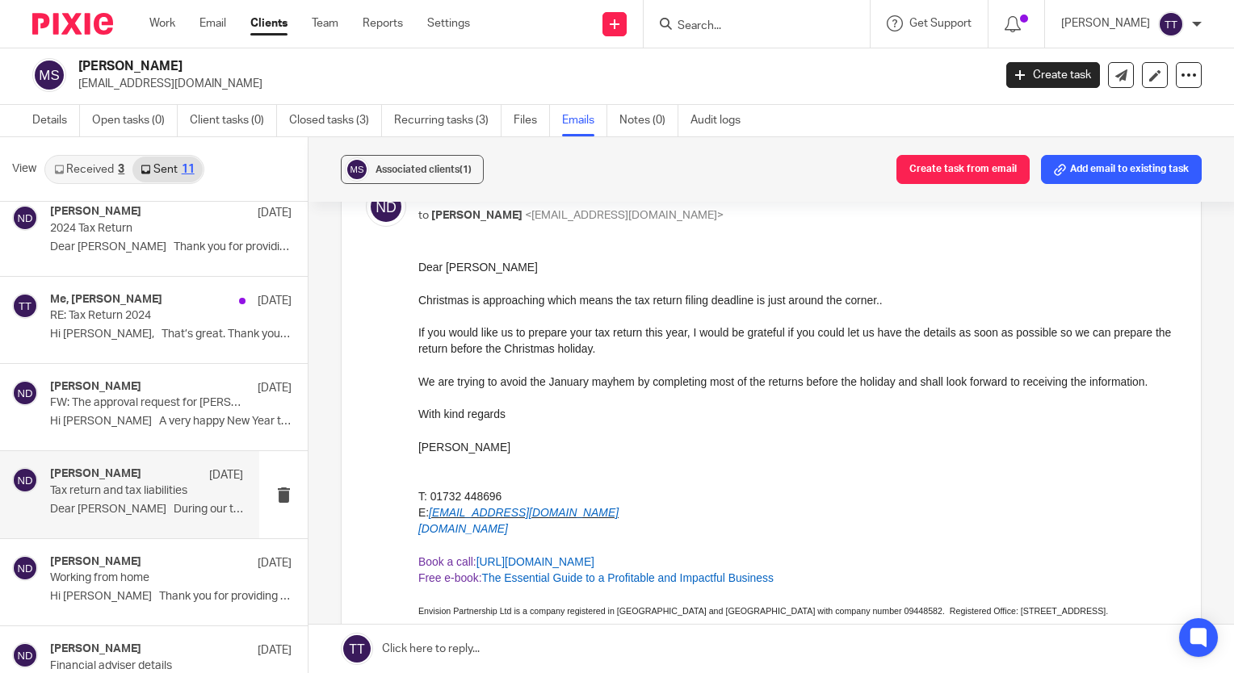
scroll to position [99, 0]
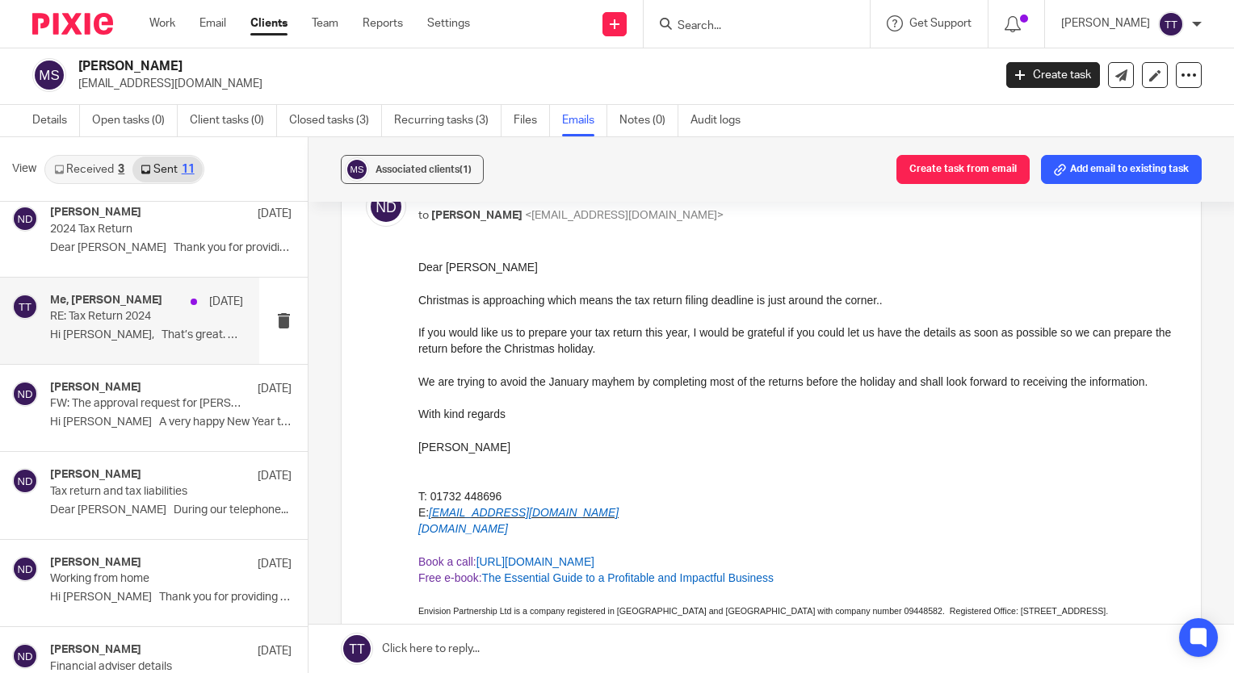
click at [185, 312] on p "RE: Tax Return 2024" at bounding box center [127, 317] width 154 height 14
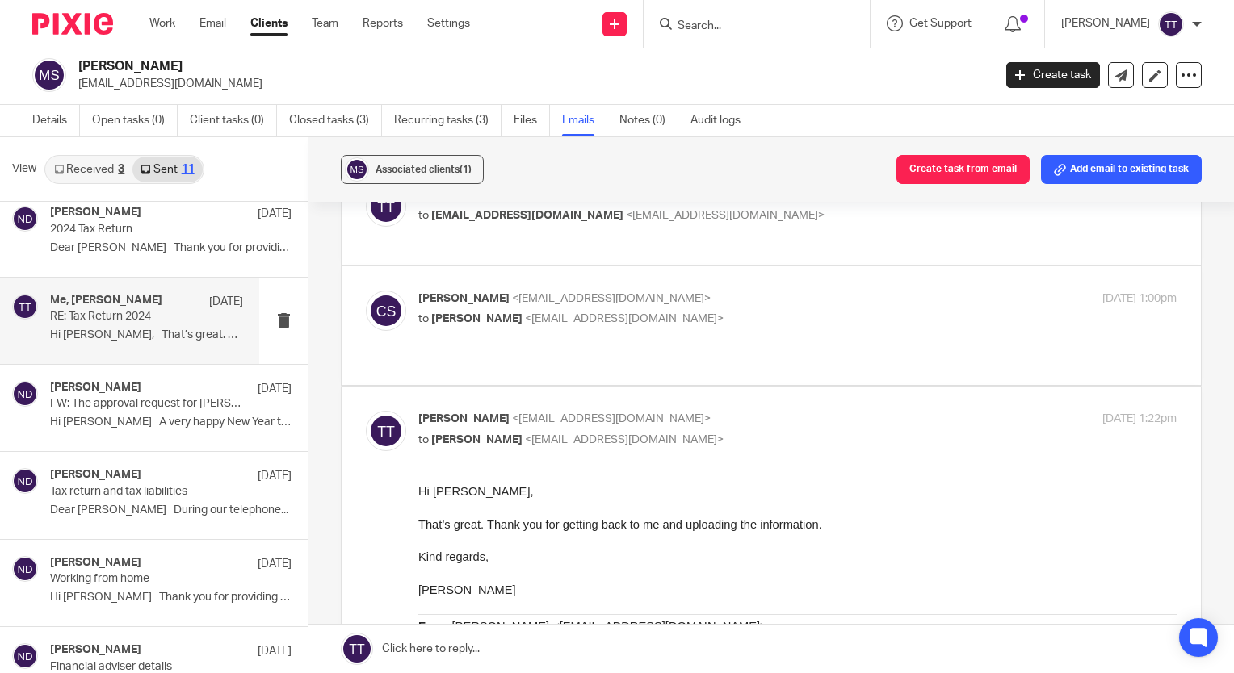
scroll to position [0, 0]
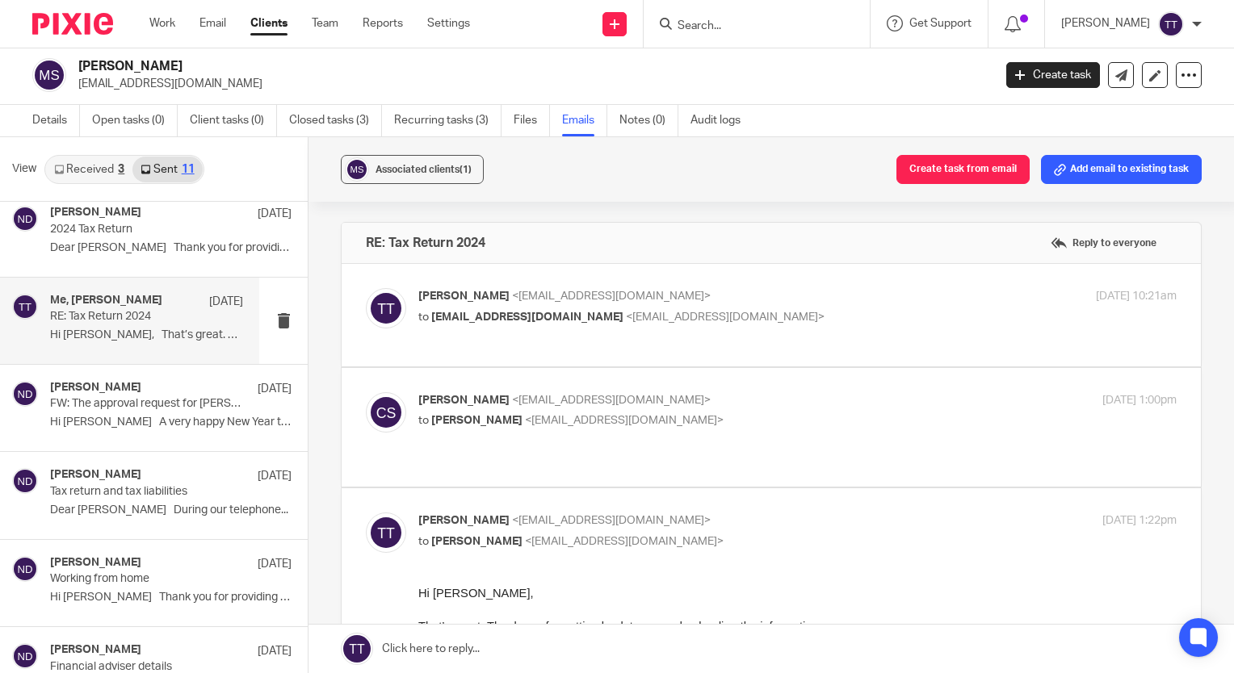
click at [468, 346] on label at bounding box center [771, 315] width 859 height 103
click at [366, 288] on input "checkbox" at bounding box center [365, 287] width 1 height 1
checkbox input "true"
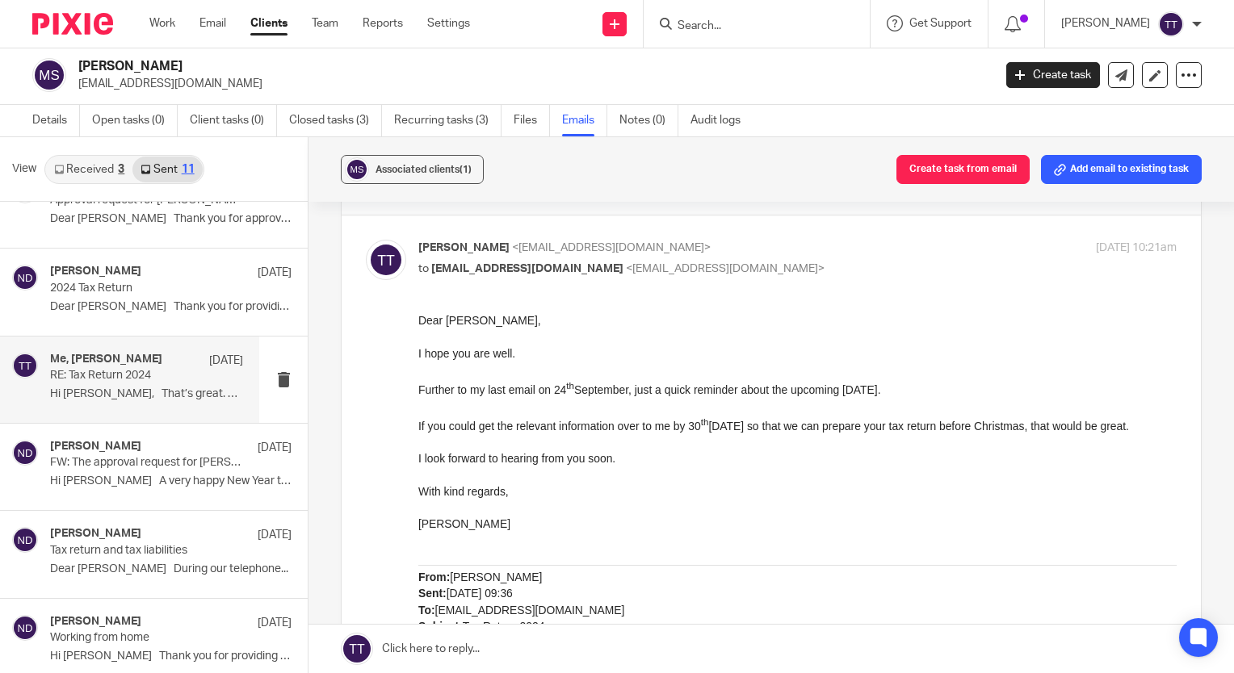
scroll to position [39, 0]
click at [141, 289] on p "2024 Tax Return" at bounding box center [146, 290] width 193 height 14
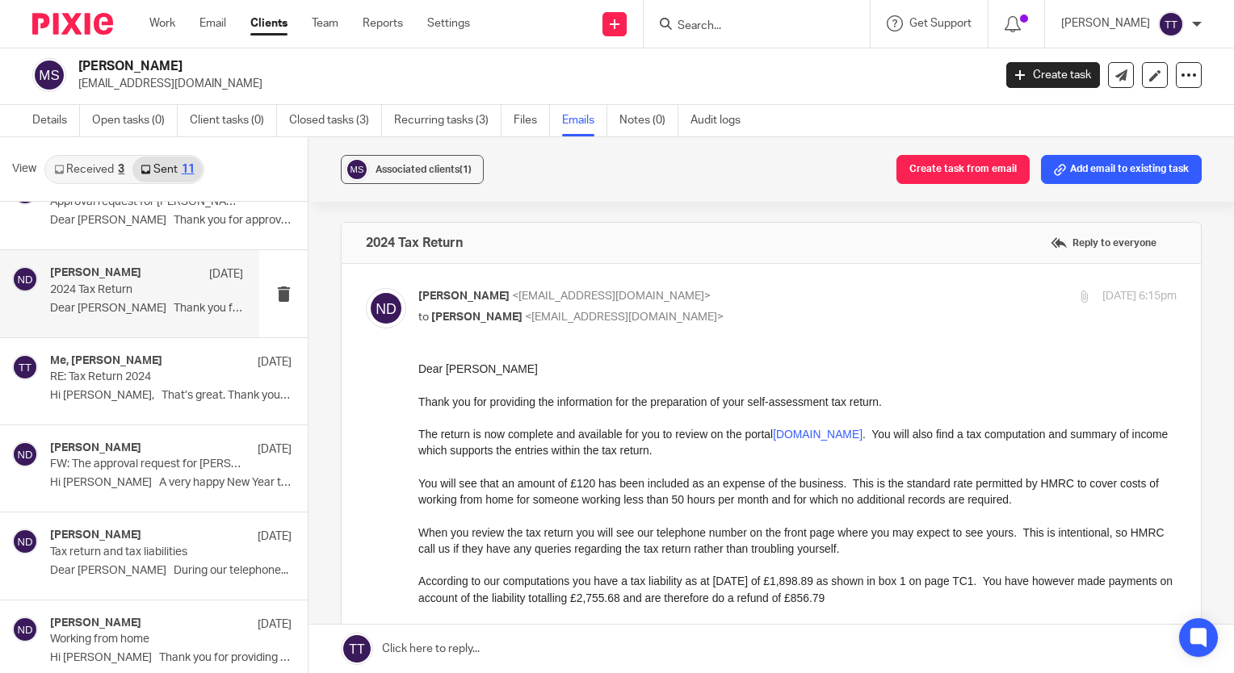
scroll to position [0, 0]
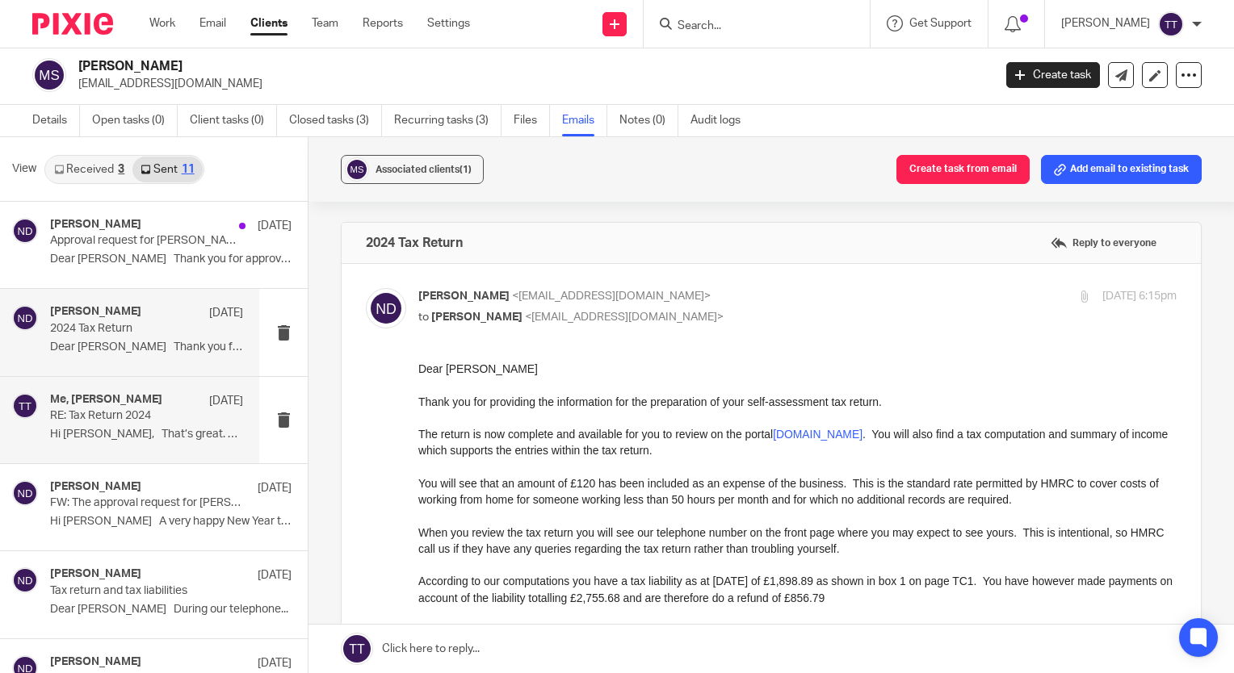
click at [173, 408] on div "Me, Colin Shipway 25 Oct" at bounding box center [146, 401] width 193 height 16
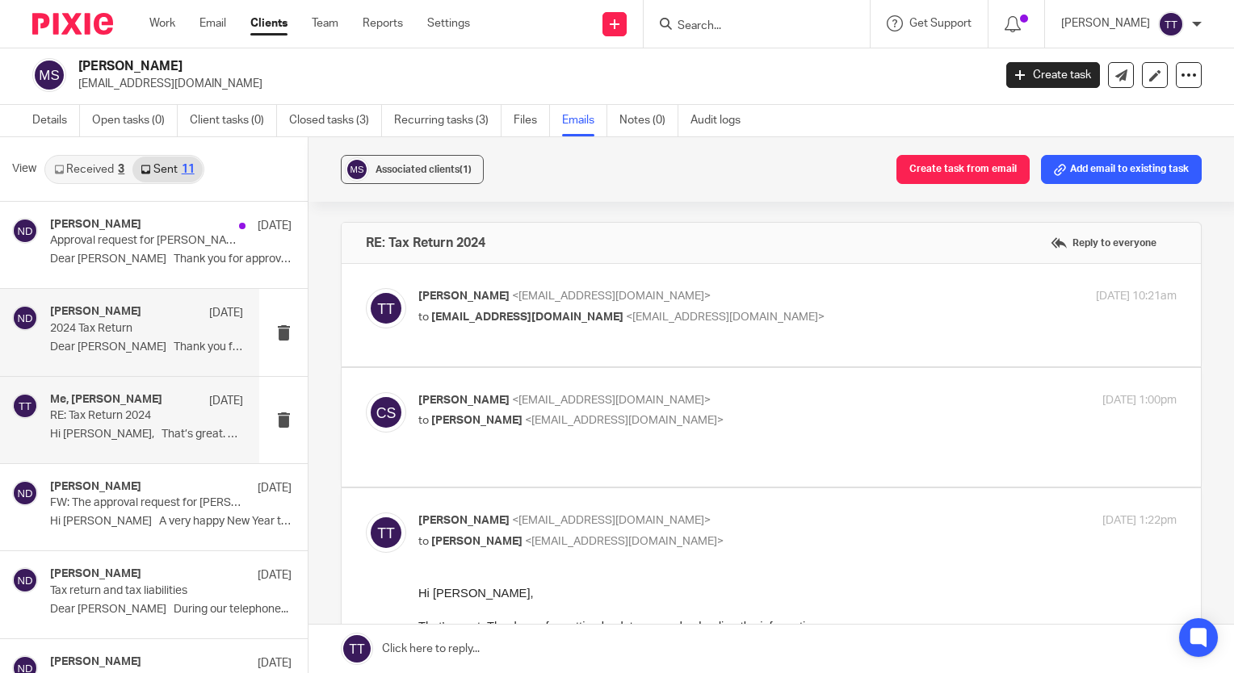
click at [208, 361] on div "Nicola Deverson 12 Nov 2024 Tax Return Dear Colin Thank you for providing the..." at bounding box center [129, 332] width 259 height 86
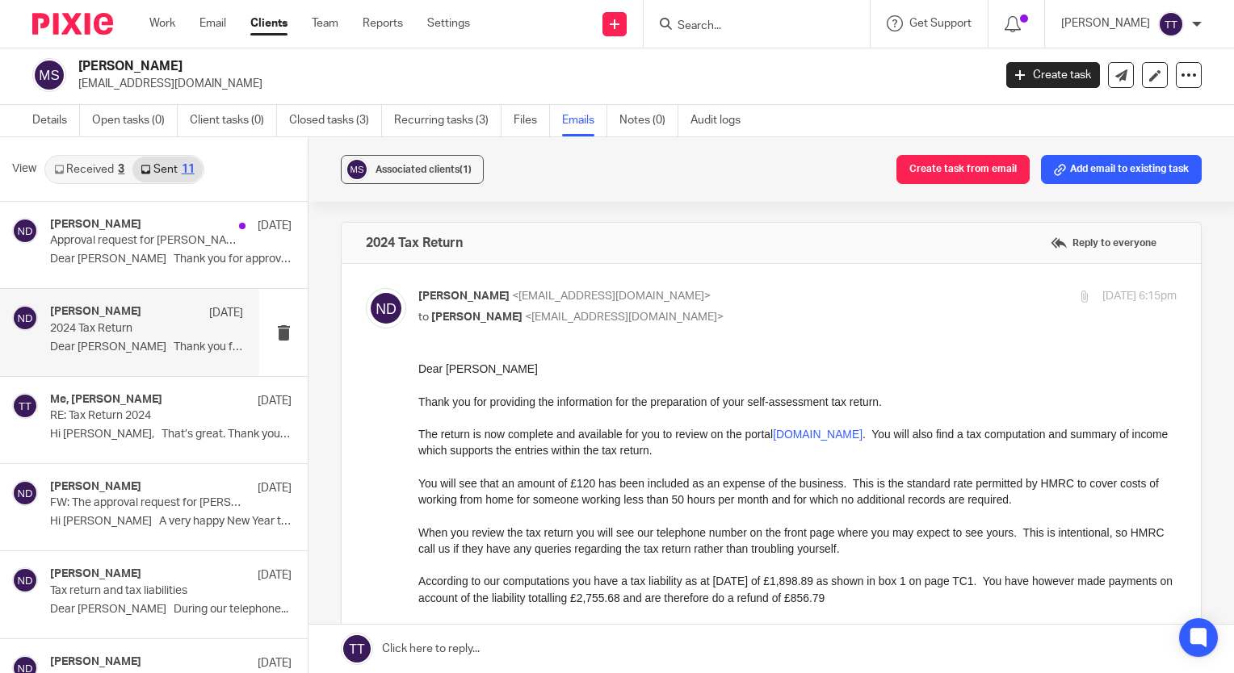
scroll to position [23, 0]
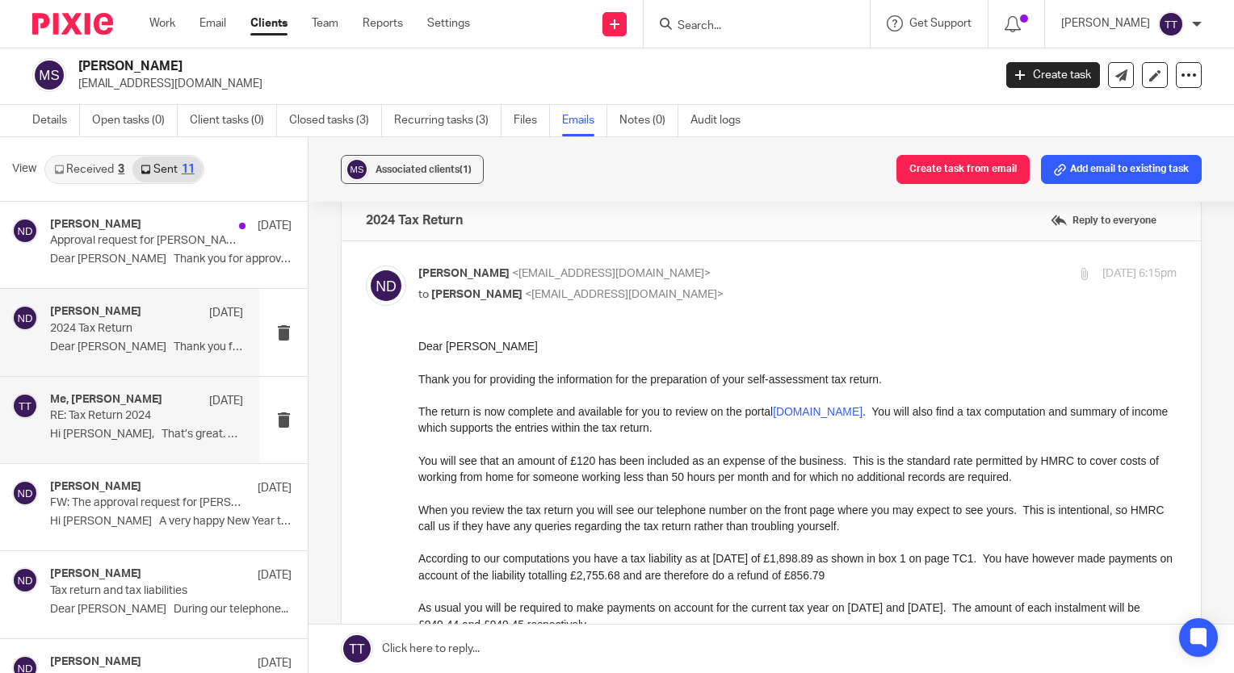
click at [176, 452] on div "Me, Colin Shipway 25 Oct RE: Tax Return 2024 Hi Colin, That’s great. Thank you …" at bounding box center [129, 420] width 259 height 86
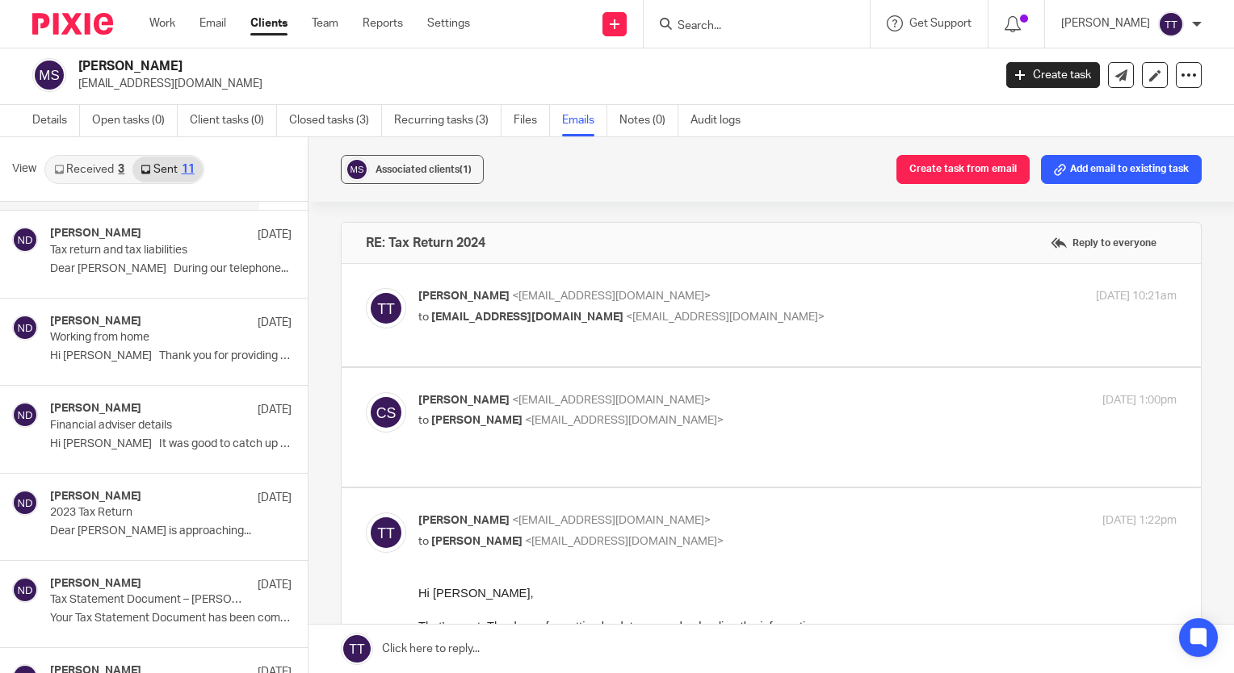
scroll to position [342, 0]
click at [172, 537] on div "Nicola Deverson 23 Nov 2023 2023 Tax Return Dear Colin Christmas is approaching…" at bounding box center [146, 516] width 193 height 54
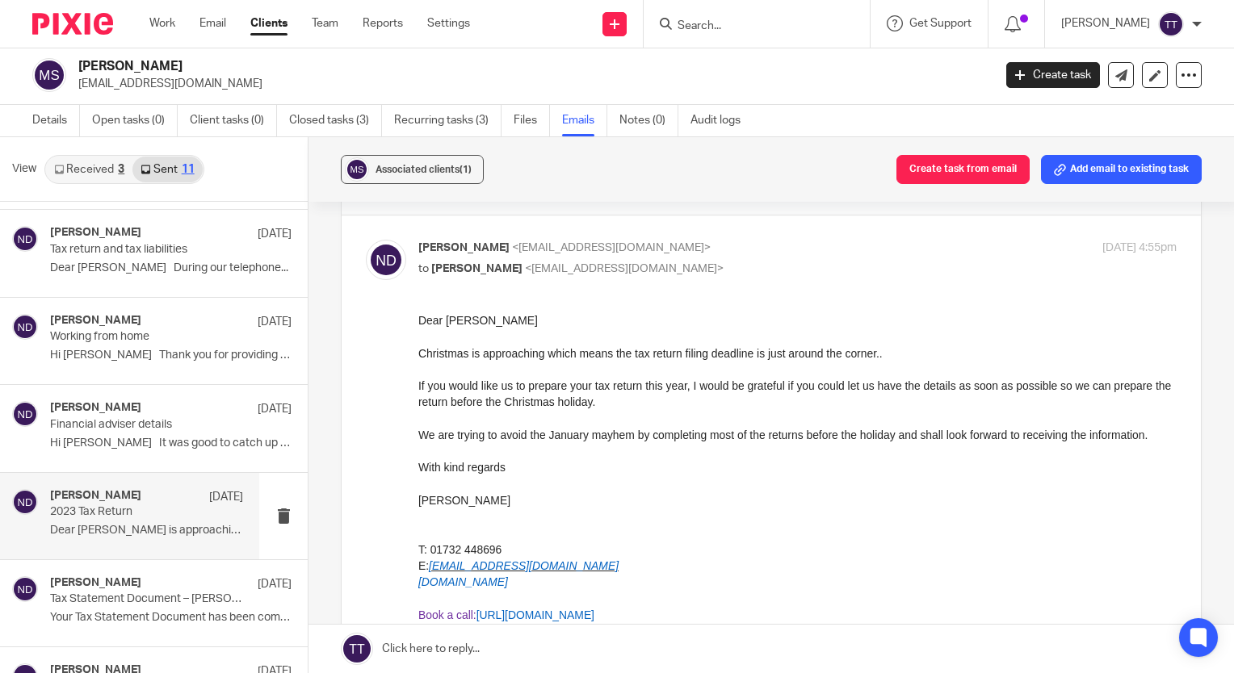
scroll to position [0, 0]
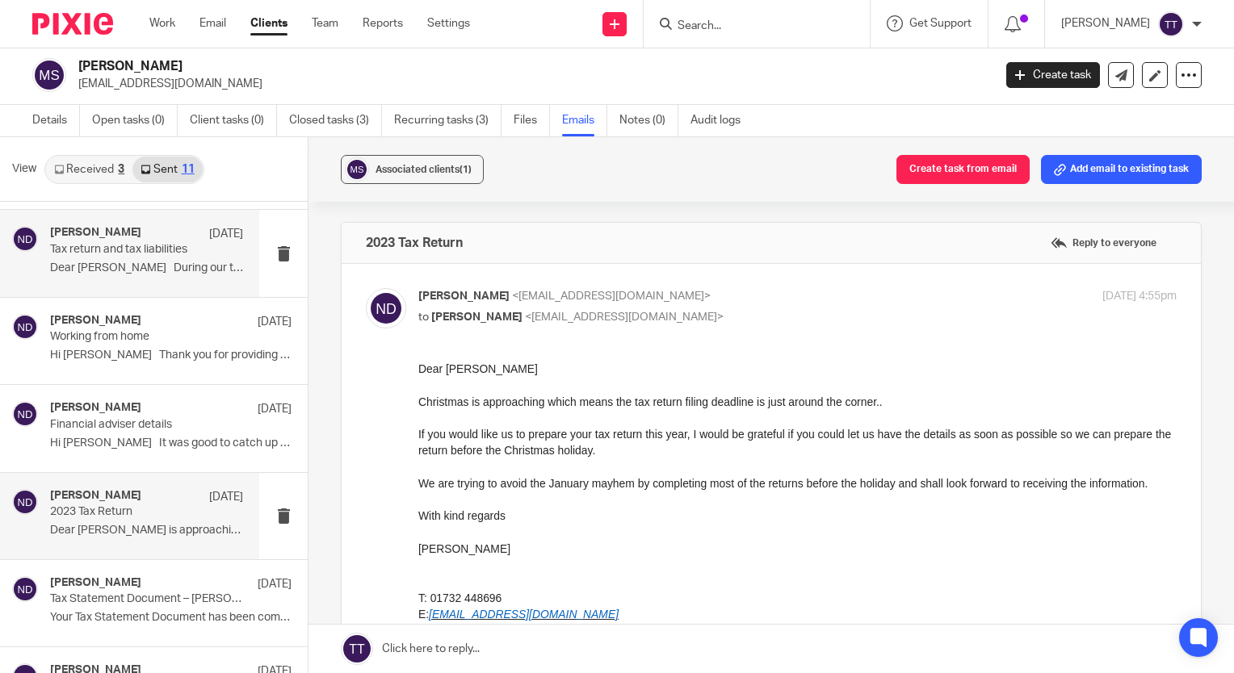
click at [170, 258] on div "Nicola Deverson 19 Dec 2023 Tax return and tax liabilities Dear Colin During ou…" at bounding box center [146, 253] width 193 height 54
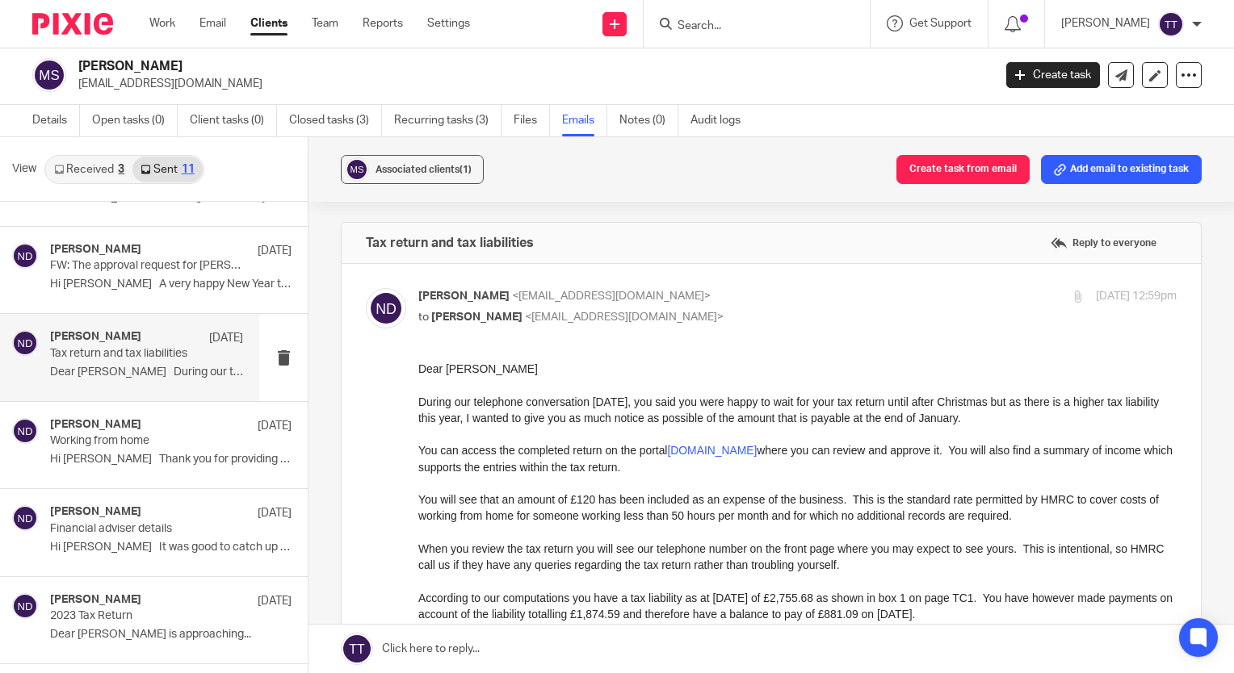
scroll to position [235, 0]
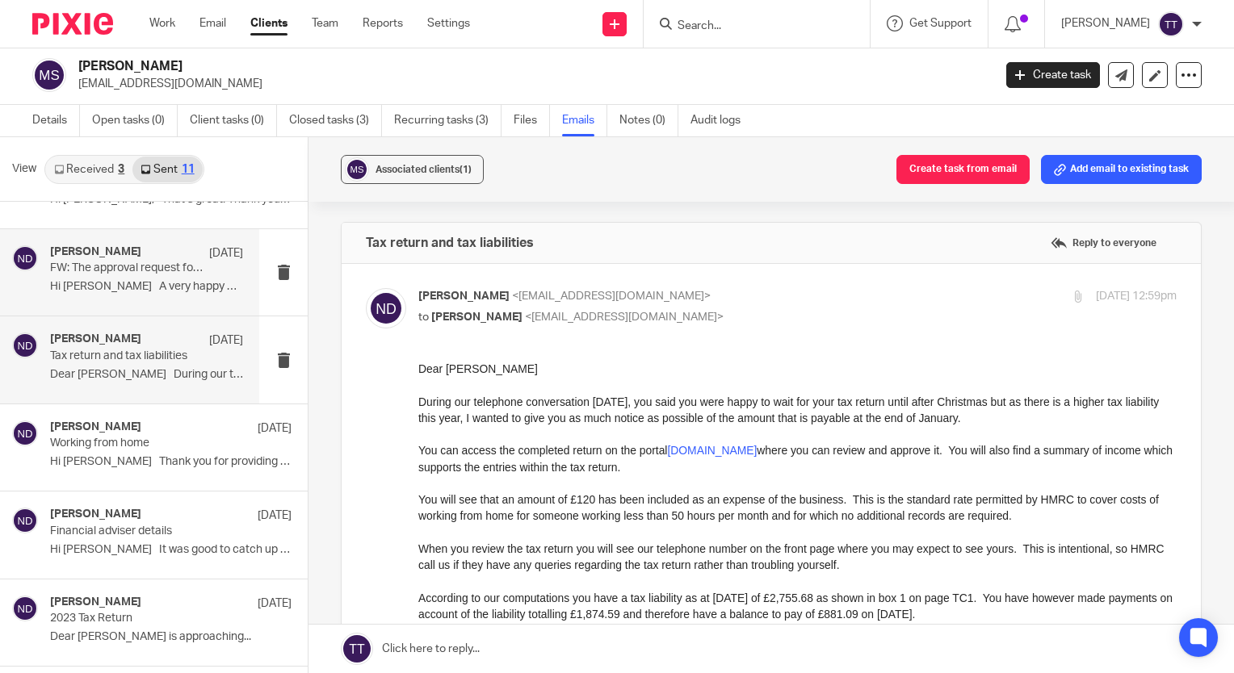
click at [157, 275] on div "Nicola Deverson 4 Jan 2024 FW: The approval request for Shipway, Colin has been…" at bounding box center [146, 272] width 193 height 54
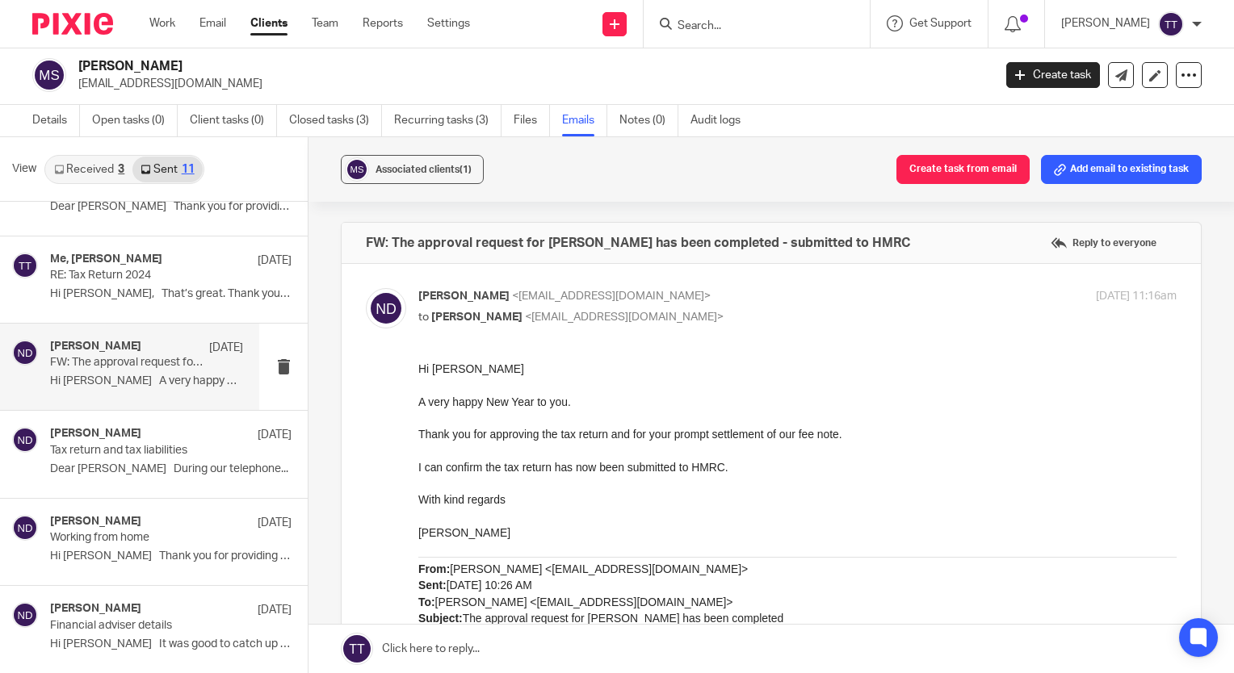
scroll to position [141, 0]
click at [122, 281] on div "Me, Colin Shipway 25 Oct RE: Tax Return 2024 Hi Colin, That’s great. Thank you …" at bounding box center [146, 279] width 193 height 54
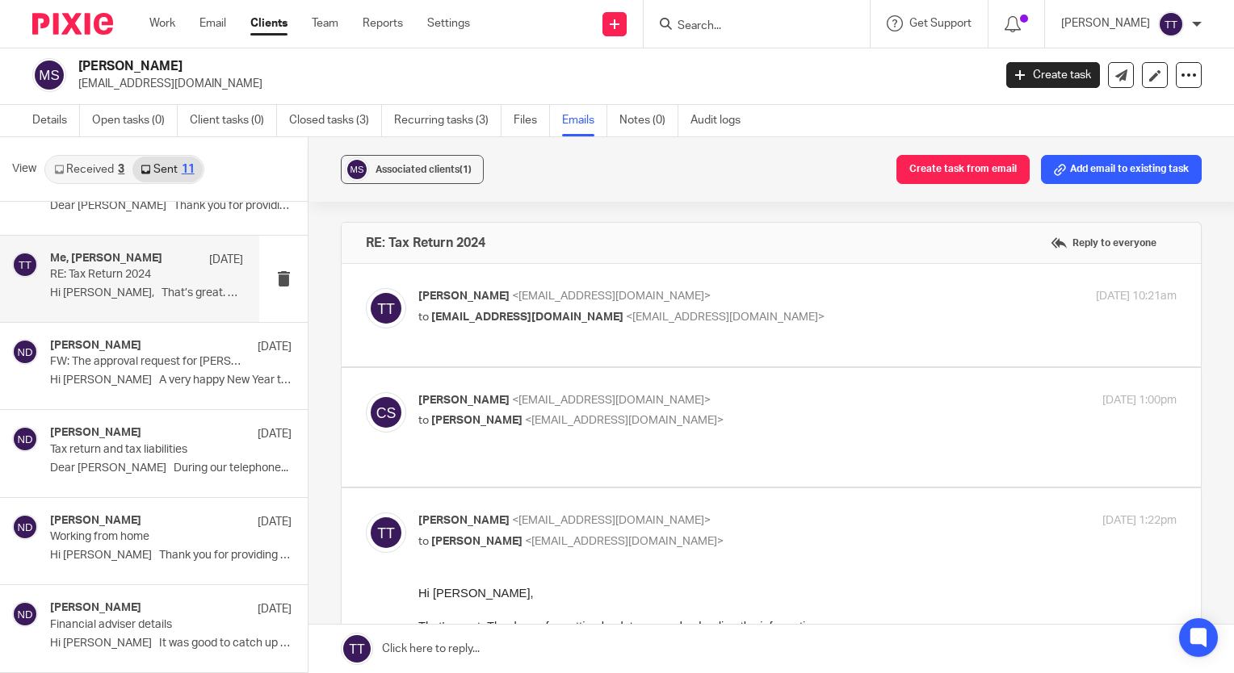
scroll to position [0, 0]
click at [506, 356] on label at bounding box center [771, 315] width 859 height 103
click at [366, 288] on input "checkbox" at bounding box center [365, 287] width 1 height 1
checkbox input "true"
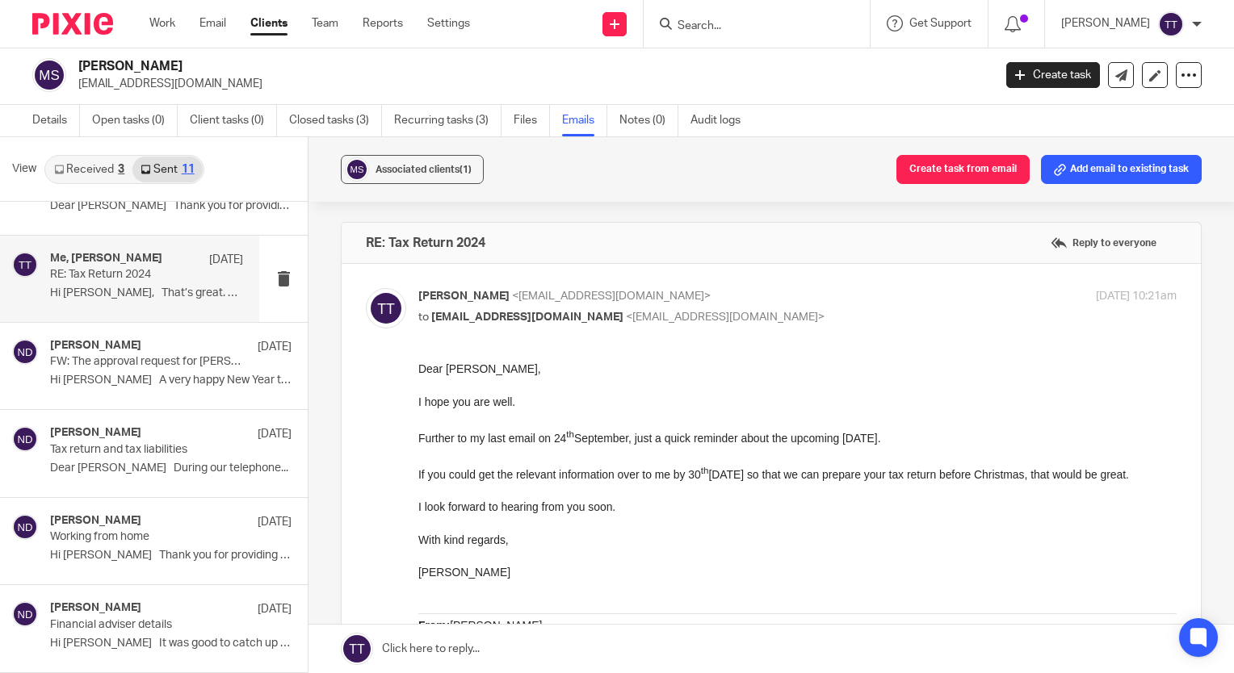
click at [712, 19] on input "Search" at bounding box center [748, 26] width 145 height 15
type input "griff"
click at [730, 60] on link at bounding box center [773, 63] width 200 height 24
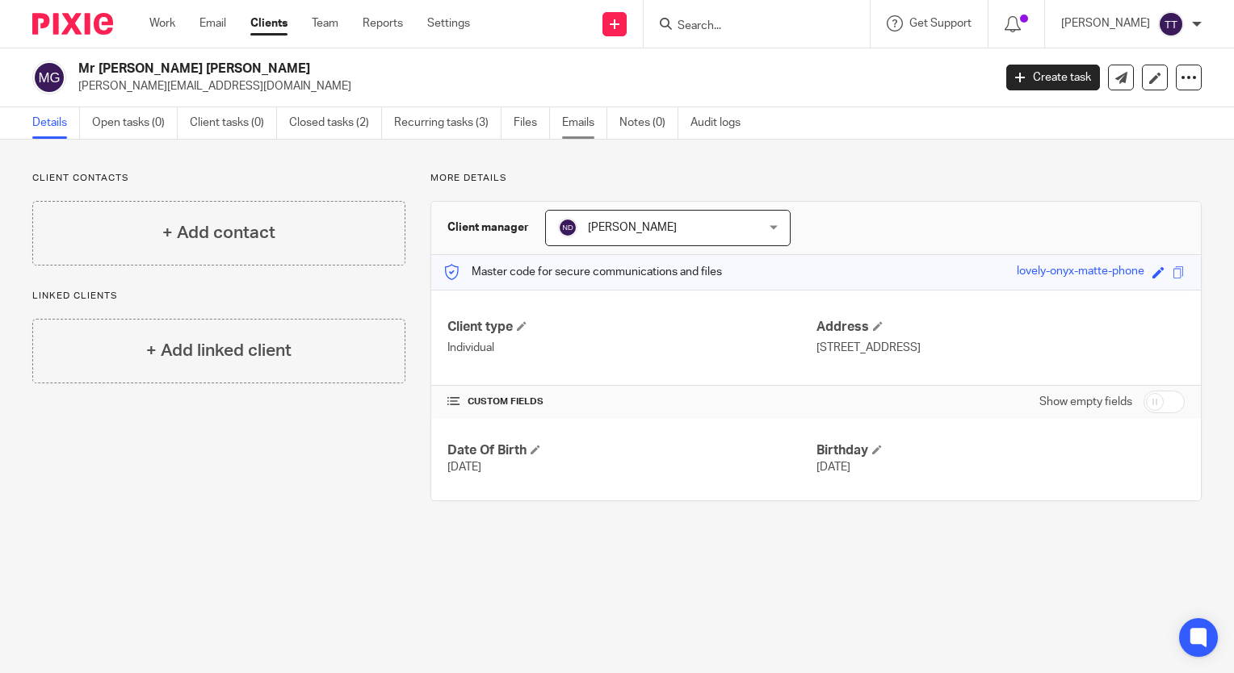
click at [586, 120] on link "Emails" at bounding box center [584, 122] width 45 height 31
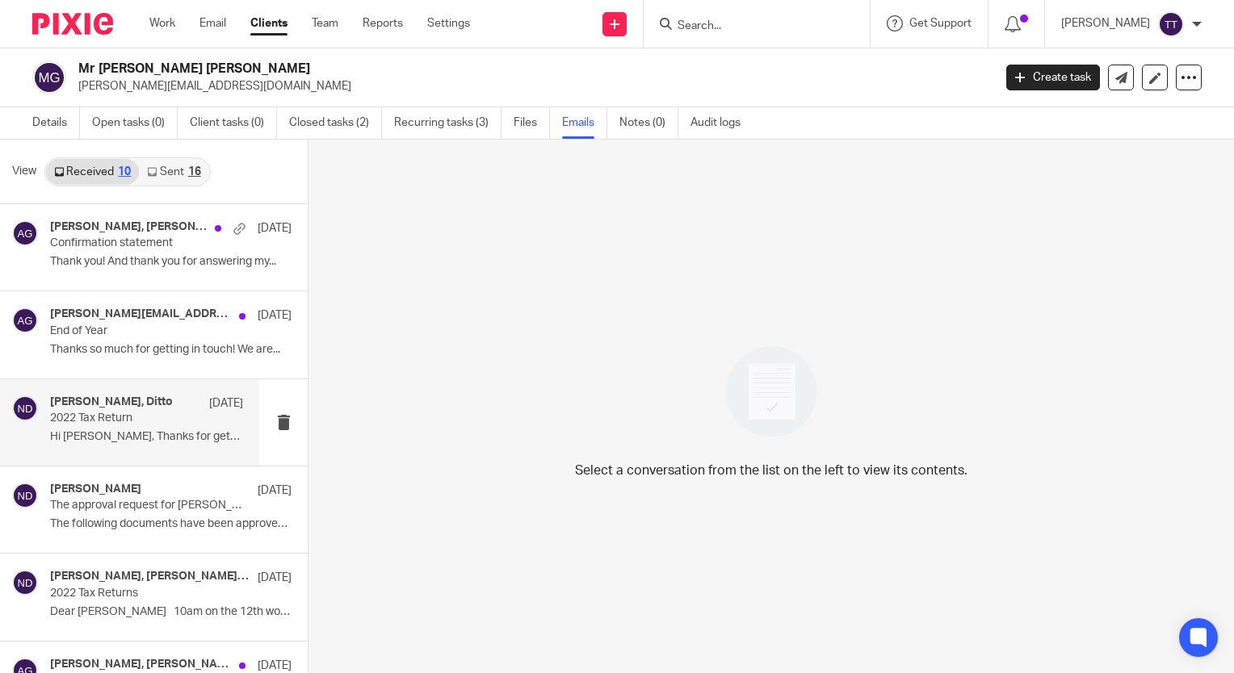
click at [140, 403] on h4 "Nicola Deverson, Ditto" at bounding box center [111, 403] width 123 height 14
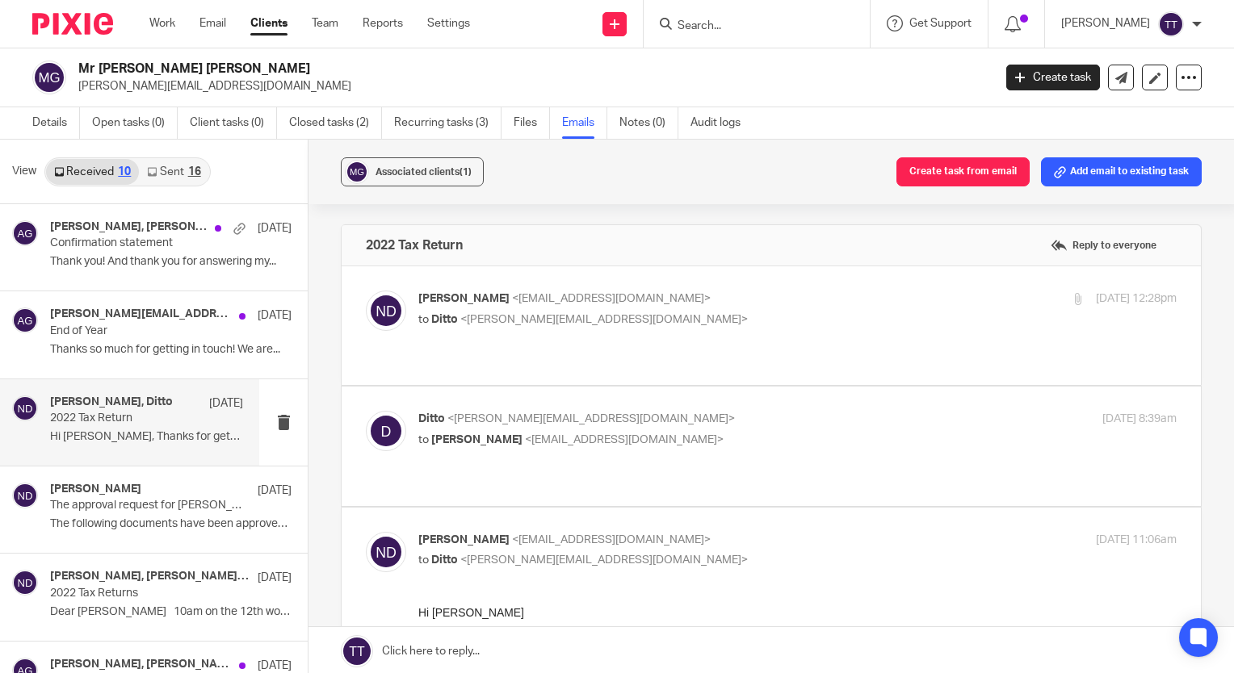
click at [606, 342] on label at bounding box center [771, 325] width 859 height 119
click at [366, 291] on input "checkbox" at bounding box center [365, 290] width 1 height 1
checkbox input "true"
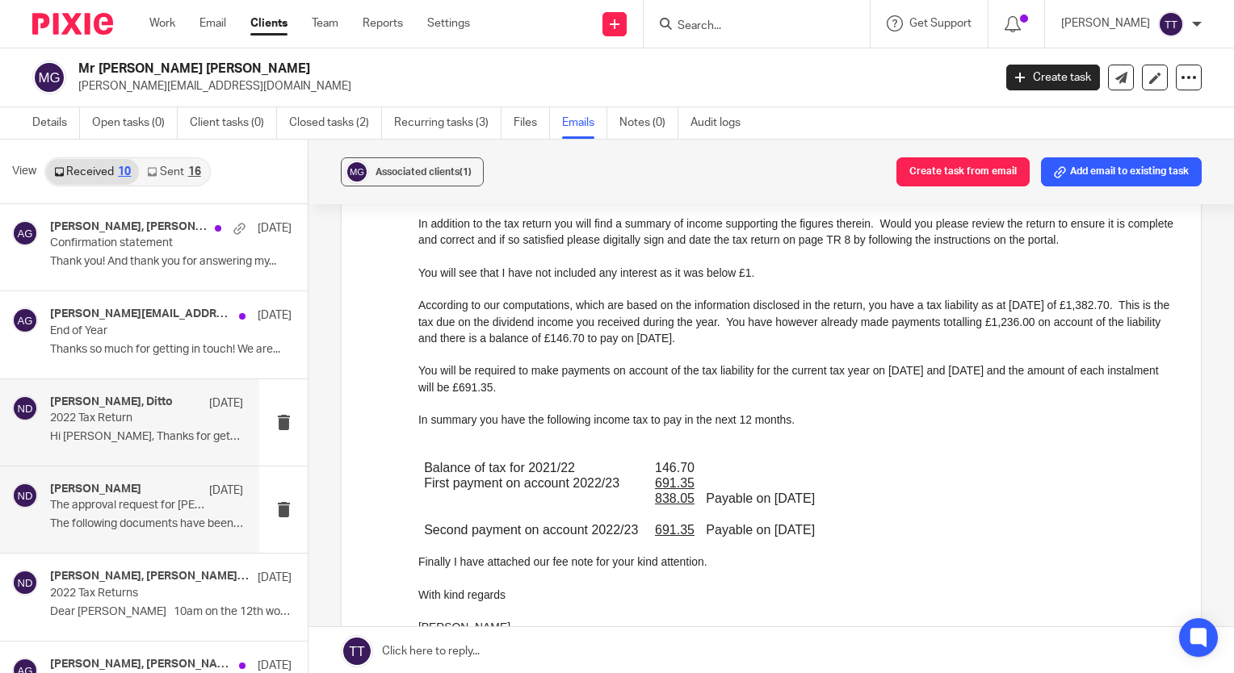
scroll to position [57, 0]
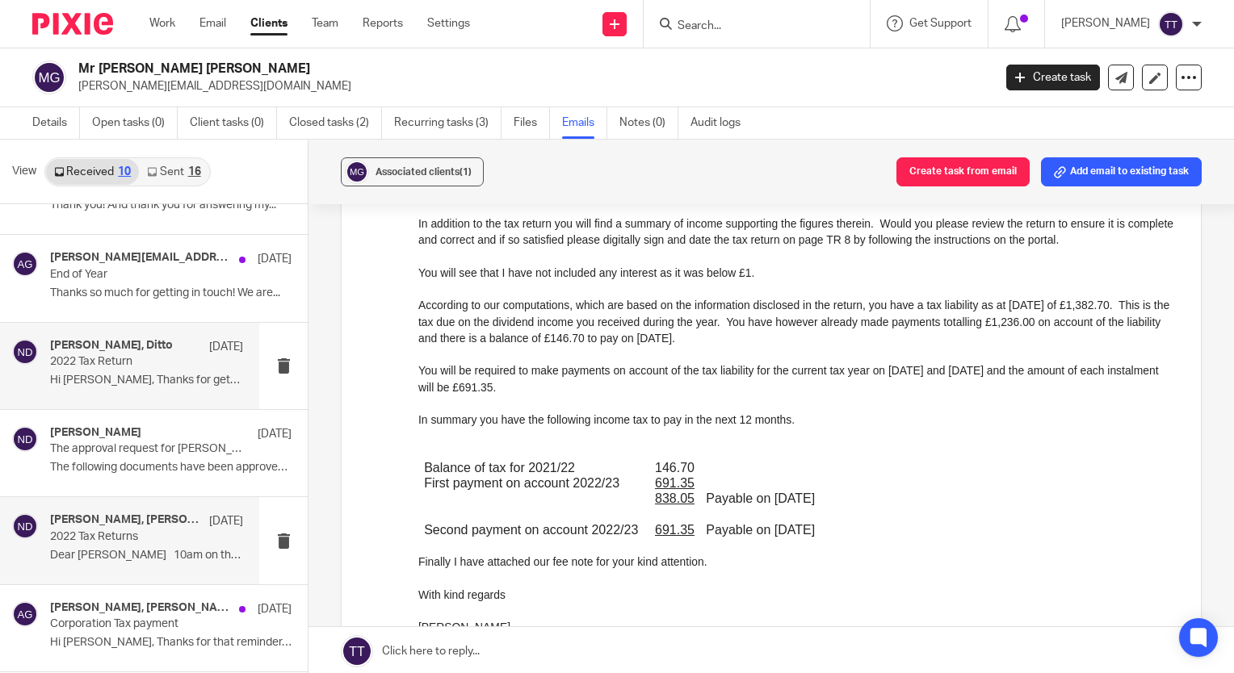
click at [178, 543] on div "Nicola Deverson, Hannah Belton, Ditto 30 Sep 2022 2022 Tax Returns Dear Nicola …" at bounding box center [146, 541] width 193 height 54
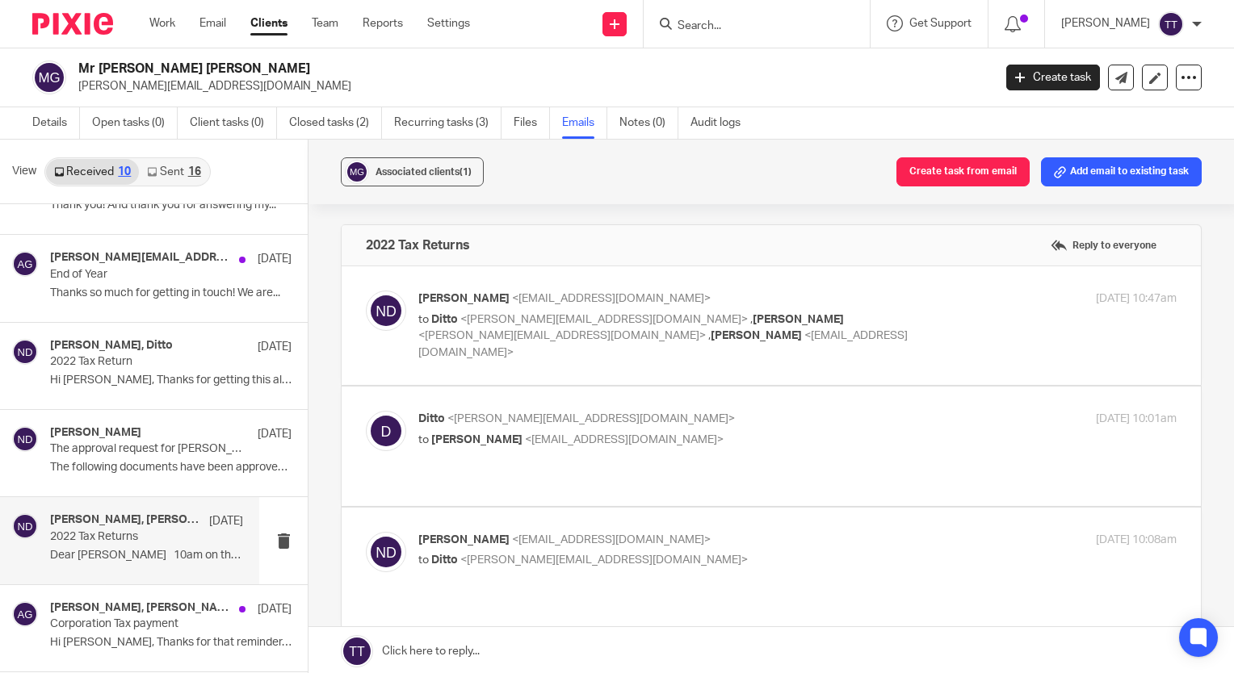
scroll to position [0, 0]
click at [550, 354] on label at bounding box center [771, 325] width 859 height 119
click at [366, 291] on input "checkbox" at bounding box center [365, 290] width 1 height 1
checkbox input "true"
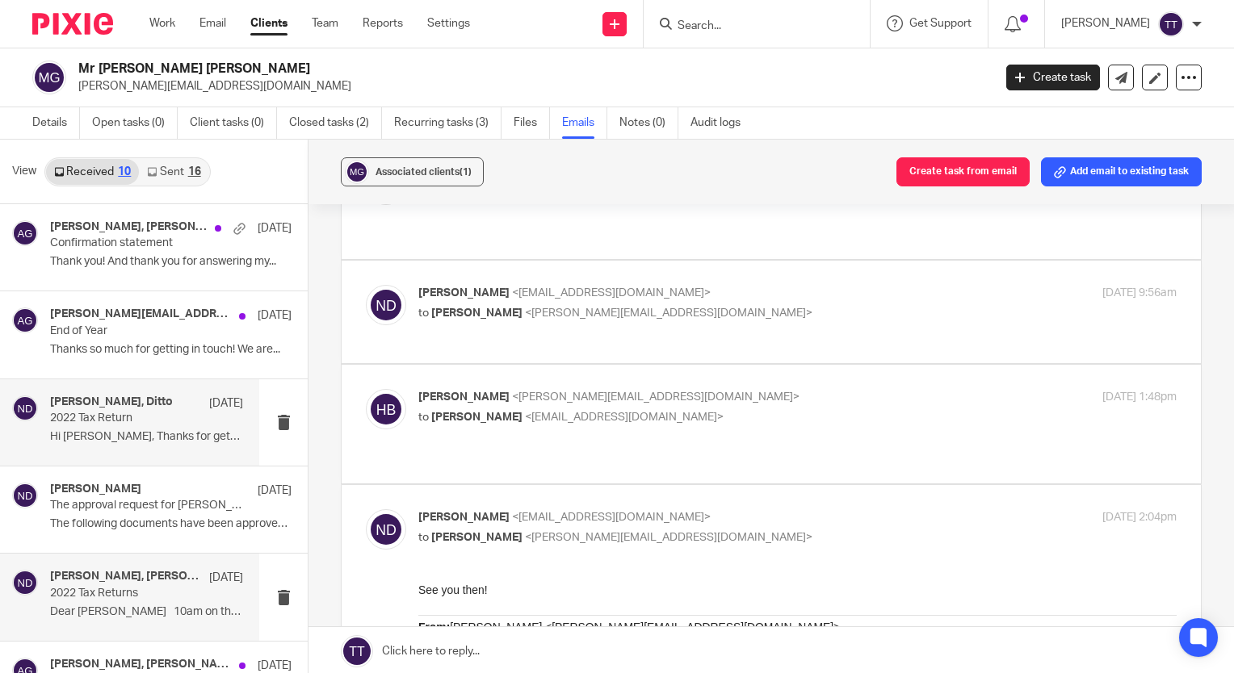
click at [216, 430] on p "Hi Nicola, Thanks for getting this all done..." at bounding box center [146, 437] width 193 height 14
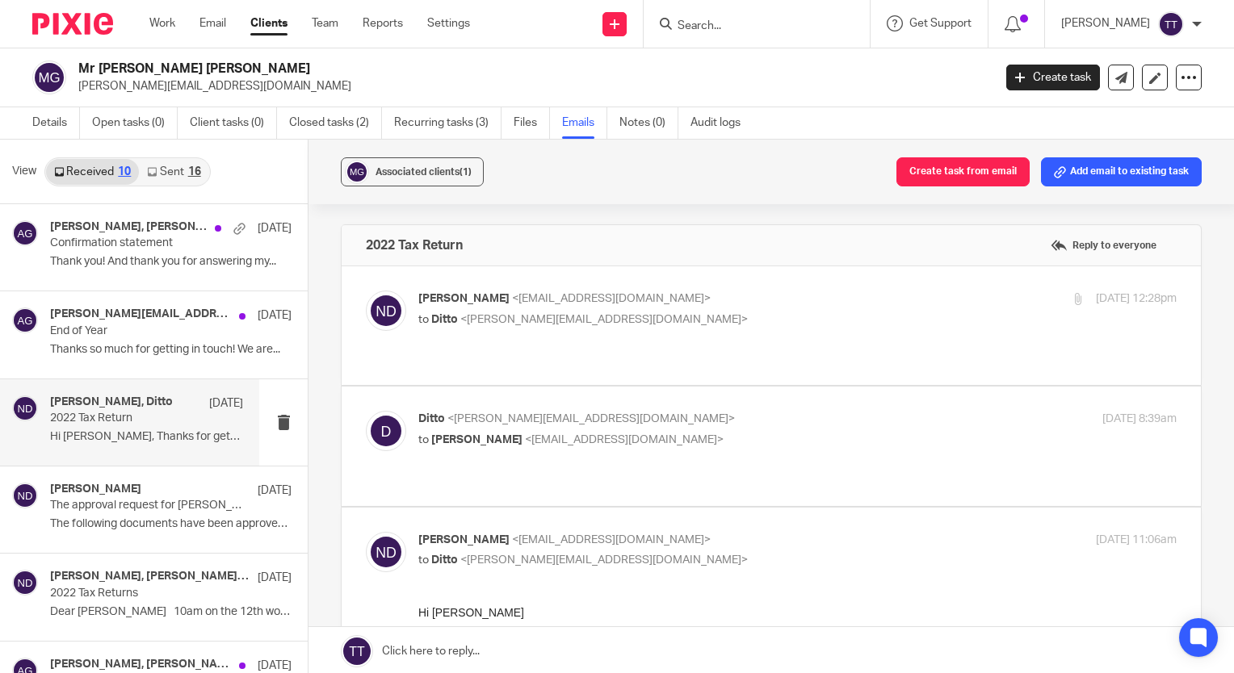
click at [614, 327] on p "to Ditto <derek@ditto.uk.com>" at bounding box center [670, 320] width 505 height 17
checkbox input "true"
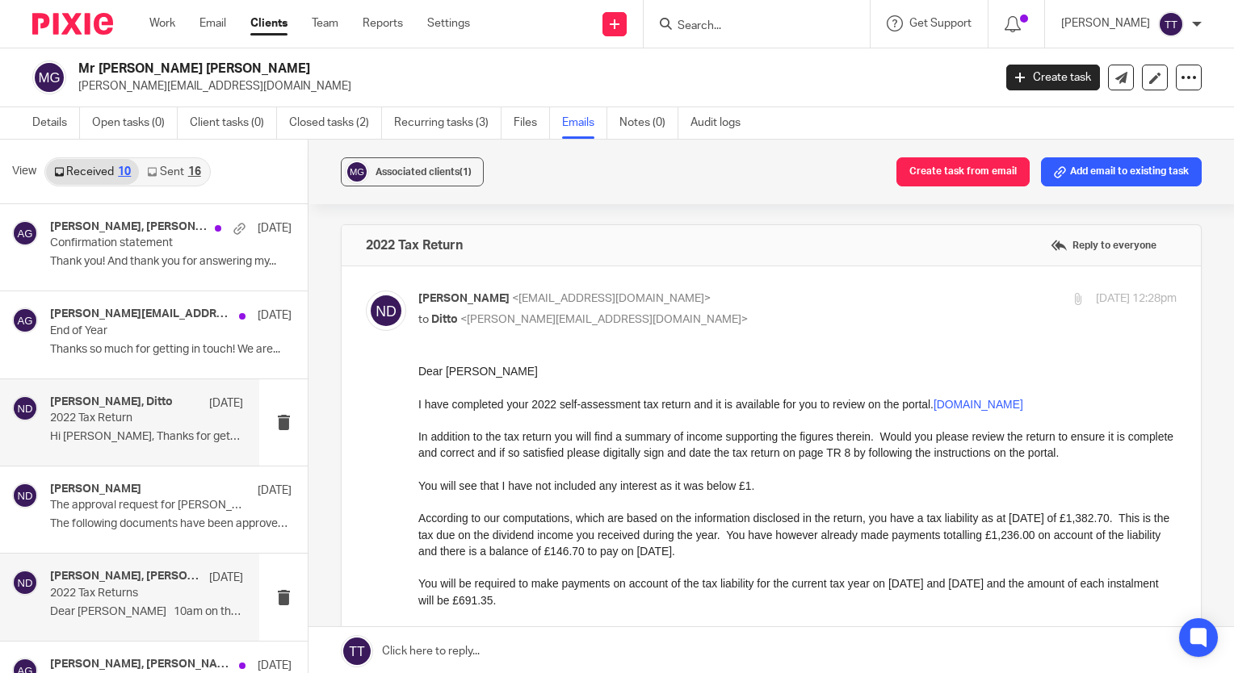
click at [209, 585] on p "30 Sep 2022" at bounding box center [226, 578] width 34 height 16
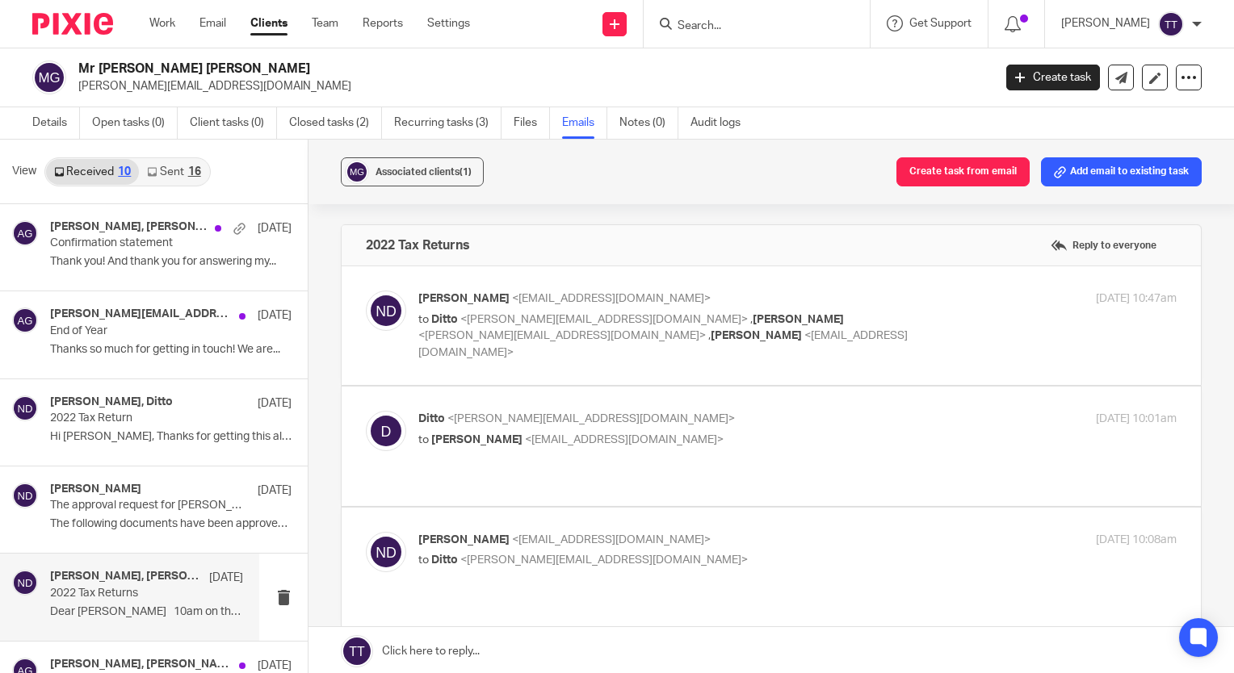
click at [680, 347] on label at bounding box center [771, 325] width 859 height 119
click at [366, 291] on input "checkbox" at bounding box center [365, 290] width 1 height 1
checkbox input "true"
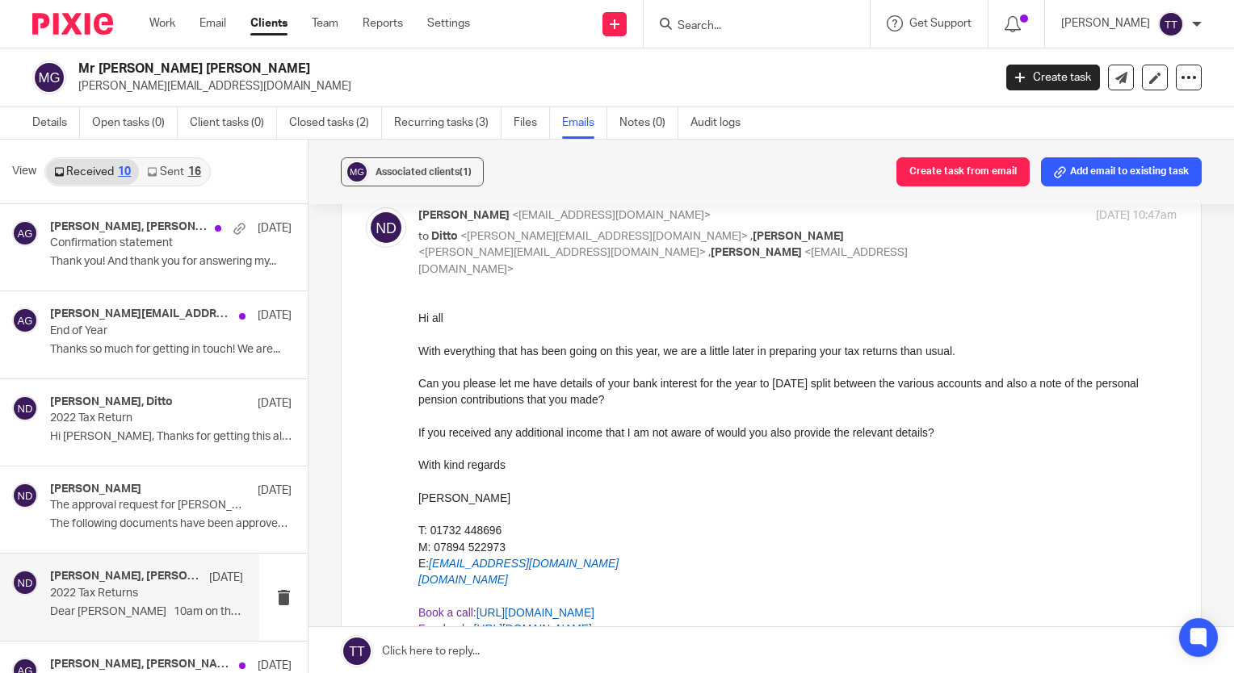
scroll to position [85, 0]
click at [149, 66] on h2 "Mr [PERSON_NAME] [PERSON_NAME]" at bounding box center [439, 69] width 723 height 17
click at [1184, 72] on icon at bounding box center [1188, 77] width 16 height 16
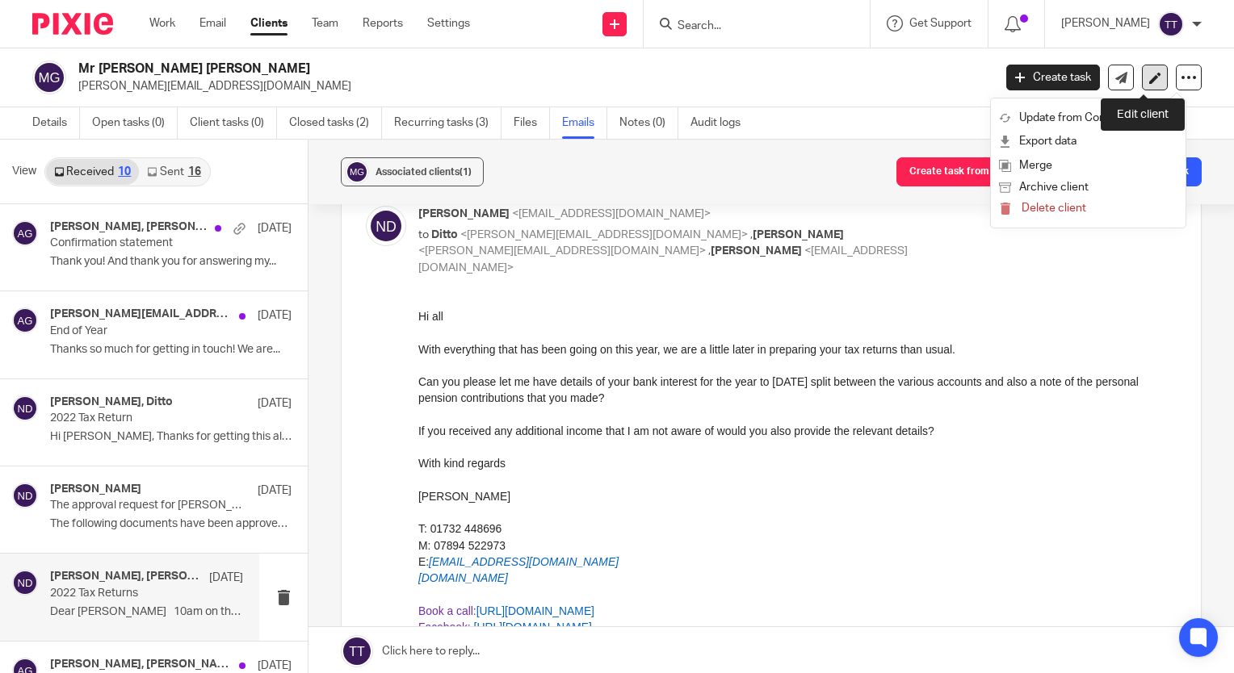
click at [1149, 72] on icon at bounding box center [1155, 78] width 12 height 12
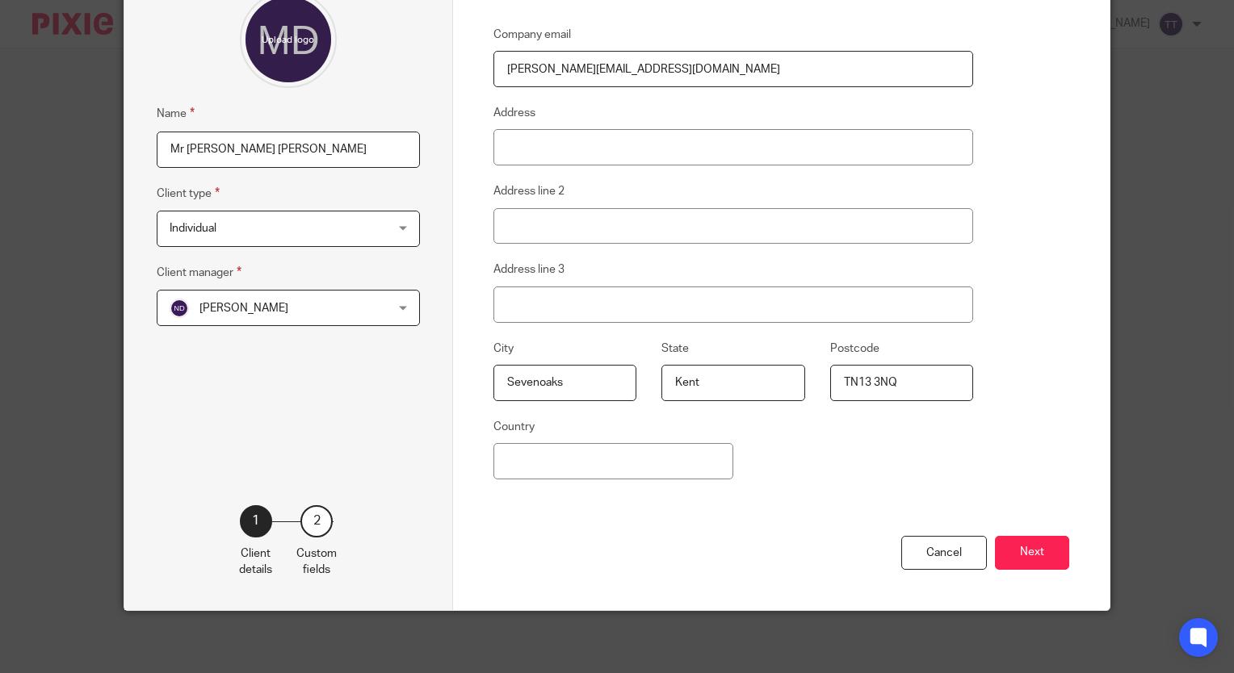
scroll to position [157, 0]
click at [1020, 537] on button "Next" at bounding box center [1032, 554] width 74 height 35
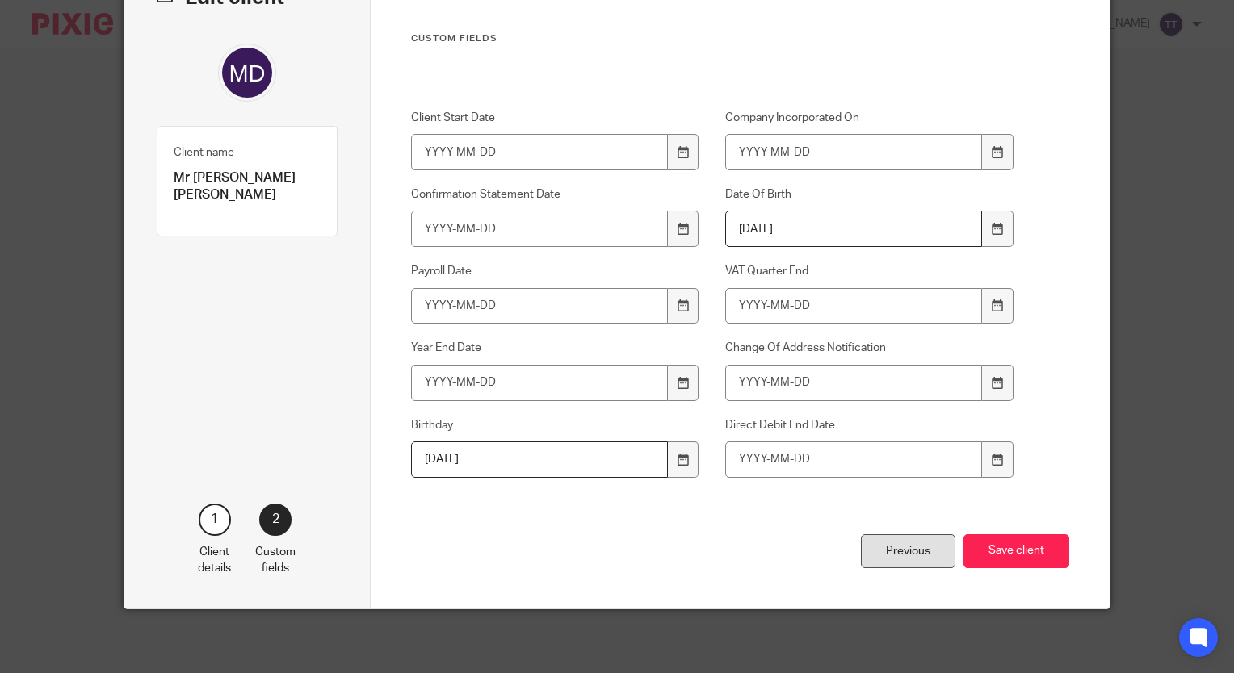
click at [931, 552] on div "Previous" at bounding box center [908, 552] width 94 height 35
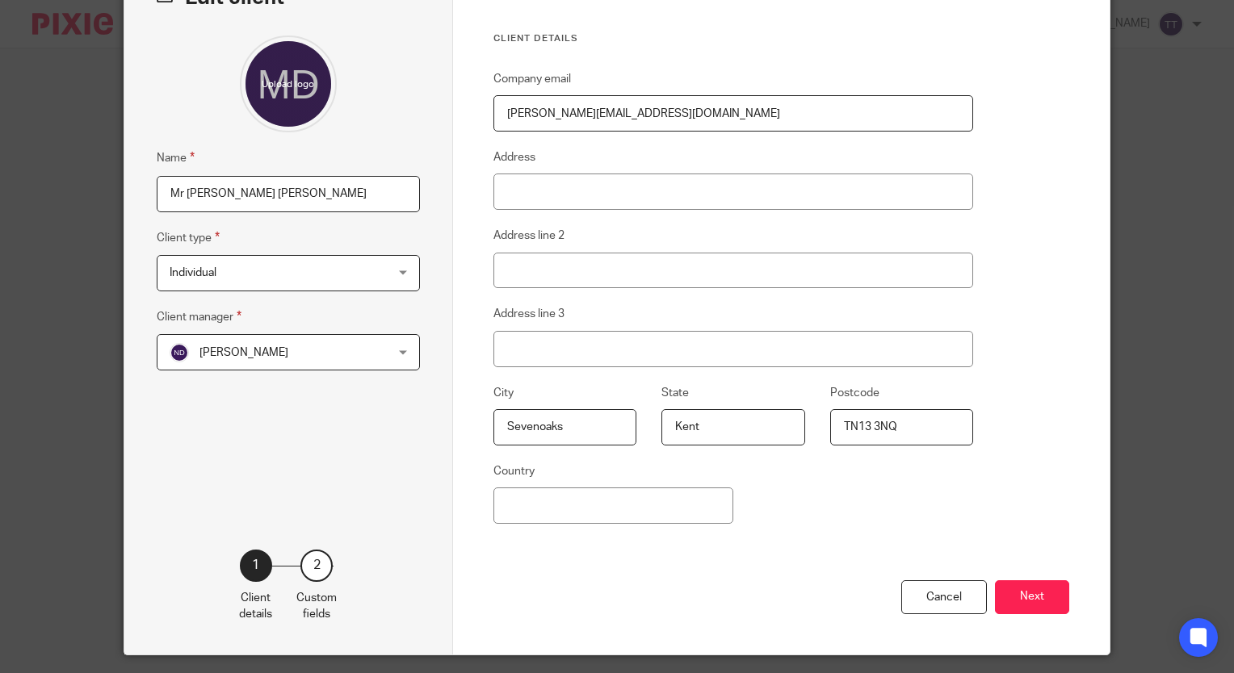
click at [639, 105] on input "[PERSON_NAME][EMAIL_ADDRESS][DOMAIN_NAME]" at bounding box center [733, 113] width 480 height 36
type input "[PERSON_NAME][EMAIL_ADDRESS][DOMAIN_NAME]"
click at [998, 581] on button "Next" at bounding box center [1032, 598] width 74 height 35
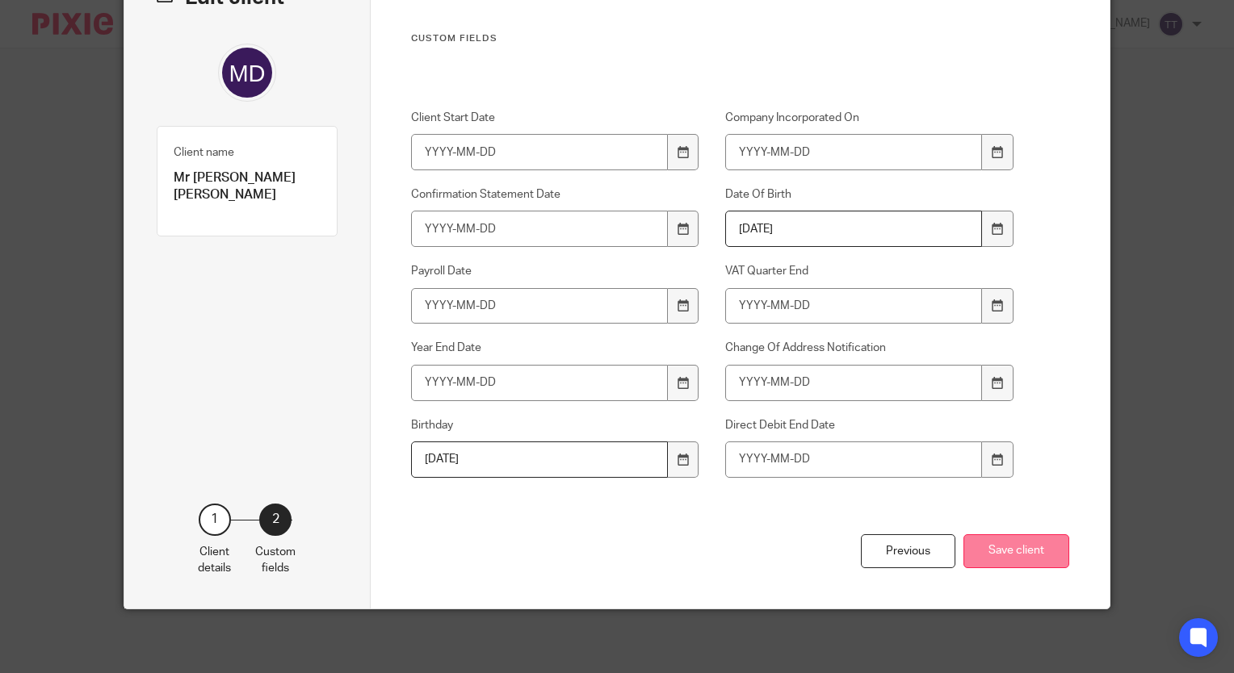
click at [1010, 544] on button "Save client" at bounding box center [1016, 552] width 106 height 35
